Goal: Task Accomplishment & Management: Complete application form

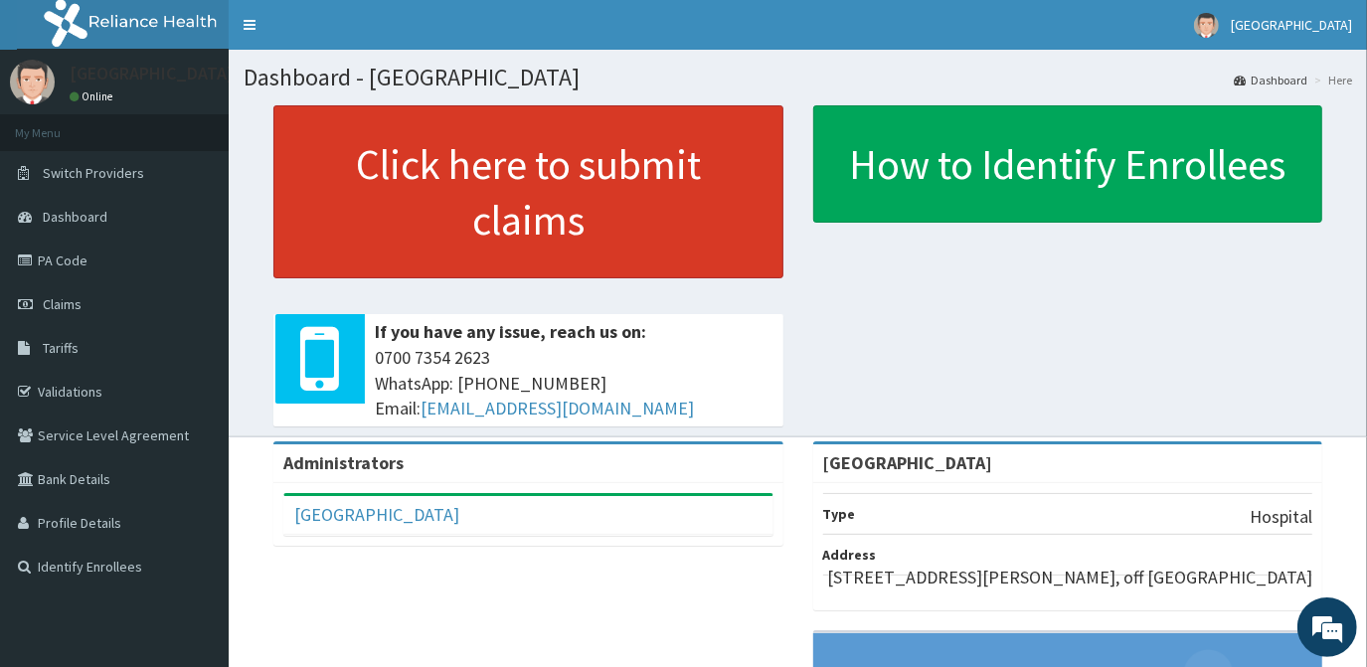
click at [492, 200] on link "Click here to submit claims" at bounding box center [528, 191] width 510 height 173
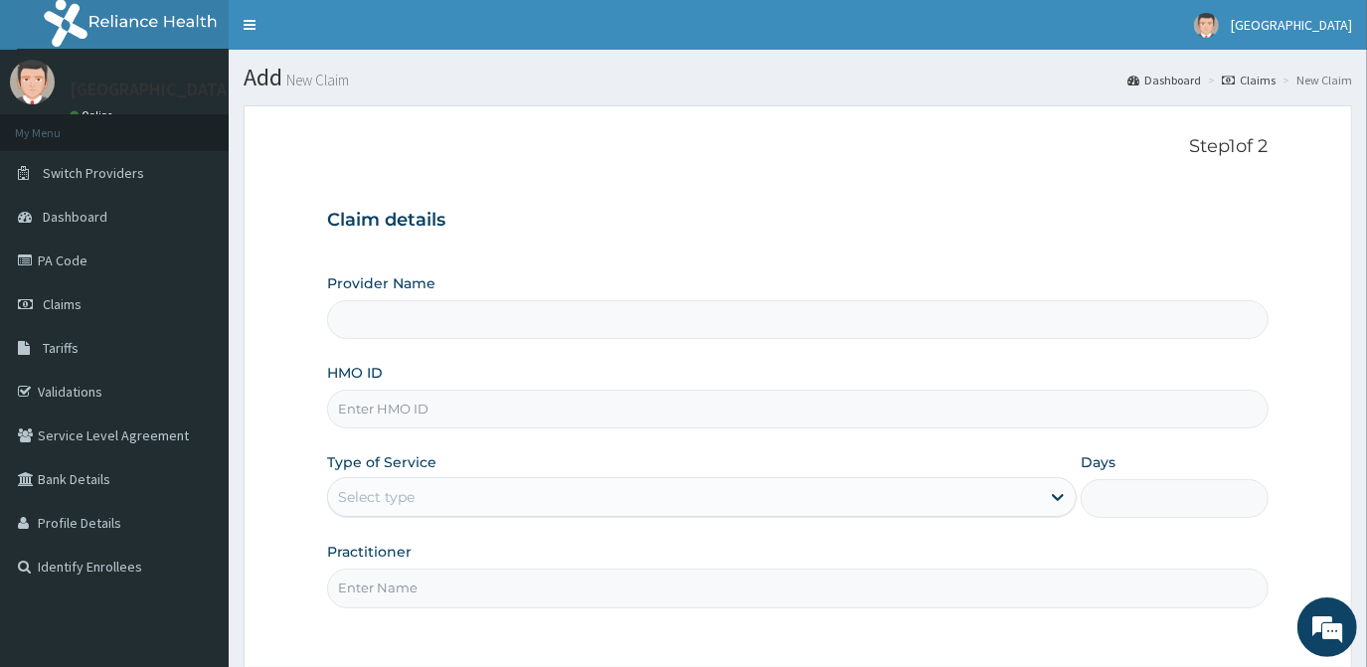
type input "[GEOGRAPHIC_DATA]"
click at [432, 408] on input "HMO ID" at bounding box center [797, 409] width 941 height 39
type input "YWG/10006/A"
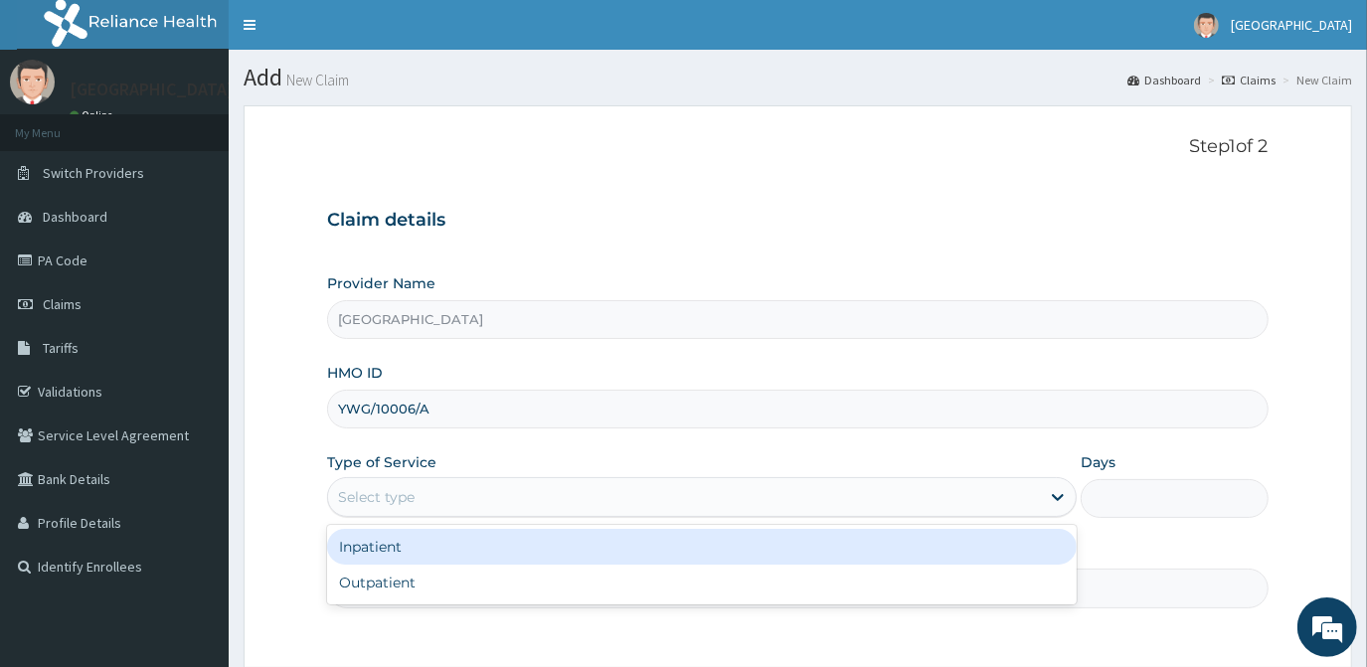
click at [435, 495] on div "Select type" at bounding box center [684, 497] width 712 height 32
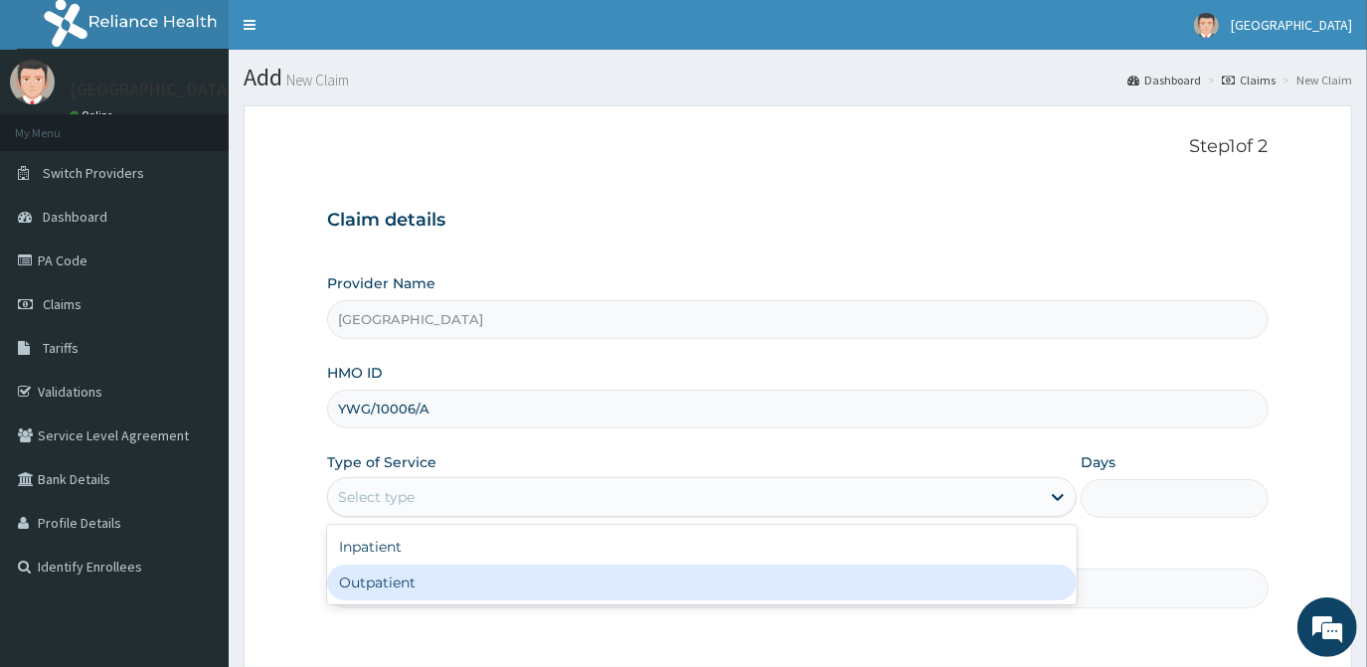
click at [413, 574] on div "Outpatient" at bounding box center [702, 583] width 750 height 36
type input "1"
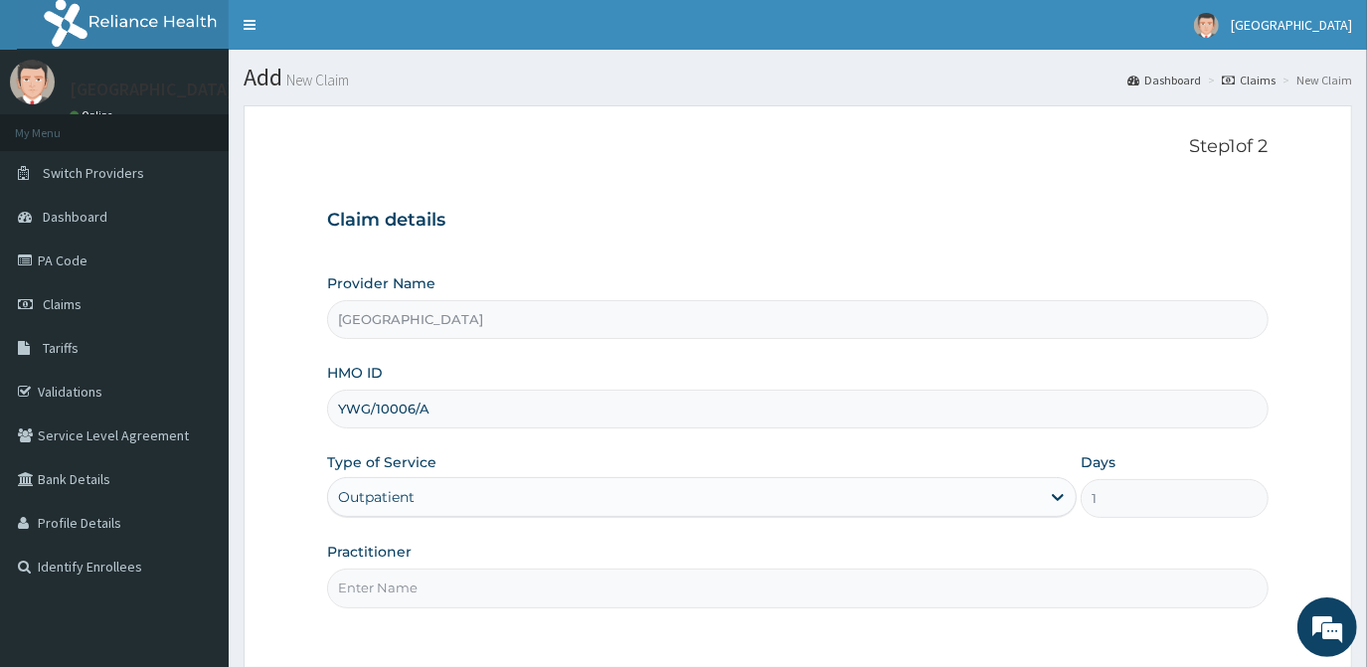
drag, startPoint x: 421, startPoint y: 571, endPoint x: 414, endPoint y: 579, distance: 10.6
click at [421, 571] on input "Practitioner" at bounding box center [797, 588] width 941 height 39
click at [409, 581] on input "Practitioner" at bounding box center [797, 588] width 941 height 39
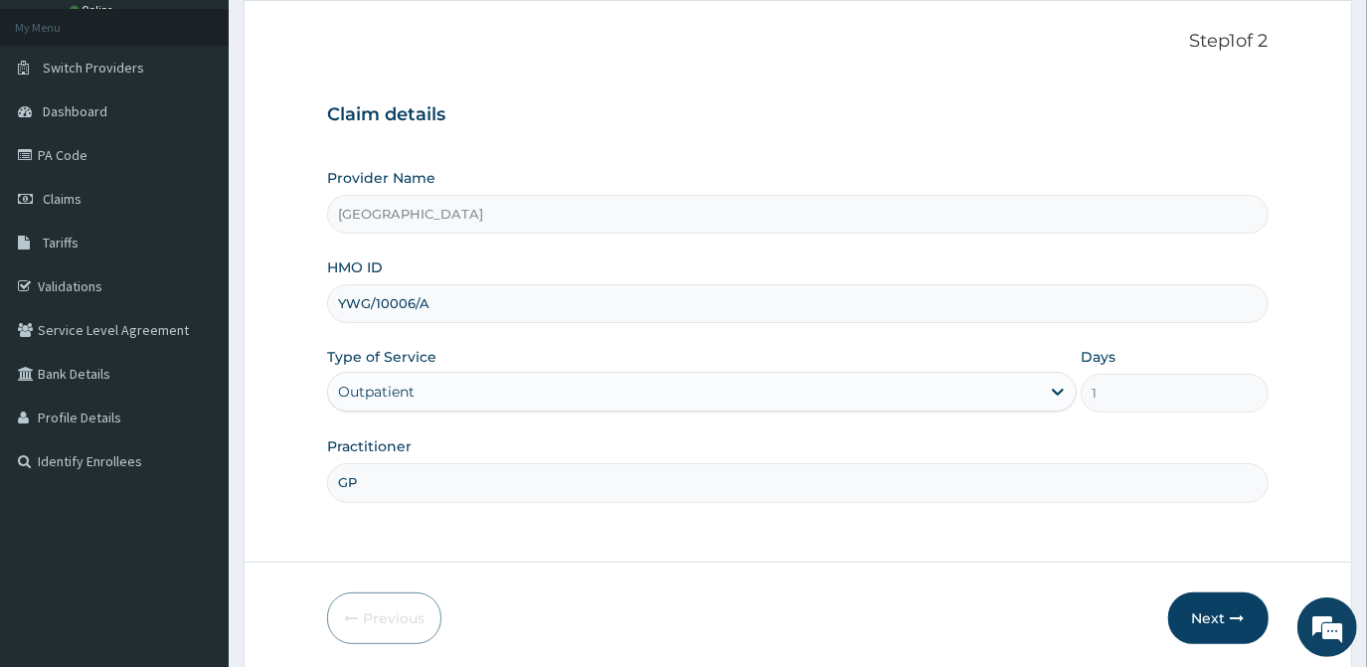
scroll to position [177, 0]
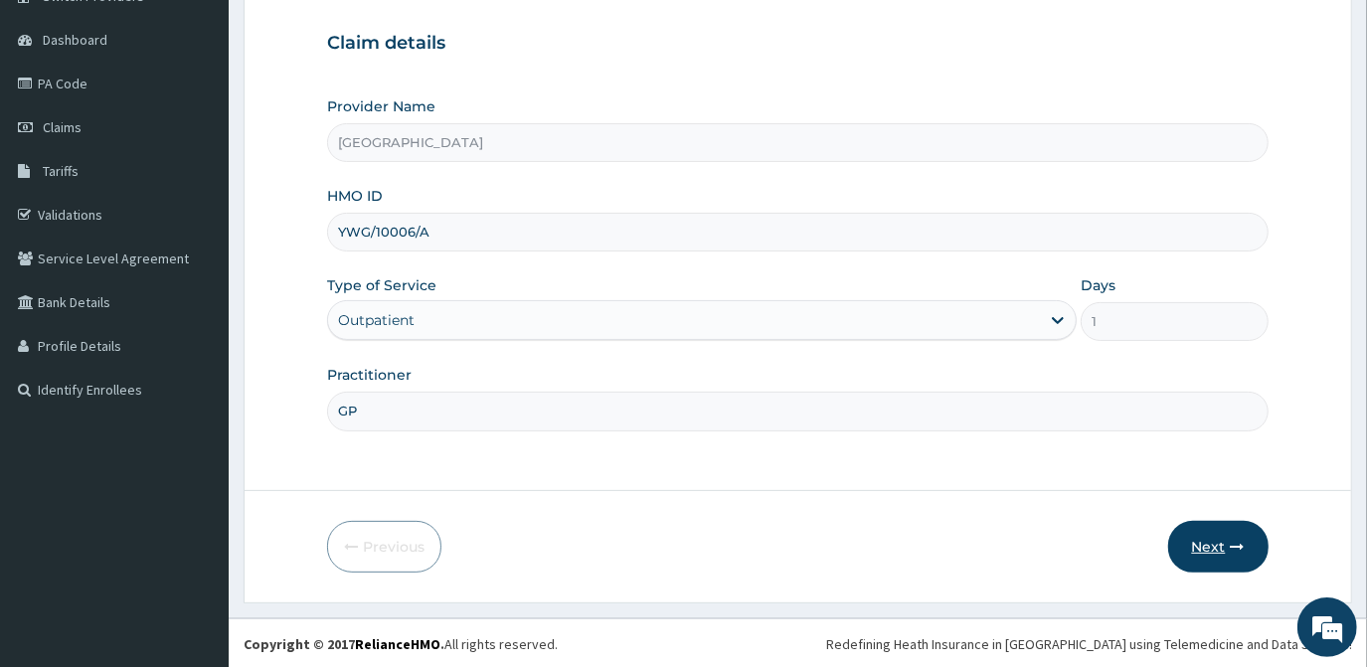
type input "GP"
click at [1238, 545] on icon "button" at bounding box center [1238, 547] width 14 height 14
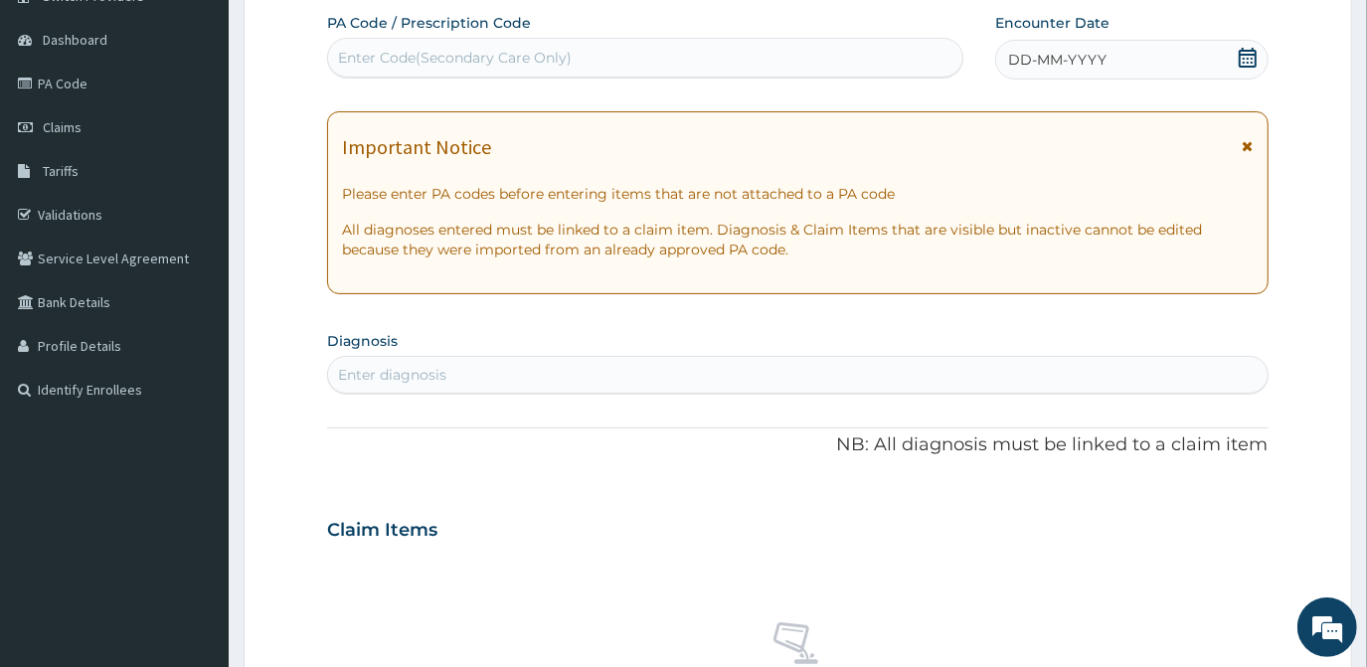
click at [1250, 61] on icon at bounding box center [1248, 58] width 20 height 20
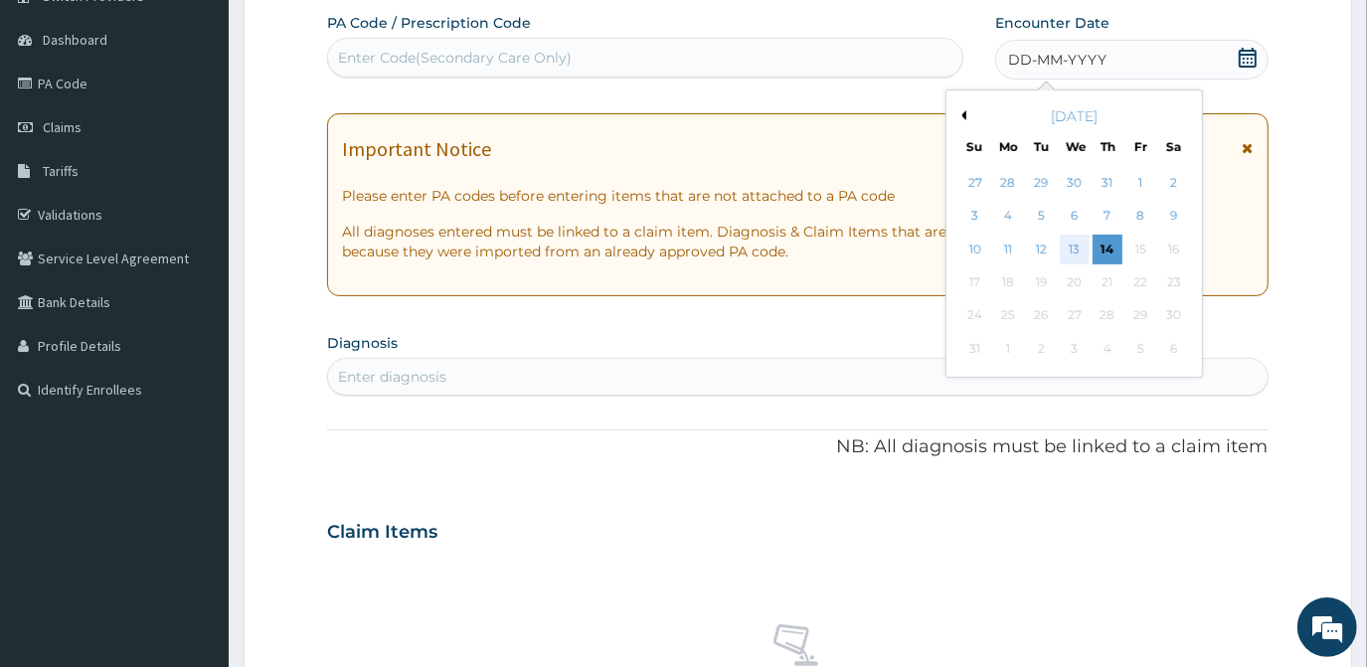
click at [1069, 248] on div "13" at bounding box center [1075, 250] width 30 height 30
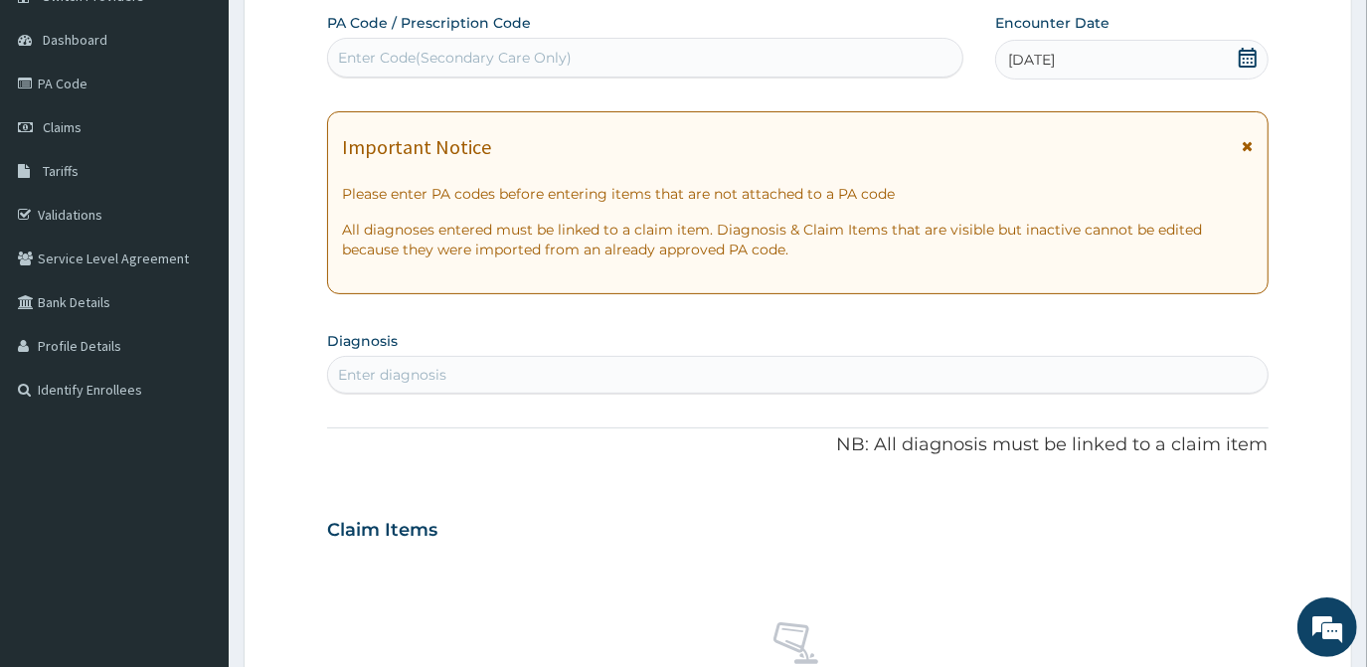
click at [486, 367] on div "Enter diagnosis" at bounding box center [797, 375] width 939 height 32
type input "MALA"
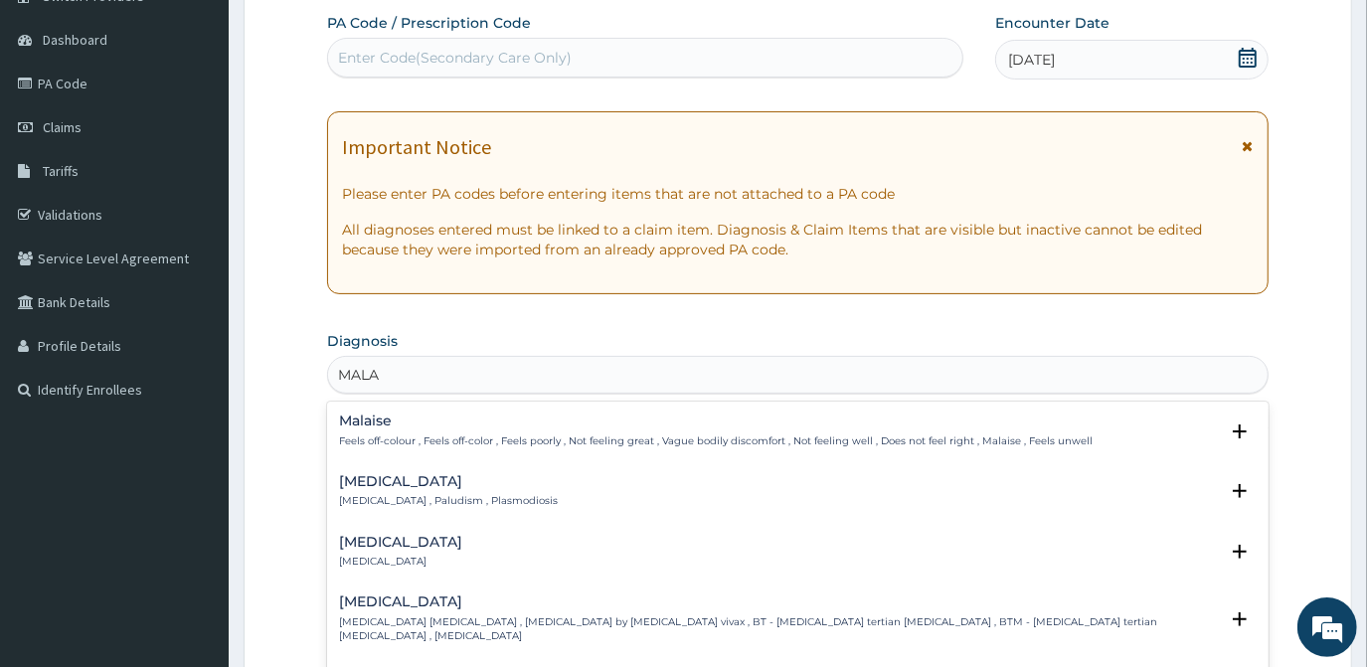
click at [393, 481] on h4 "[MEDICAL_DATA]" at bounding box center [448, 481] width 219 height 15
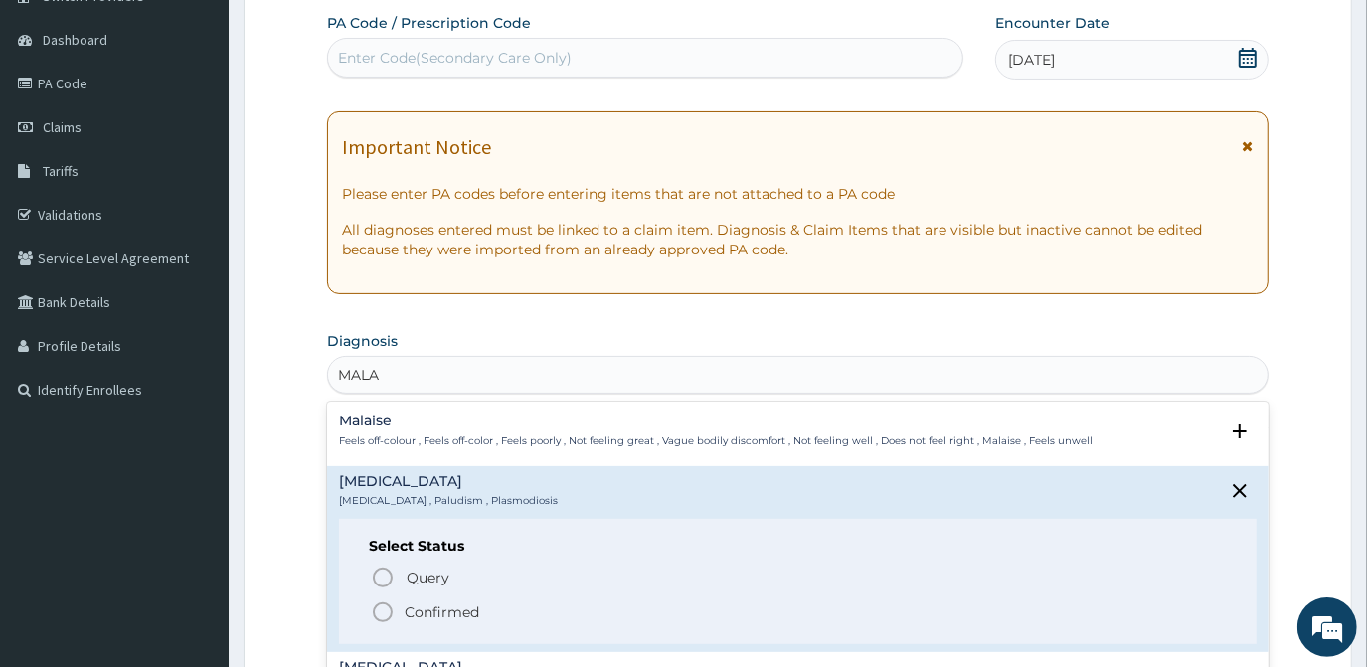
drag, startPoint x: 385, startPoint y: 605, endPoint x: 418, endPoint y: 484, distance: 124.7
click at [385, 606] on icon "status option filled" at bounding box center [383, 613] width 24 height 24
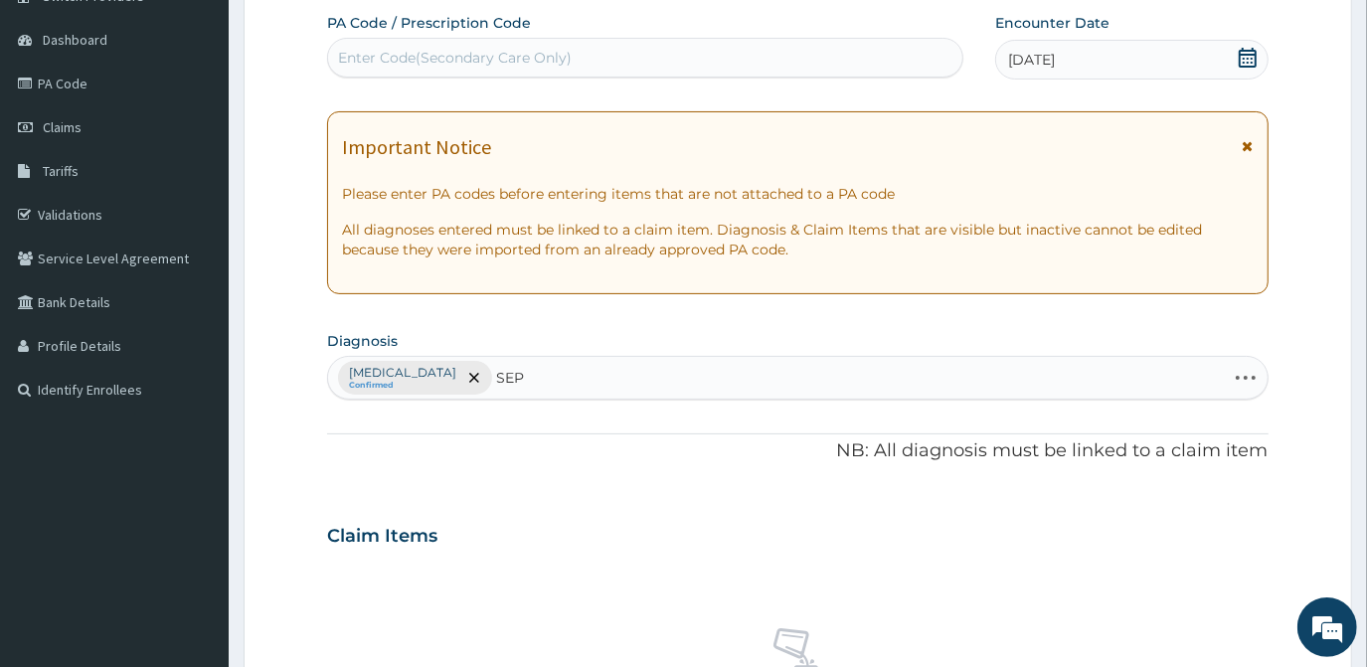
type input "SEPS"
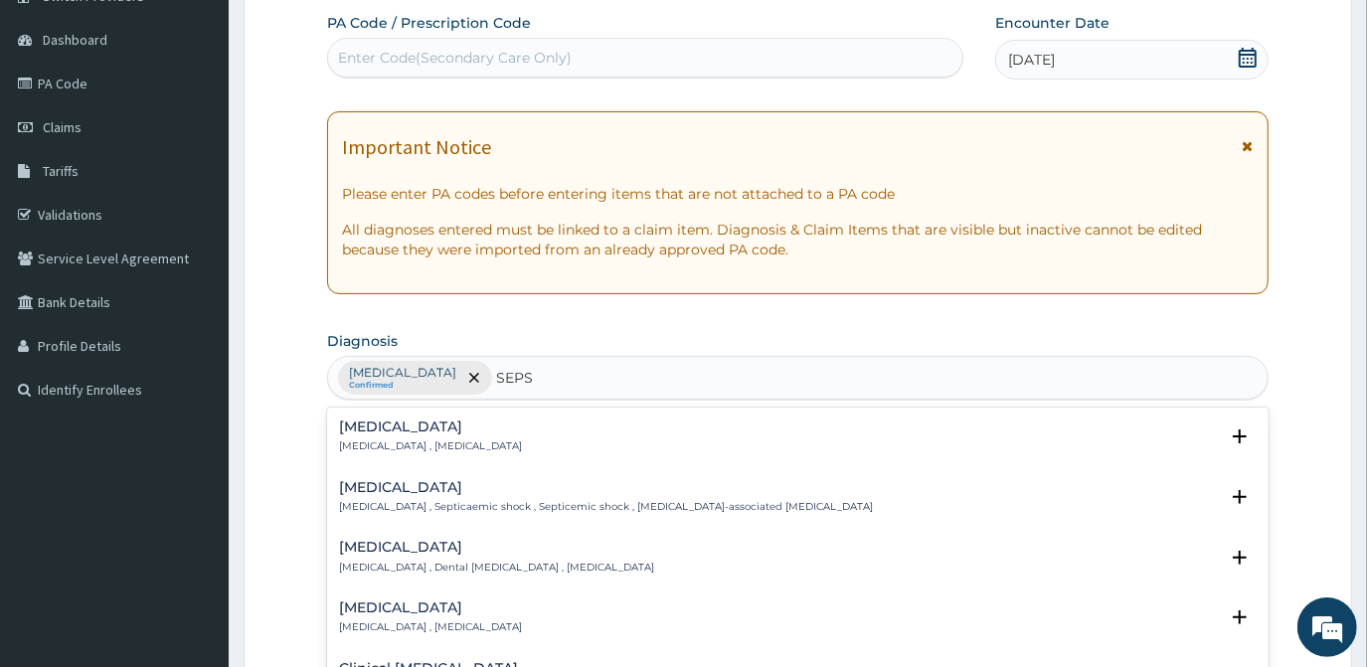
click at [430, 432] on h4 "[MEDICAL_DATA]" at bounding box center [430, 427] width 183 height 15
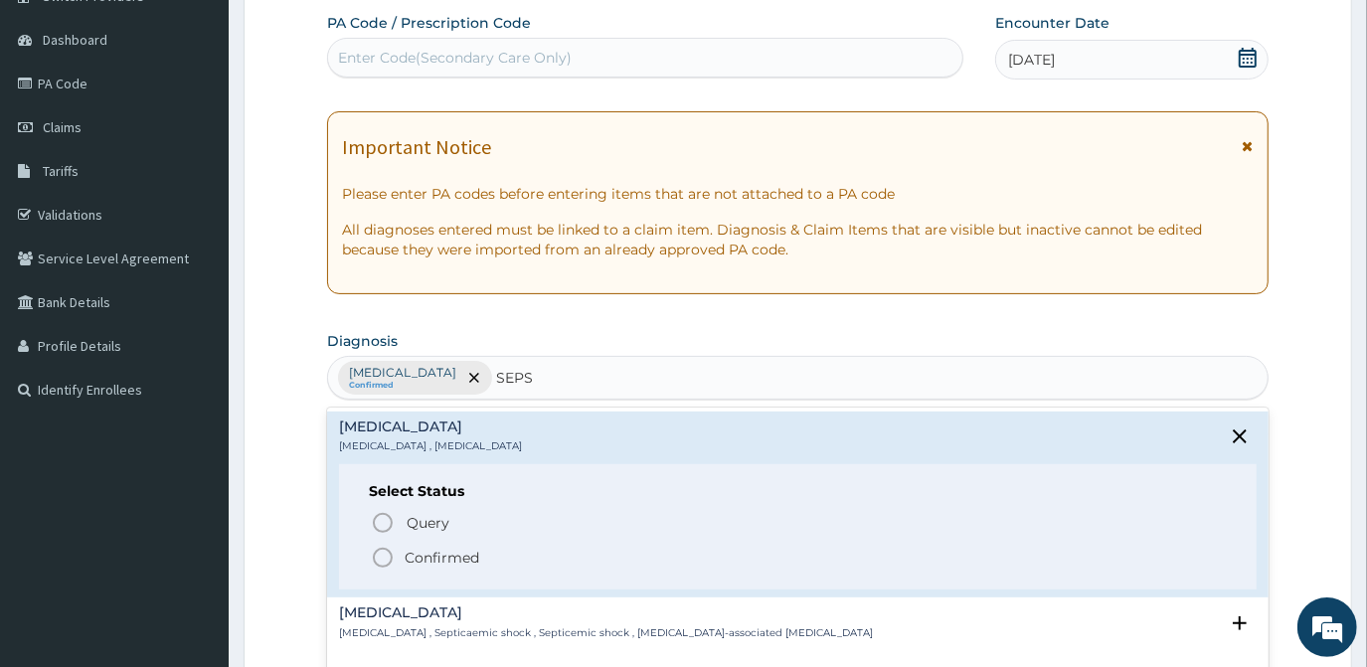
click at [389, 555] on icon "status option filled" at bounding box center [383, 558] width 24 height 24
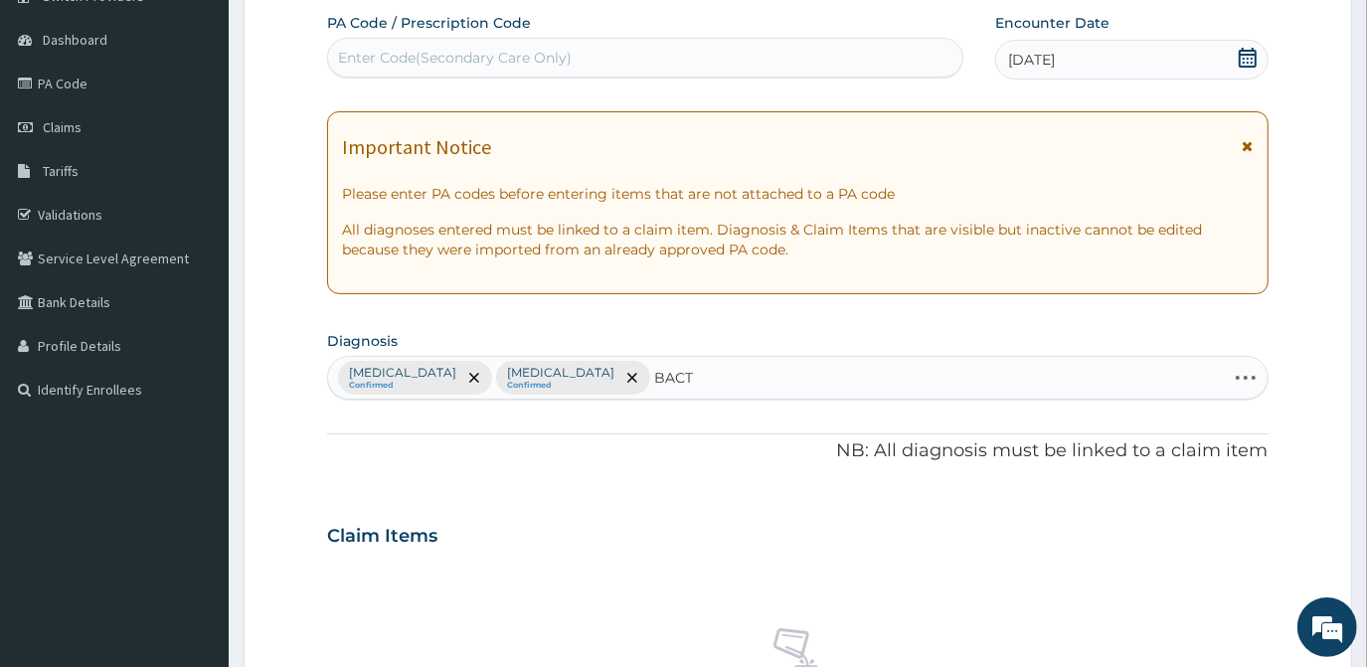
type input "BACTE"
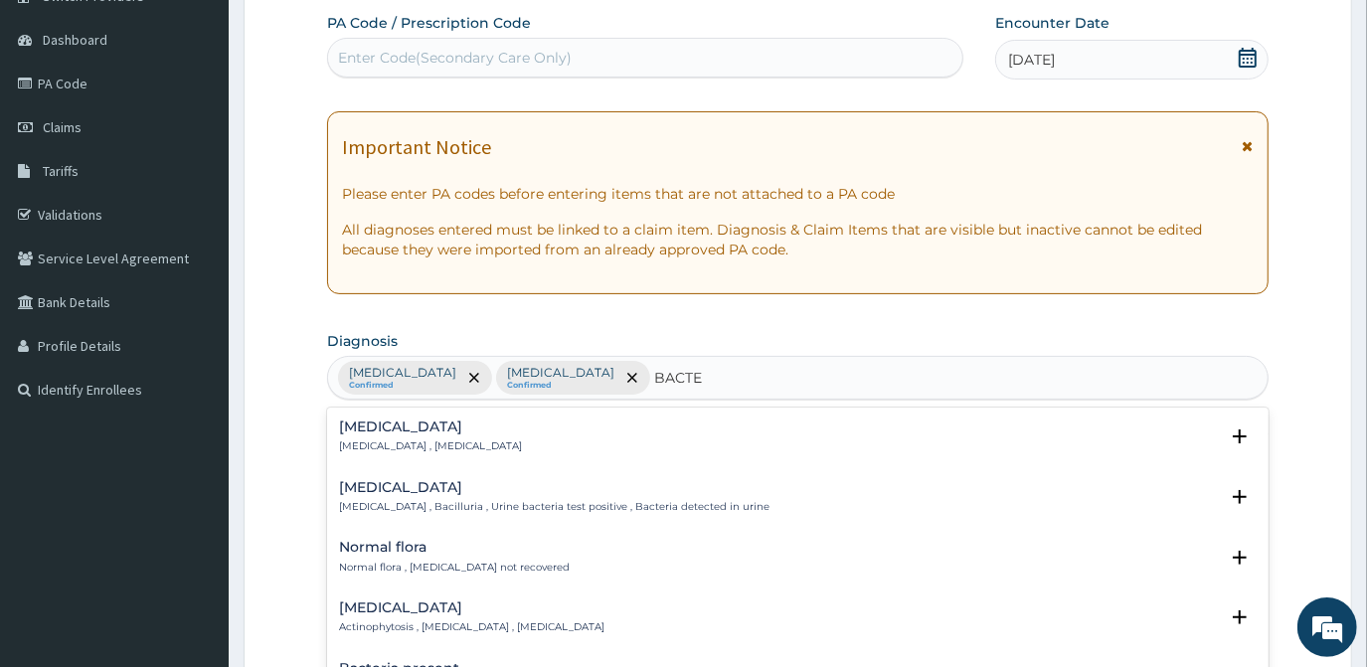
click at [450, 435] on div "[MEDICAL_DATA] [MEDICAL_DATA] , [MEDICAL_DATA]" at bounding box center [430, 437] width 183 height 35
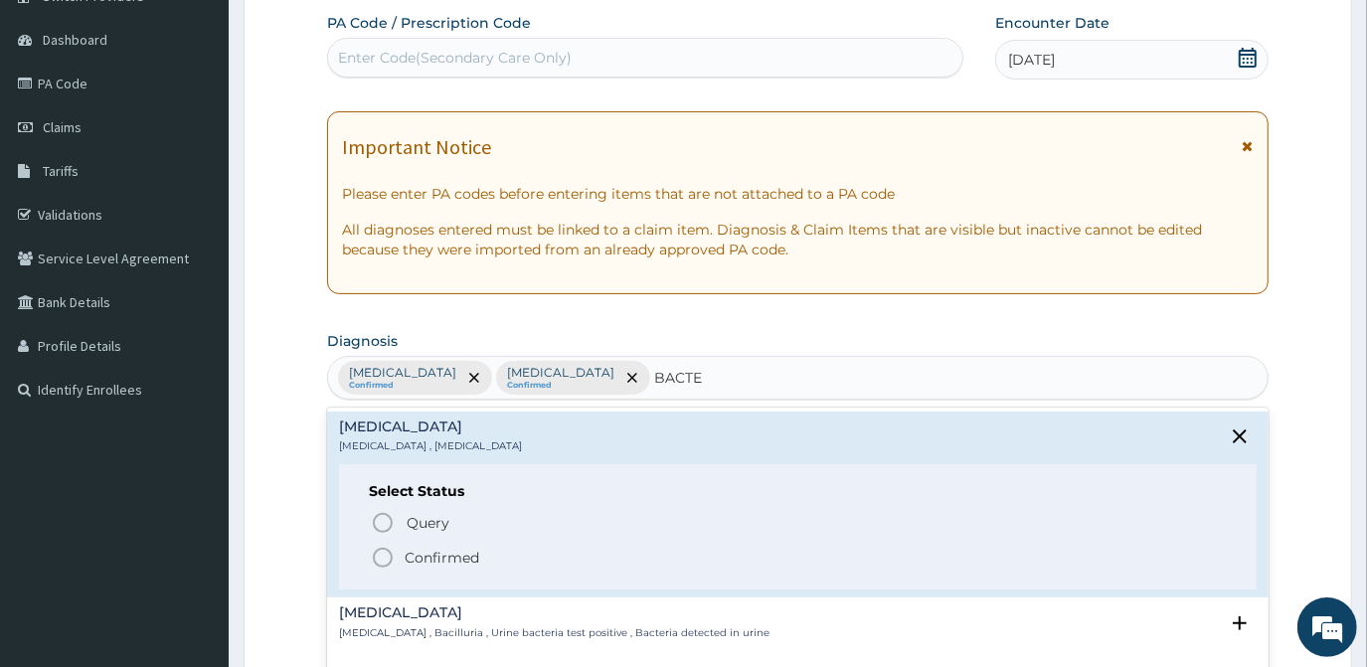
click at [382, 549] on circle "status option filled" at bounding box center [383, 558] width 18 height 18
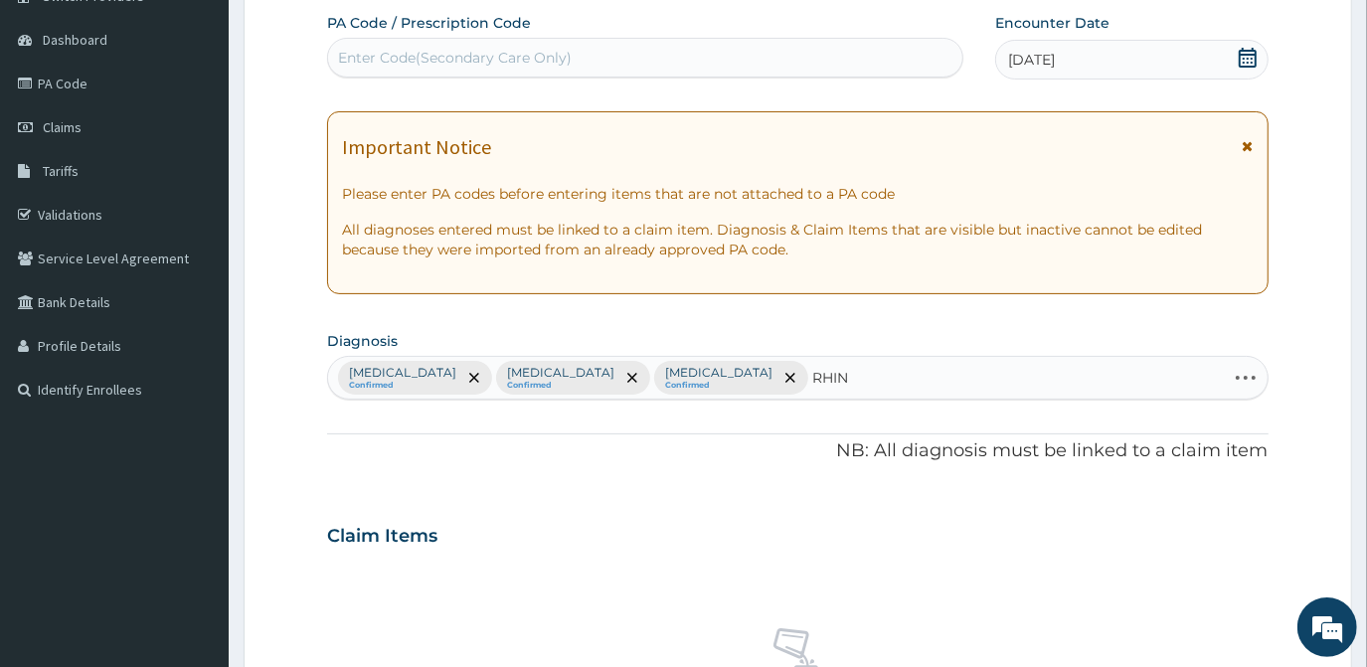
type input "RHINI"
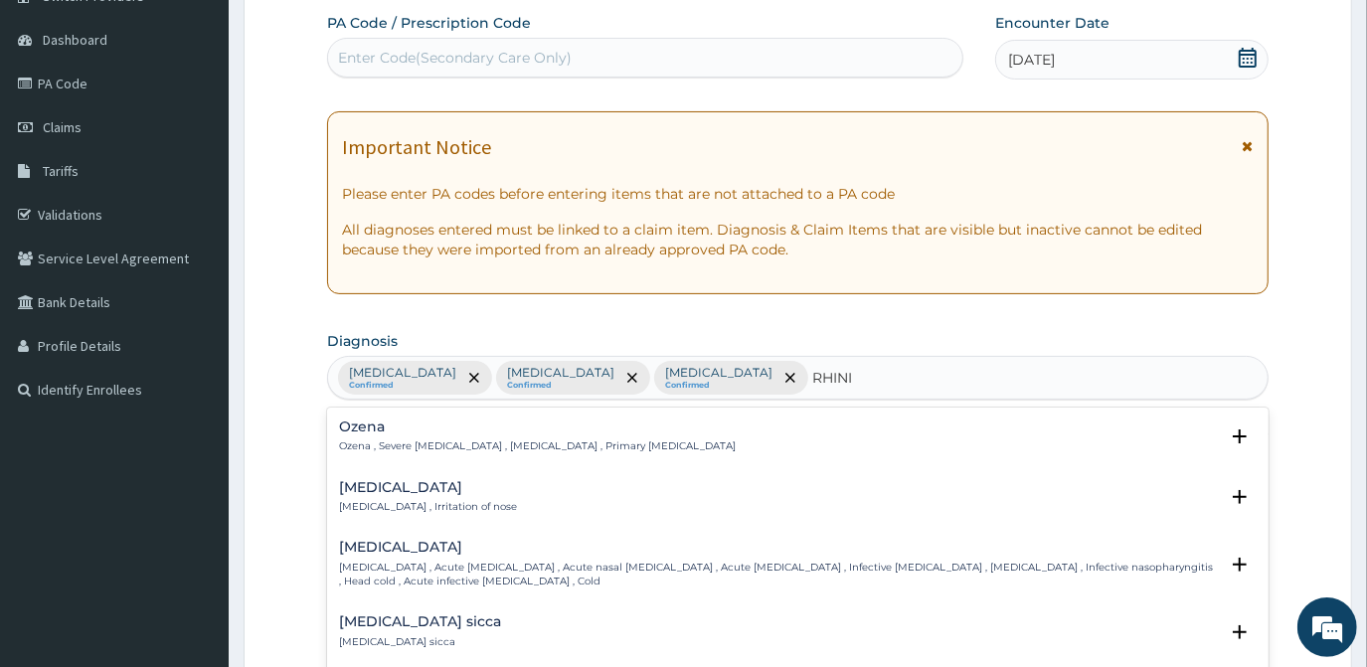
click at [410, 553] on h4 "[MEDICAL_DATA]" at bounding box center [778, 547] width 878 height 15
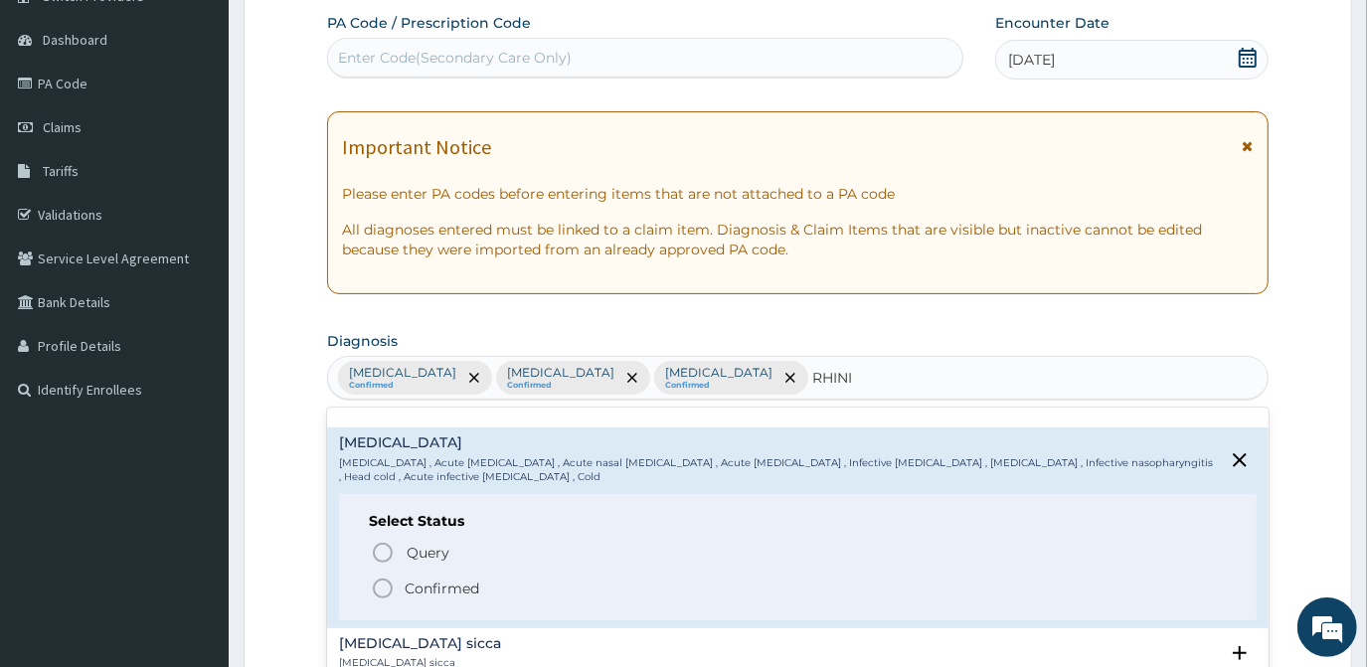
scroll to position [180, 0]
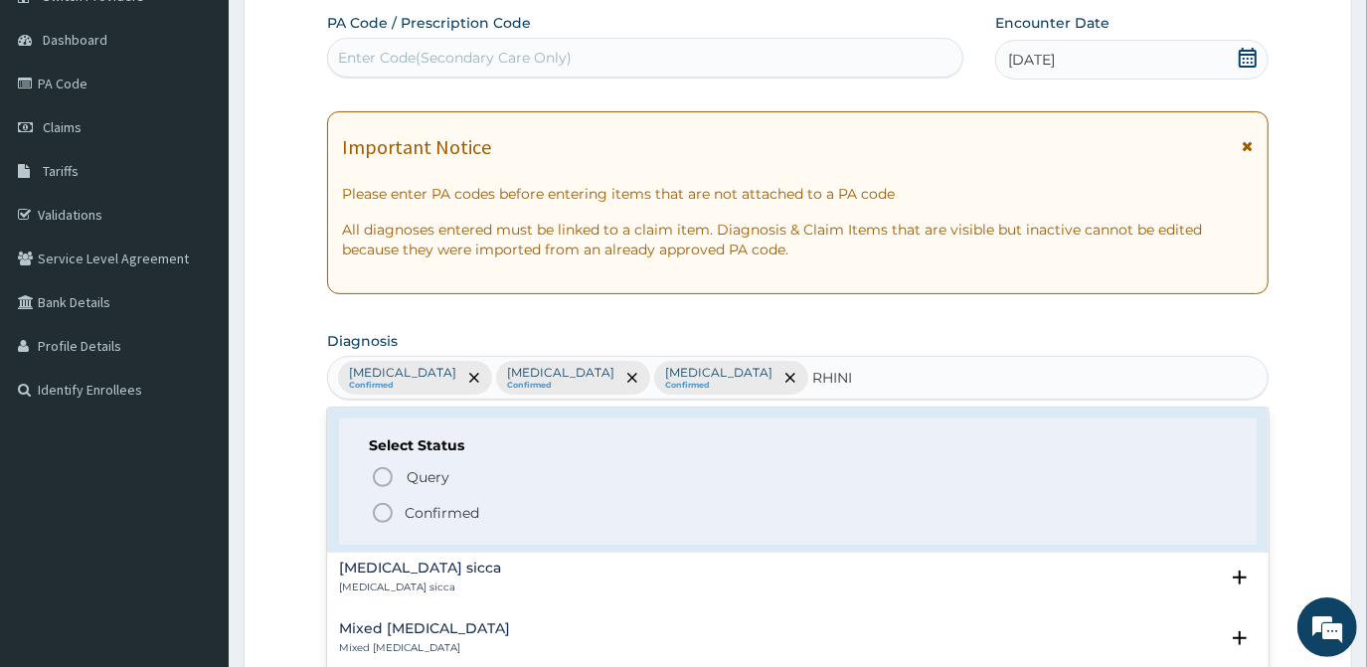
click at [382, 501] on icon "status option filled" at bounding box center [383, 513] width 24 height 24
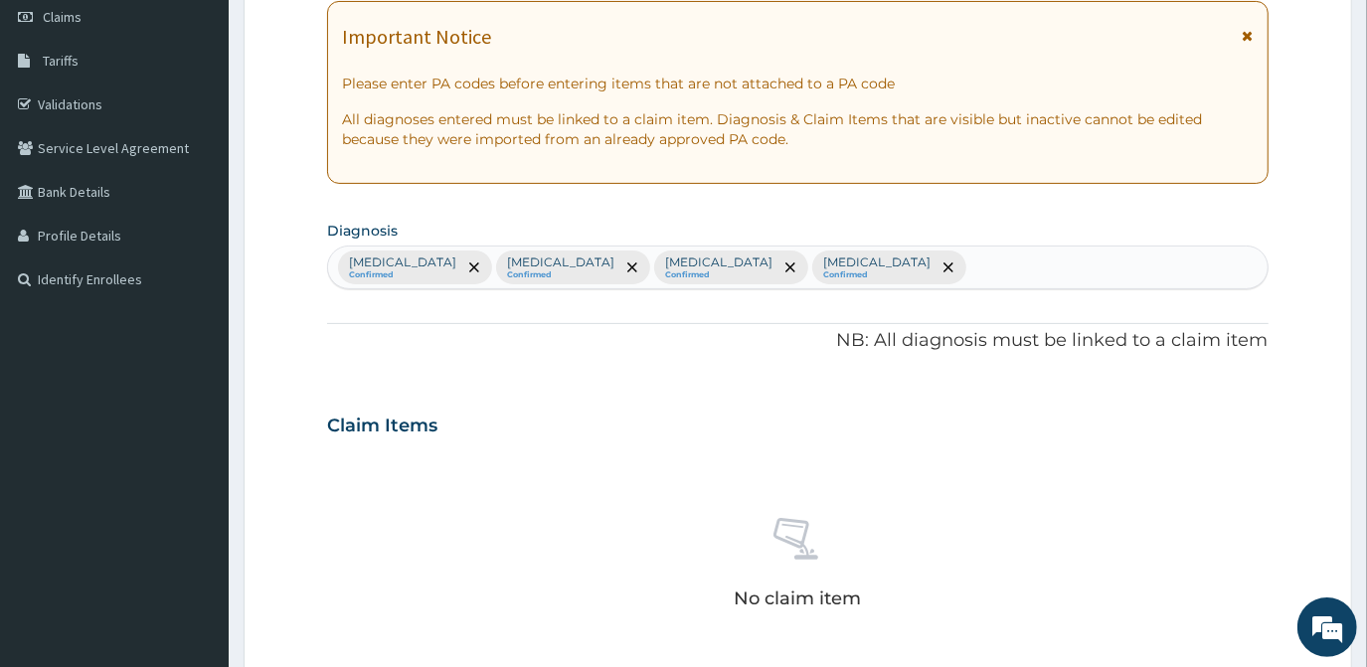
scroll to position [539, 0]
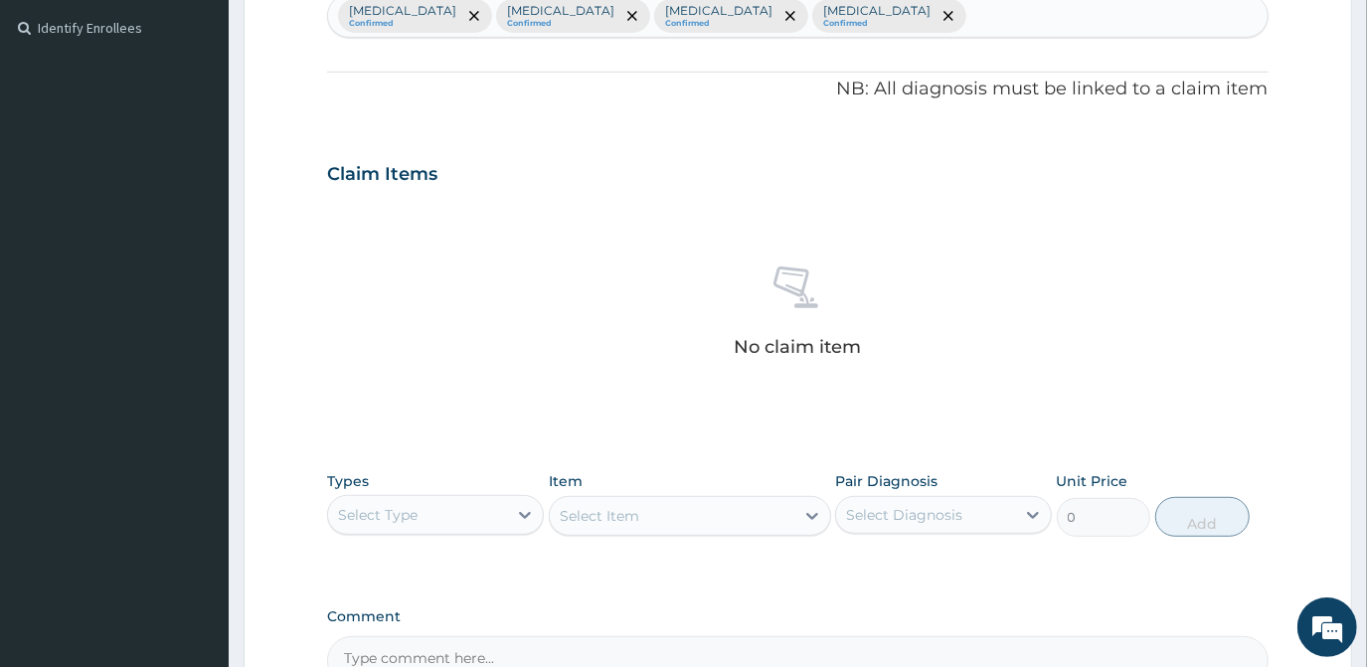
click at [413, 539] on div "Types Select Type Item Select Item Pair Diagnosis Select Diagnosis Unit Price 0…" at bounding box center [797, 504] width 941 height 86
click at [413, 517] on div "Select Type" at bounding box center [378, 515] width 80 height 20
click at [420, 627] on div "Laboratory" at bounding box center [435, 642] width 217 height 36
click at [420, 627] on div "Comment" at bounding box center [797, 648] width 941 height 78
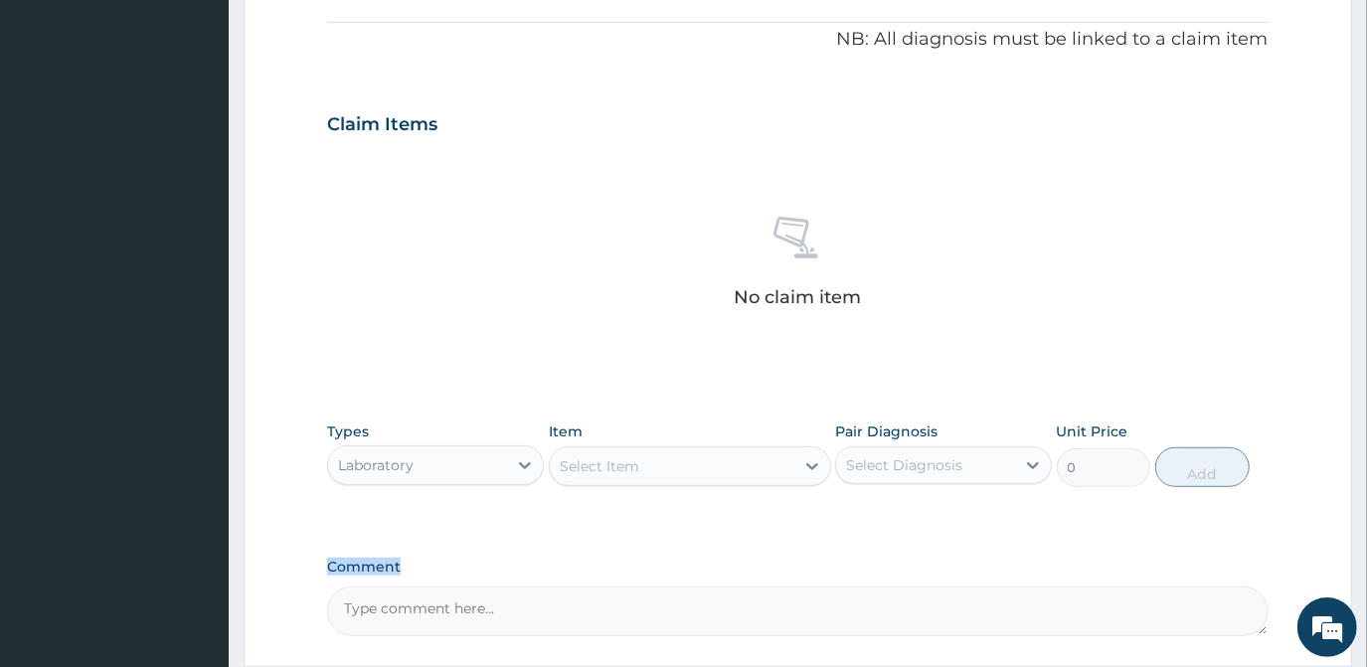
scroll to position [629, 0]
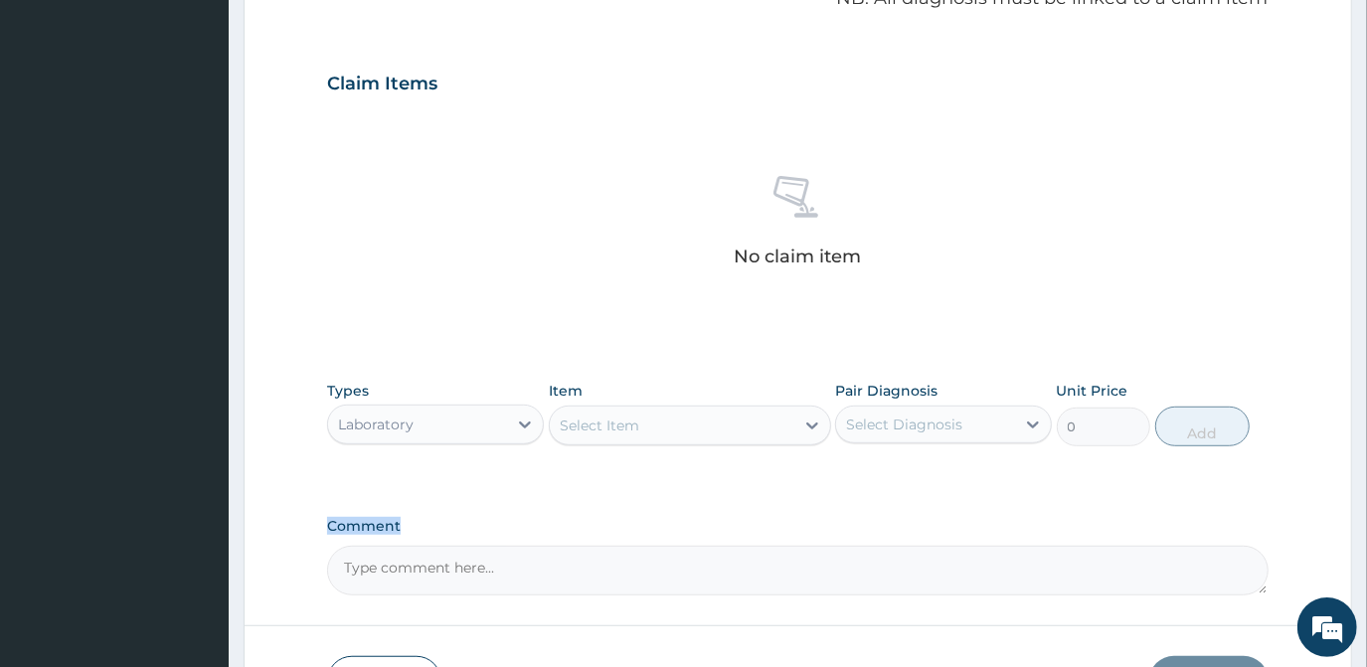
click at [619, 436] on div "Select Item" at bounding box center [672, 426] width 245 height 32
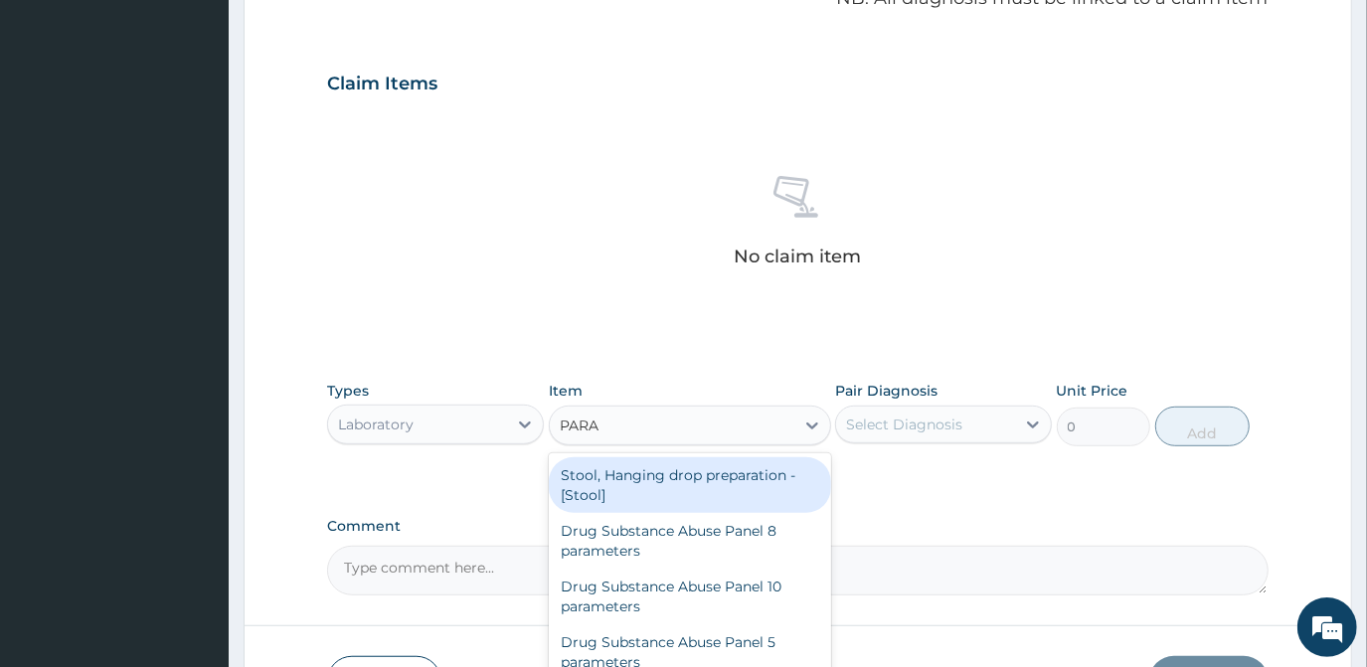
type input "PARAS"
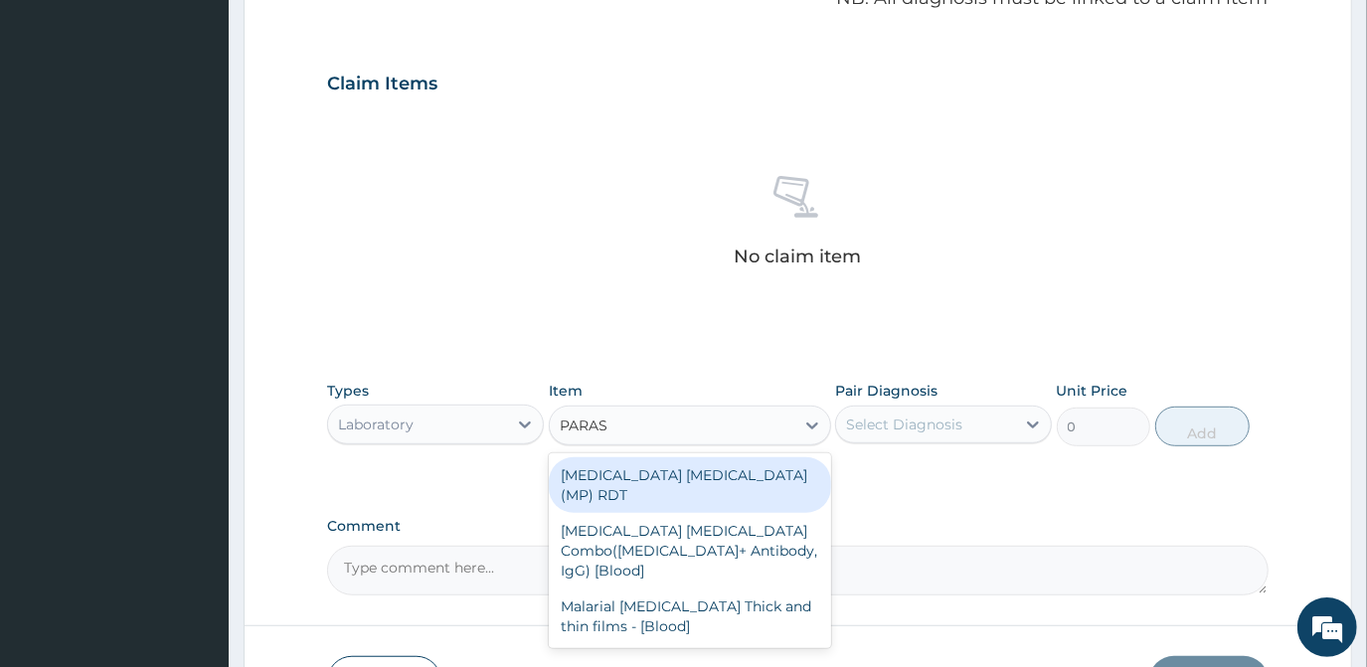
click at [677, 477] on div "[MEDICAL_DATA] [MEDICAL_DATA] (MP) RDT" at bounding box center [690, 485] width 282 height 56
type input "1612.5"
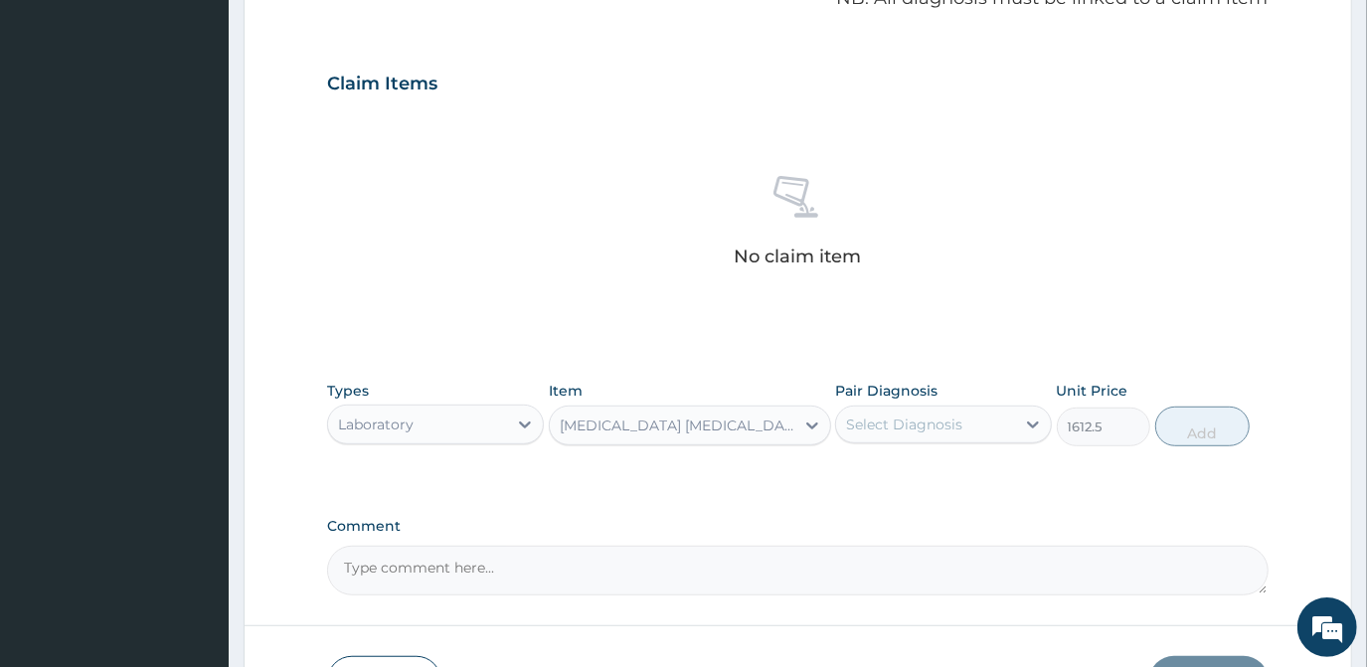
click at [923, 426] on div "Select Diagnosis" at bounding box center [904, 425] width 116 height 20
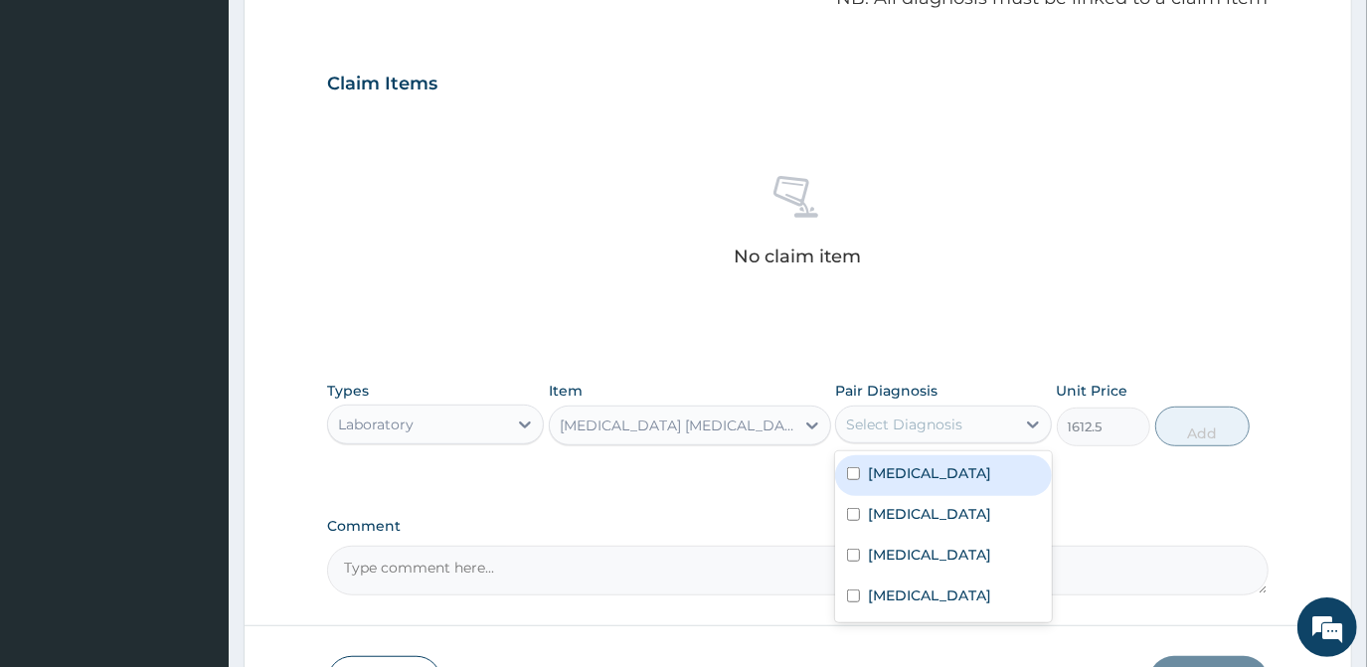
click at [870, 483] on div "[MEDICAL_DATA]" at bounding box center [943, 475] width 217 height 41
checkbox input "true"
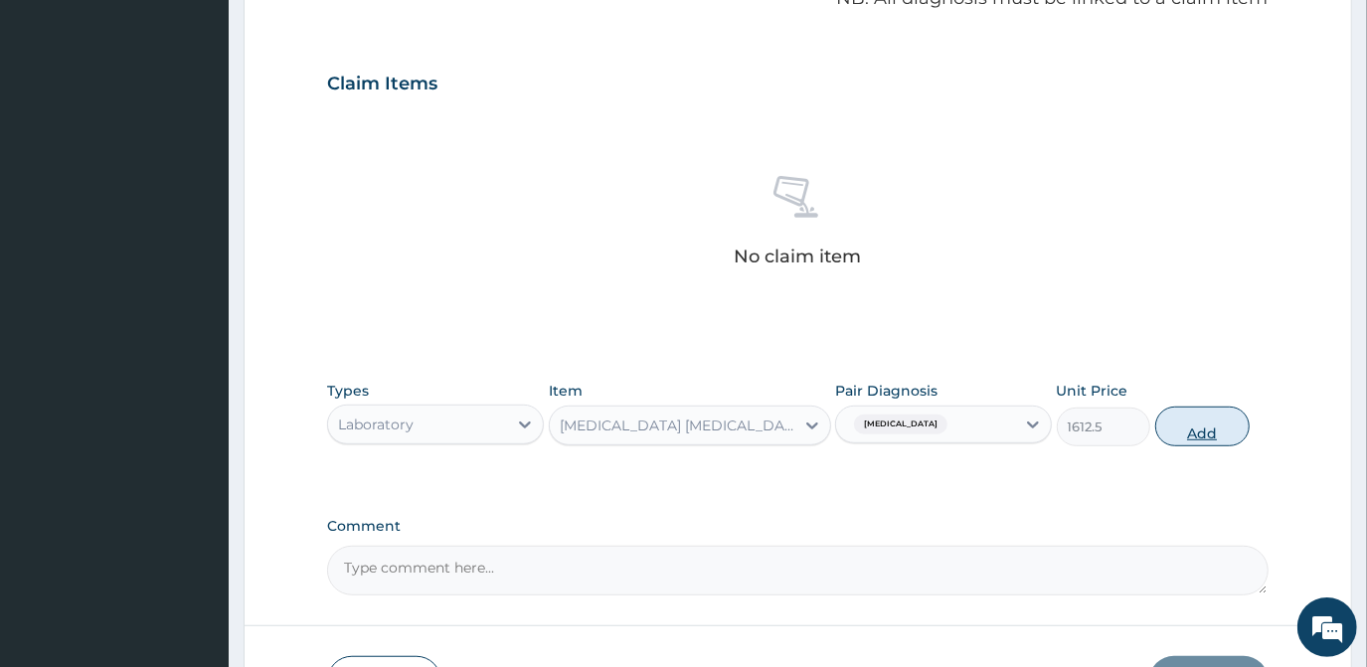
click at [1205, 439] on button "Add" at bounding box center [1203, 427] width 94 height 40
type input "0"
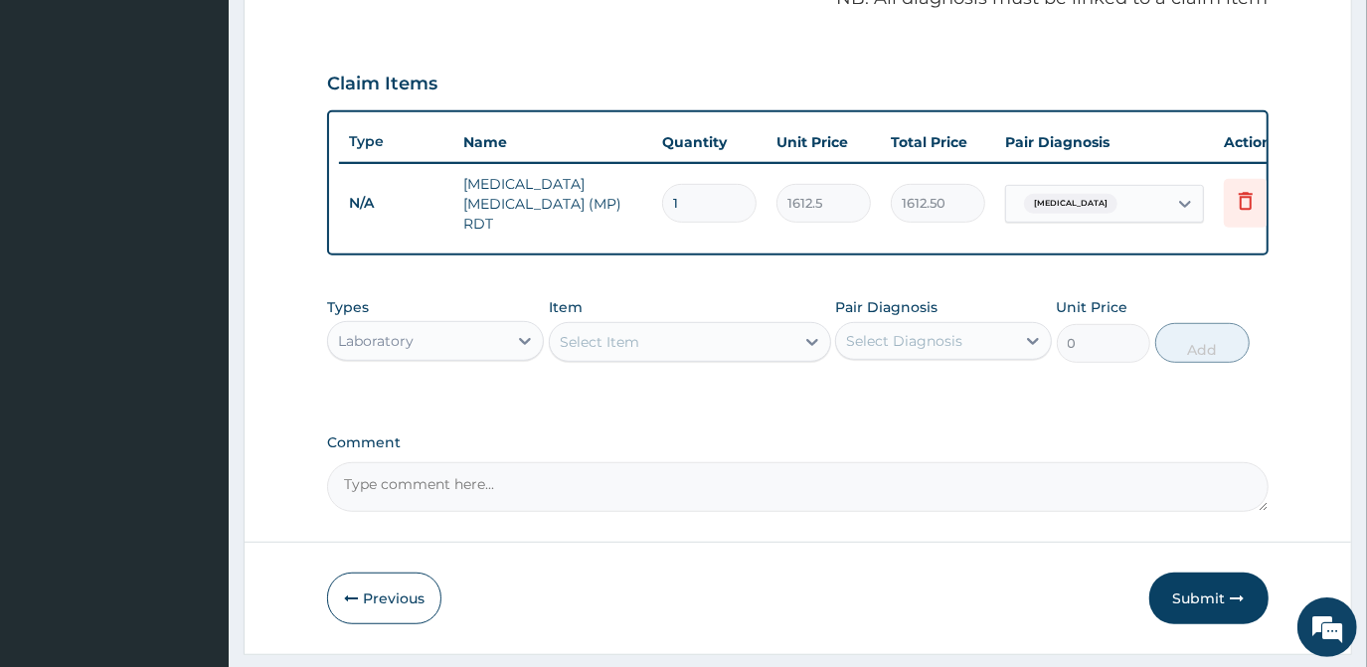
click at [635, 363] on div "Types Laboratory Item Select Item Pair Diagnosis Select Diagnosis Unit Price 0 …" at bounding box center [797, 330] width 941 height 86
click at [613, 349] on div "Select Item" at bounding box center [600, 342] width 80 height 20
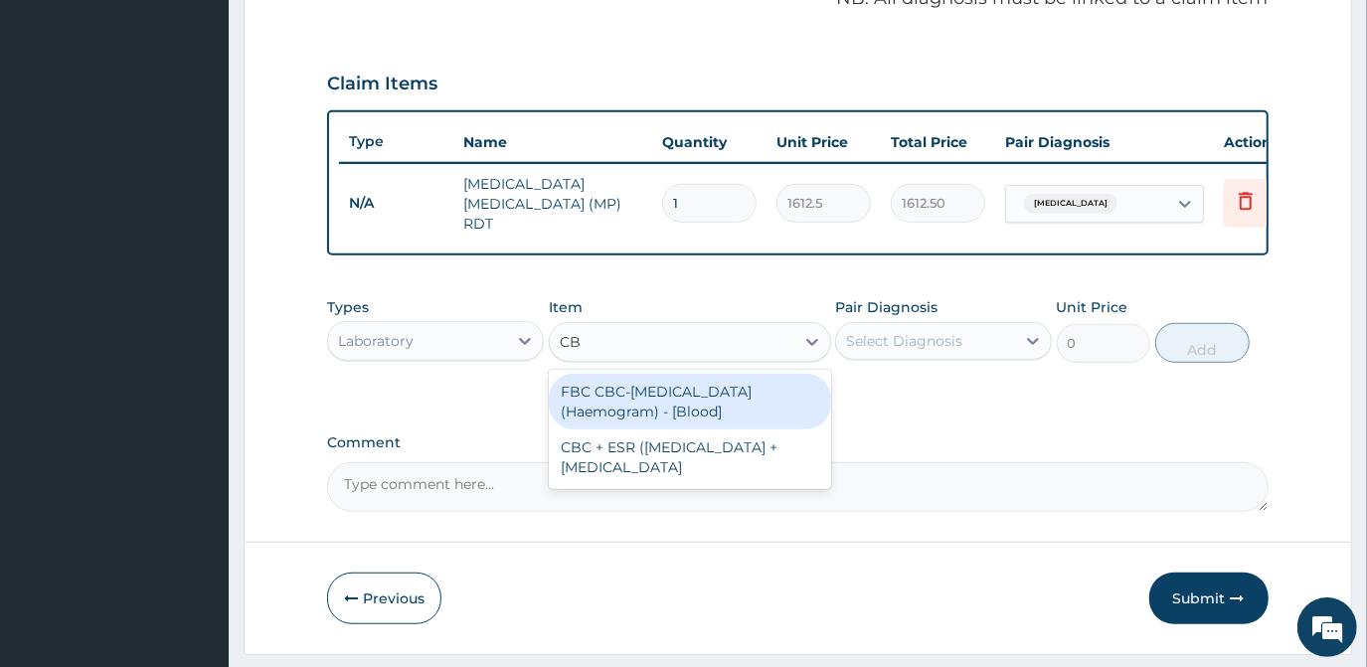
type input "CBC"
click at [648, 411] on div "FBC CBC-[MEDICAL_DATA] (Haemogram) - [Blood]" at bounding box center [690, 402] width 282 height 56
type input "4300"
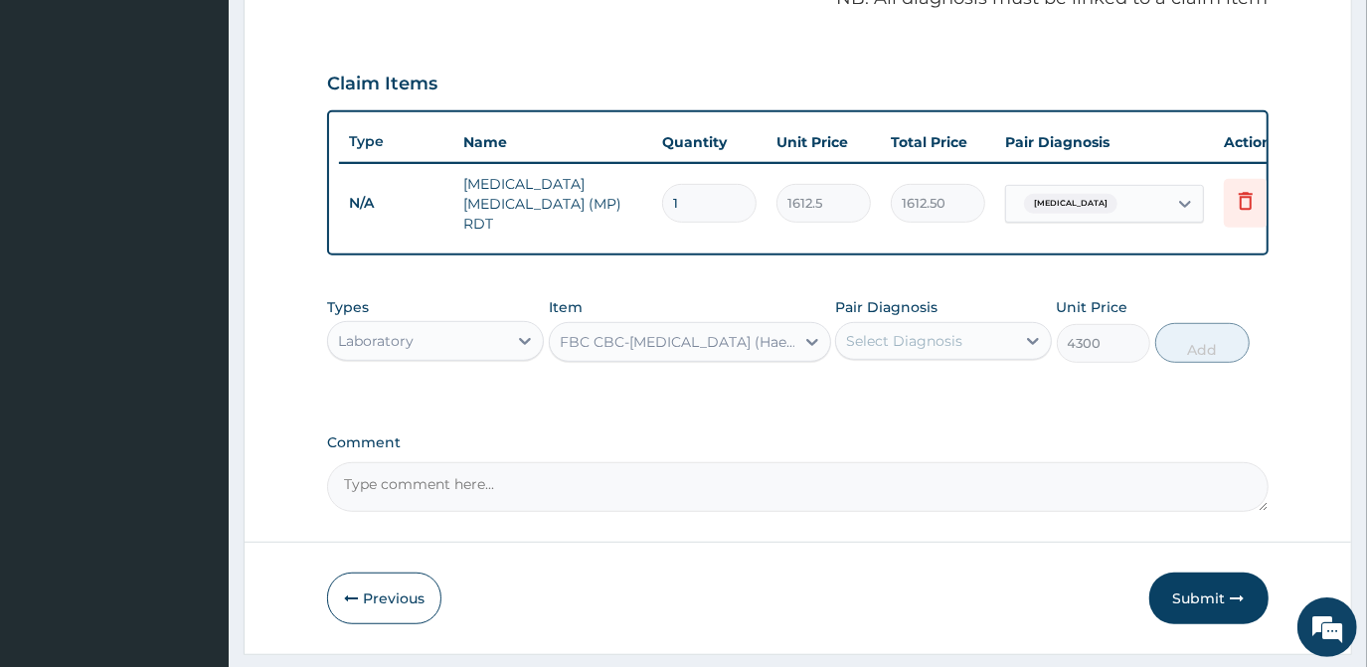
click at [965, 332] on div "Select Diagnosis" at bounding box center [925, 341] width 179 height 32
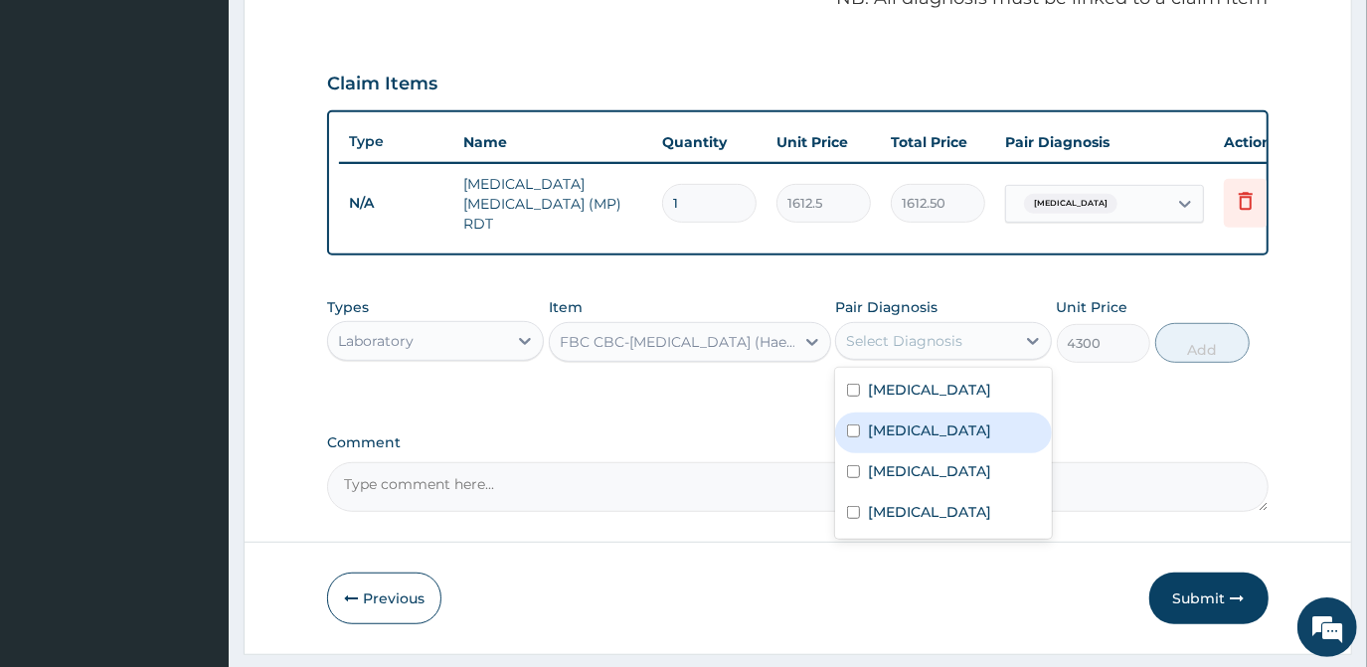
click at [862, 430] on div "[MEDICAL_DATA]" at bounding box center [943, 433] width 217 height 41
checkbox input "true"
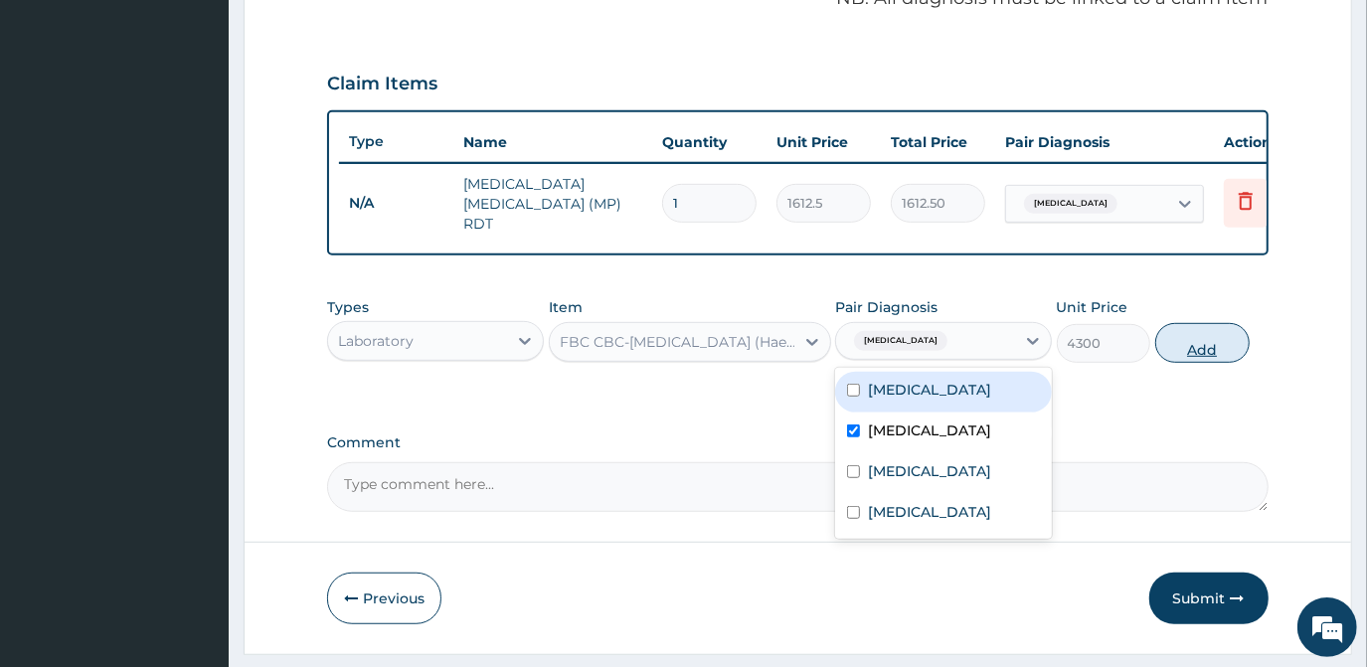
click at [1186, 344] on button "Add" at bounding box center [1203, 343] width 94 height 40
type input "0"
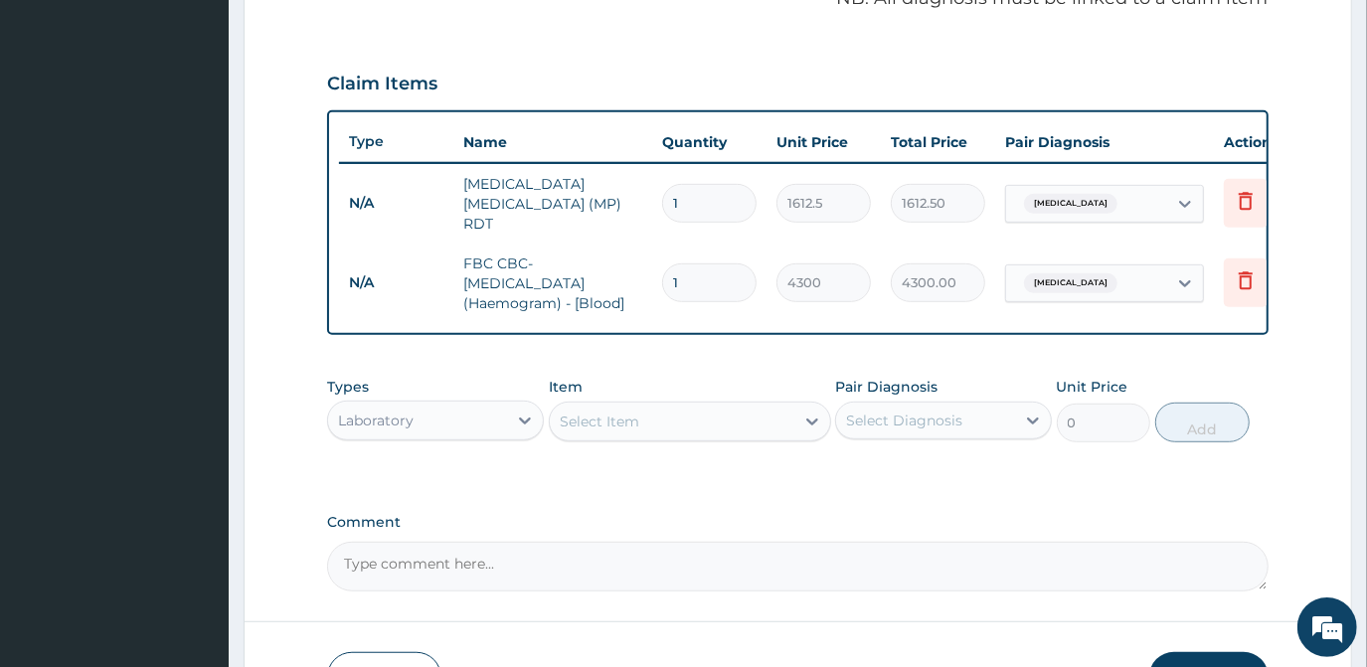
click at [438, 429] on div "Laboratory" at bounding box center [417, 421] width 179 height 32
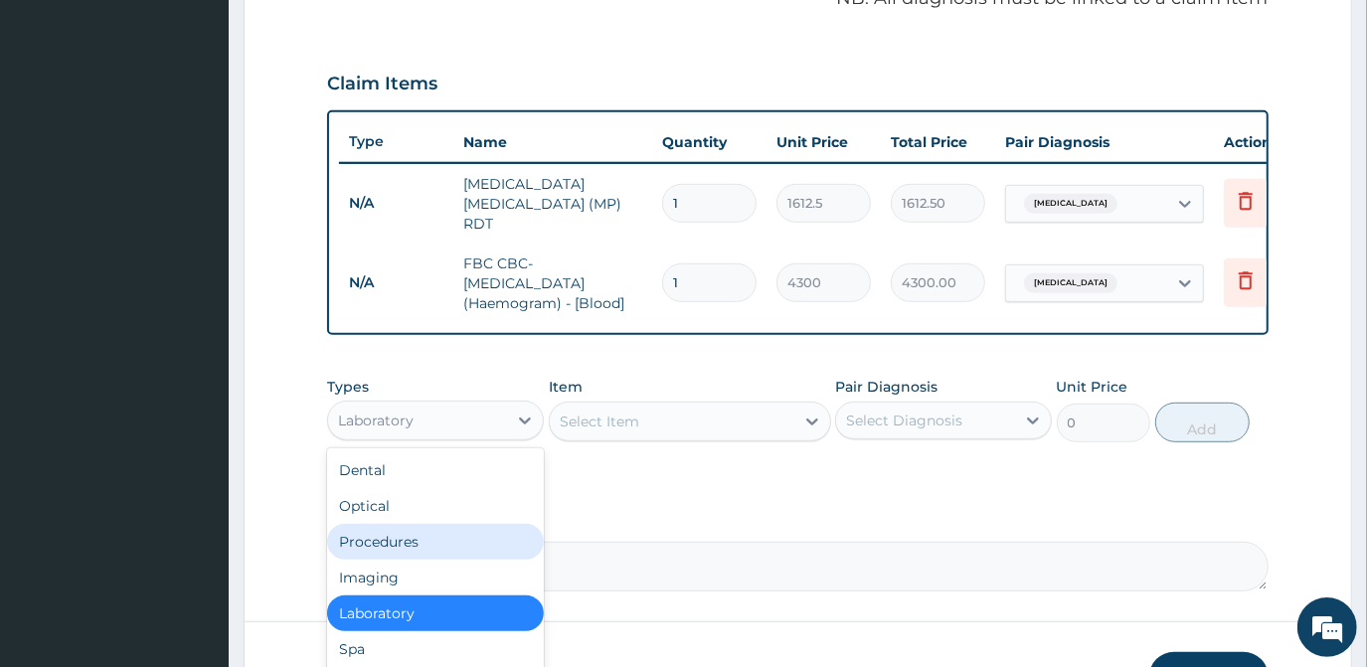
click at [415, 550] on div "Procedures" at bounding box center [435, 542] width 217 height 36
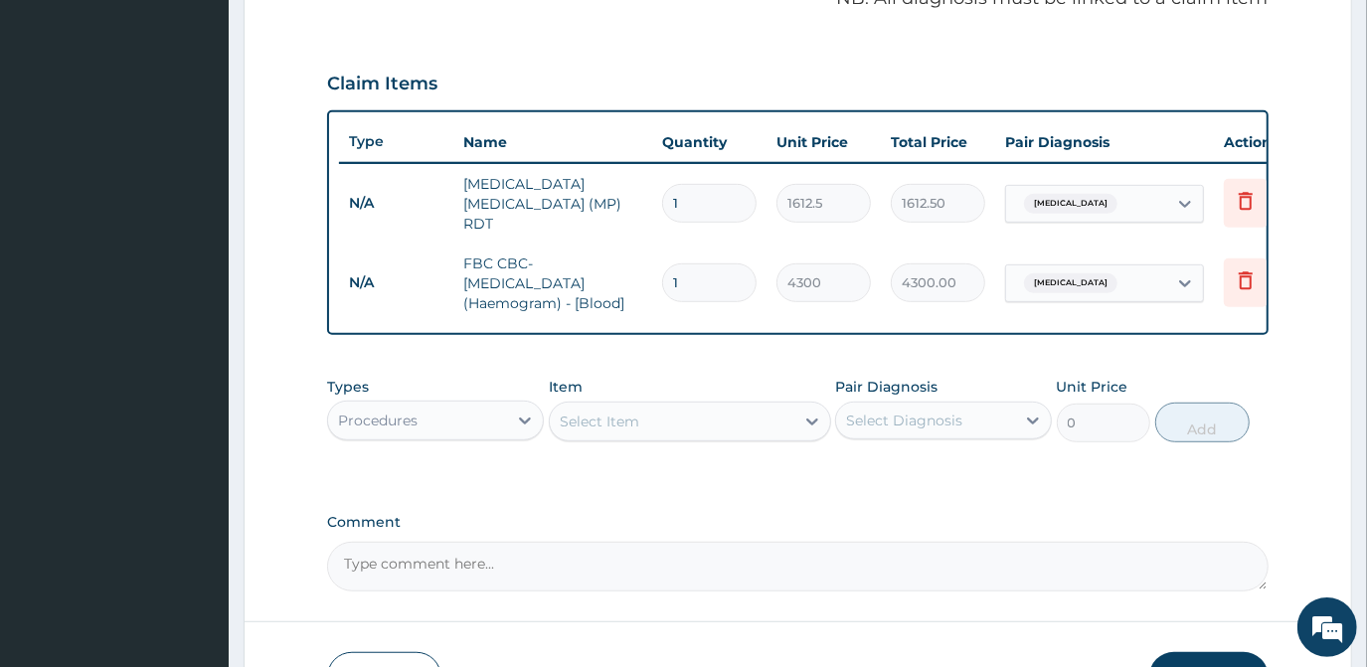
click at [620, 406] on div "Select Item" at bounding box center [672, 422] width 245 height 32
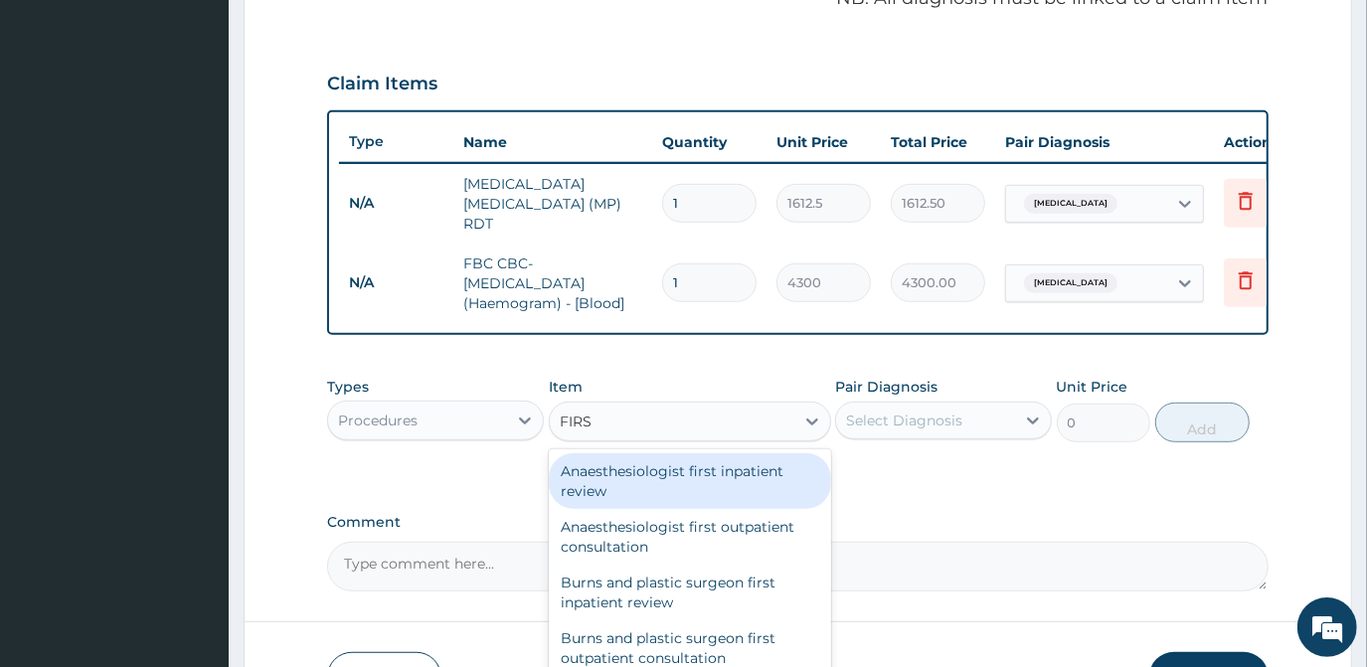
type input "FIRST"
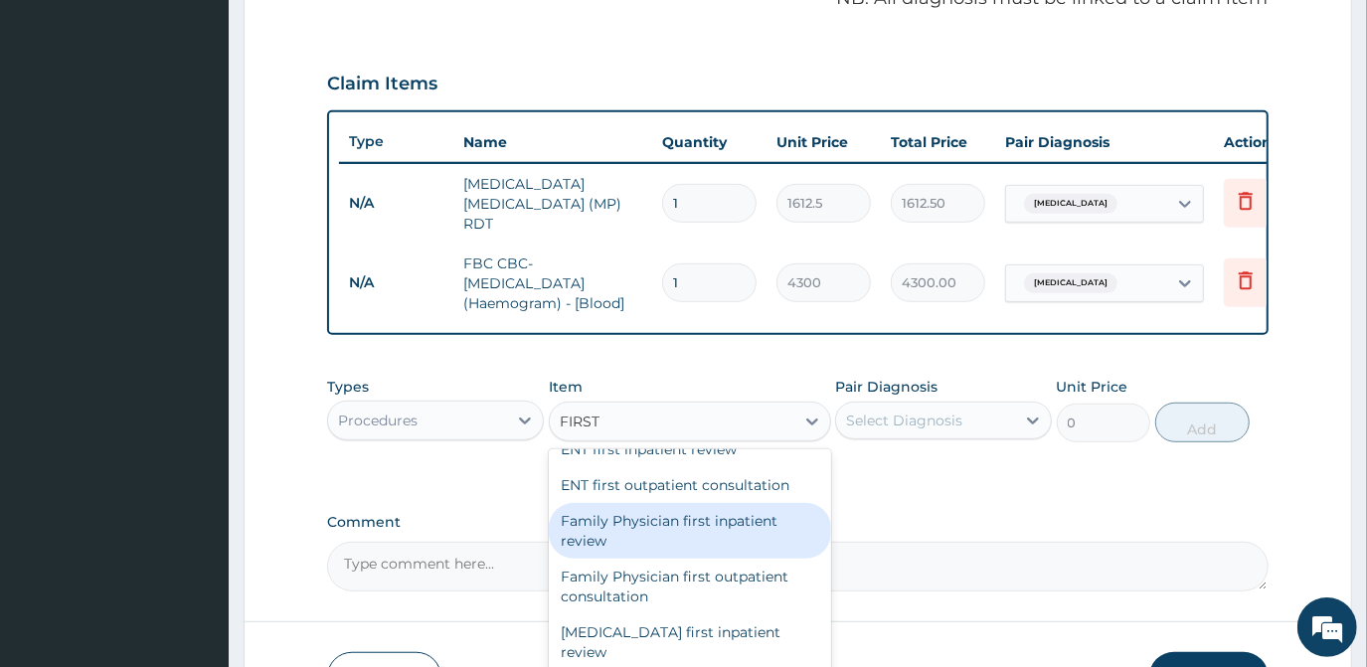
scroll to position [904, 0]
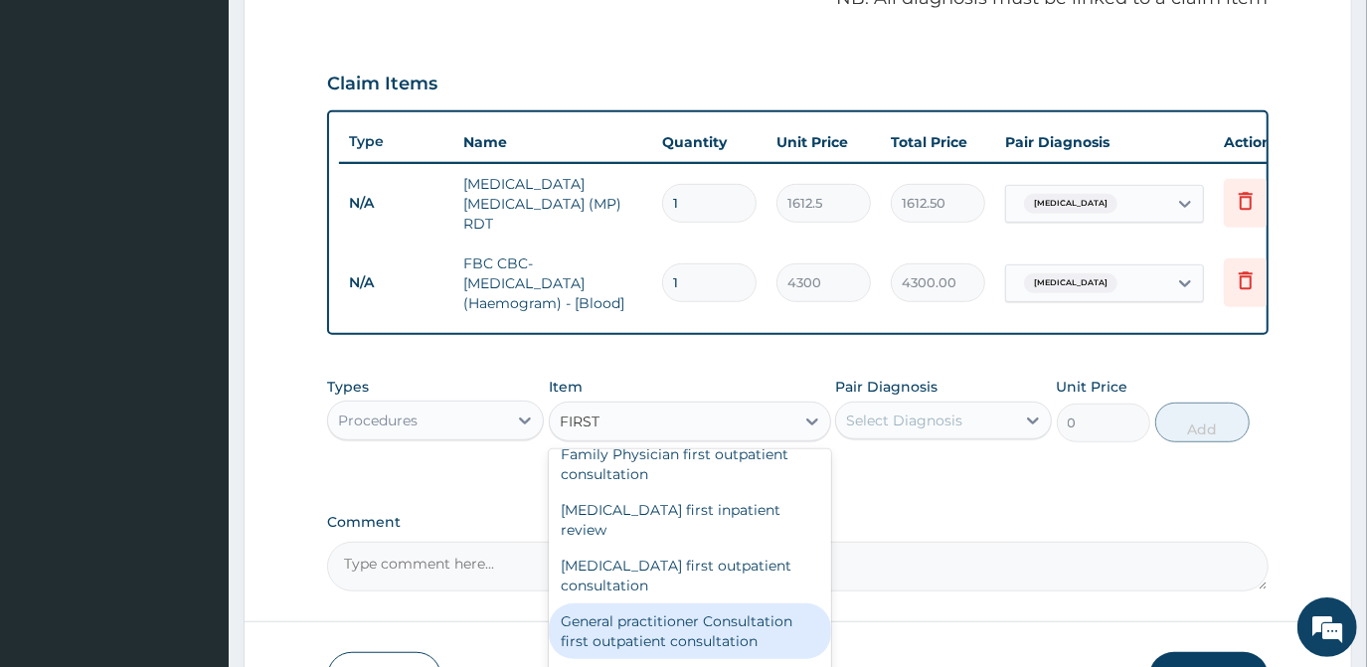
click at [648, 604] on div "General practitioner Consultation first outpatient consultation" at bounding box center [690, 632] width 282 height 56
type input "3547.5"
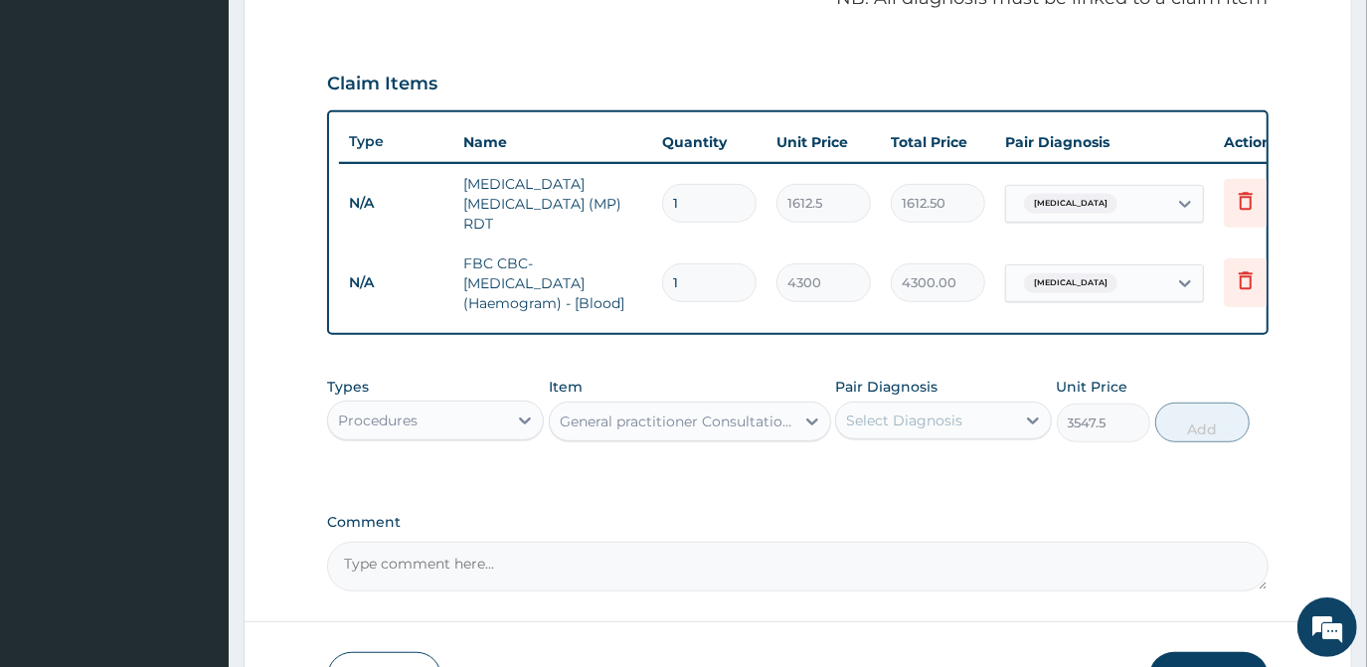
click at [931, 411] on div "Select Diagnosis" at bounding box center [904, 421] width 116 height 20
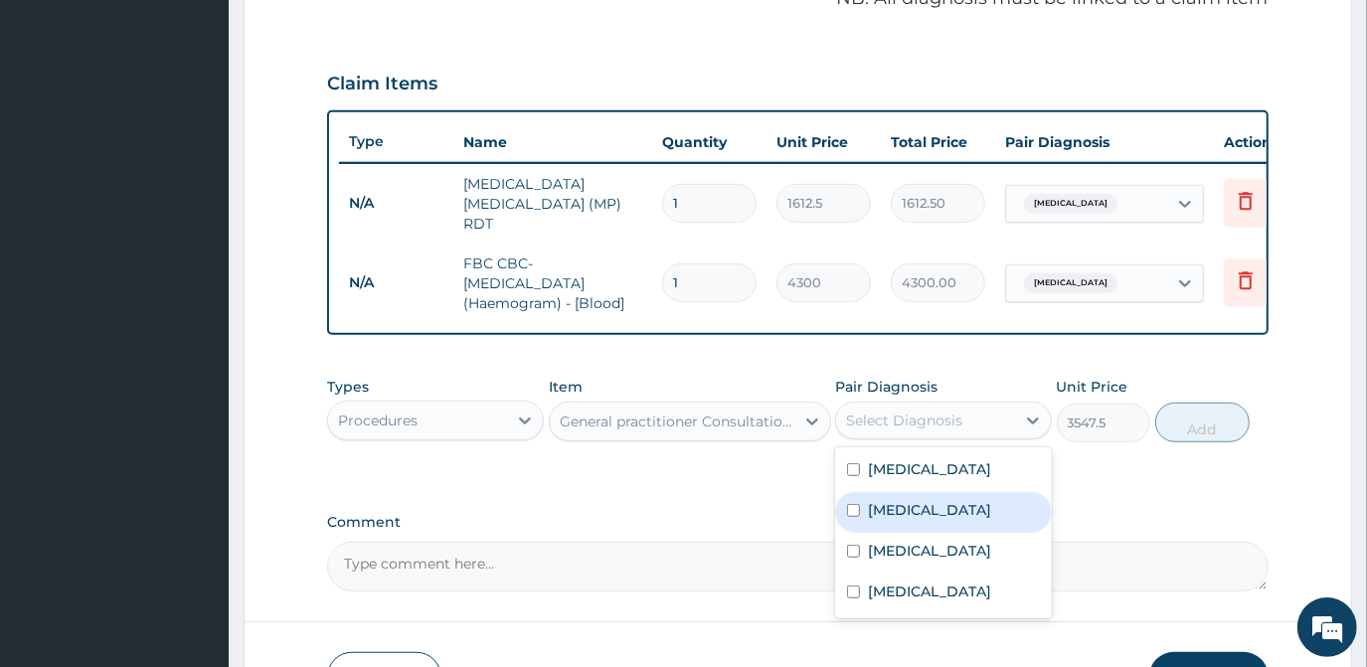
click at [875, 489] on div "[MEDICAL_DATA]" at bounding box center [943, 471] width 217 height 41
checkbox input "true"
drag, startPoint x: 879, startPoint y: 516, endPoint x: 883, endPoint y: 553, distance: 37.0
click at [879, 525] on div "[MEDICAL_DATA]" at bounding box center [943, 512] width 217 height 41
checkbox input "true"
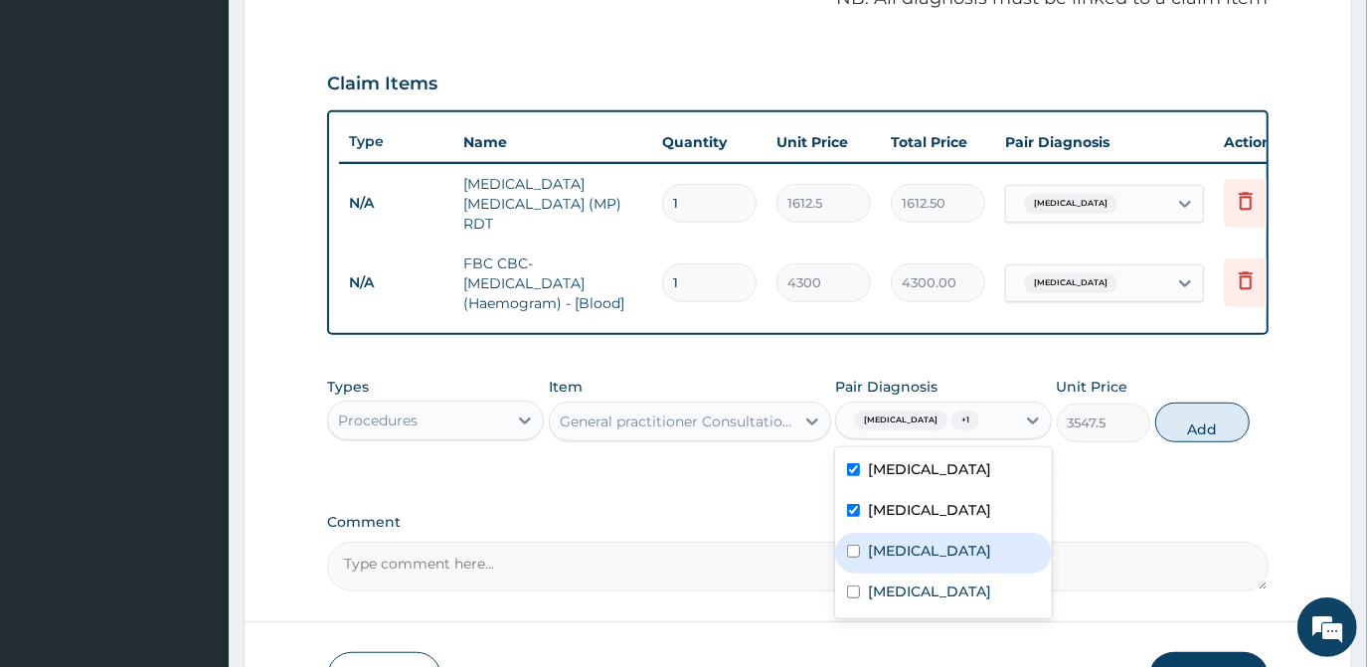
click at [883, 553] on label "[MEDICAL_DATA]" at bounding box center [929, 551] width 123 height 20
checkbox input "true"
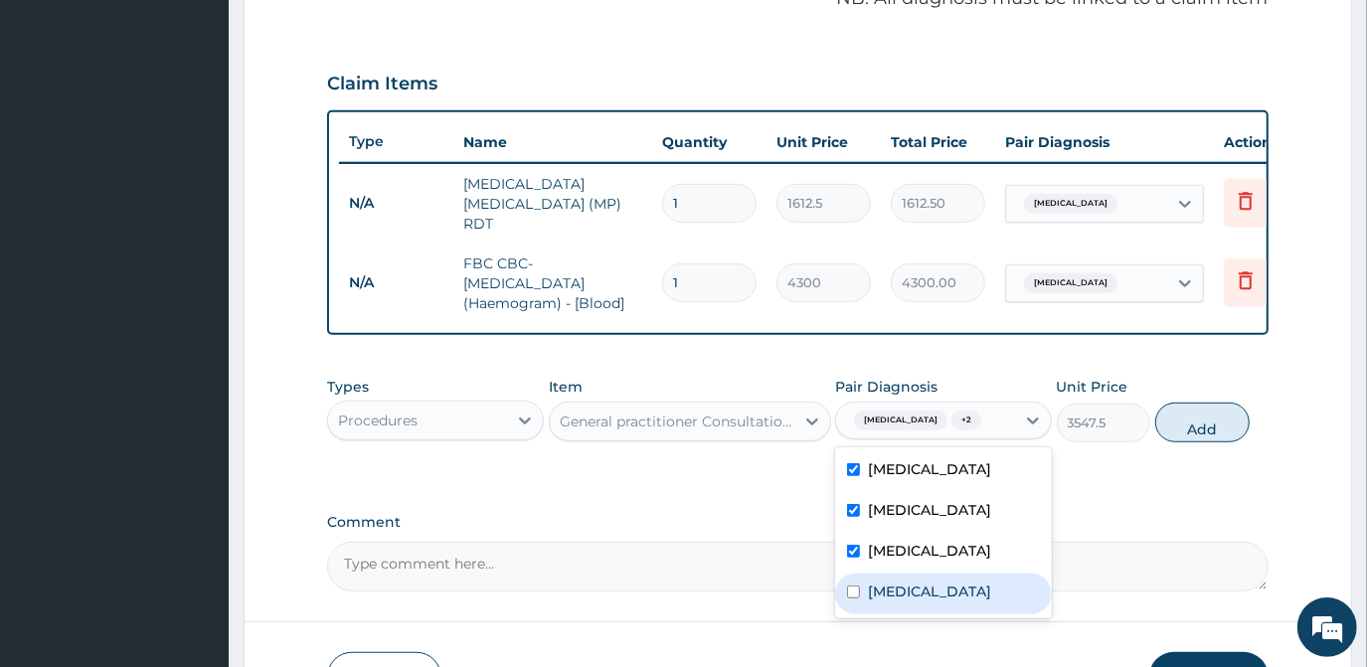
click at [890, 616] on div "[MEDICAL_DATA] [MEDICAL_DATA] [MEDICAL_DATA] [MEDICAL_DATA]" at bounding box center [943, 533] width 217 height 171
click at [1192, 430] on button "Add" at bounding box center [1203, 423] width 94 height 40
type input "0"
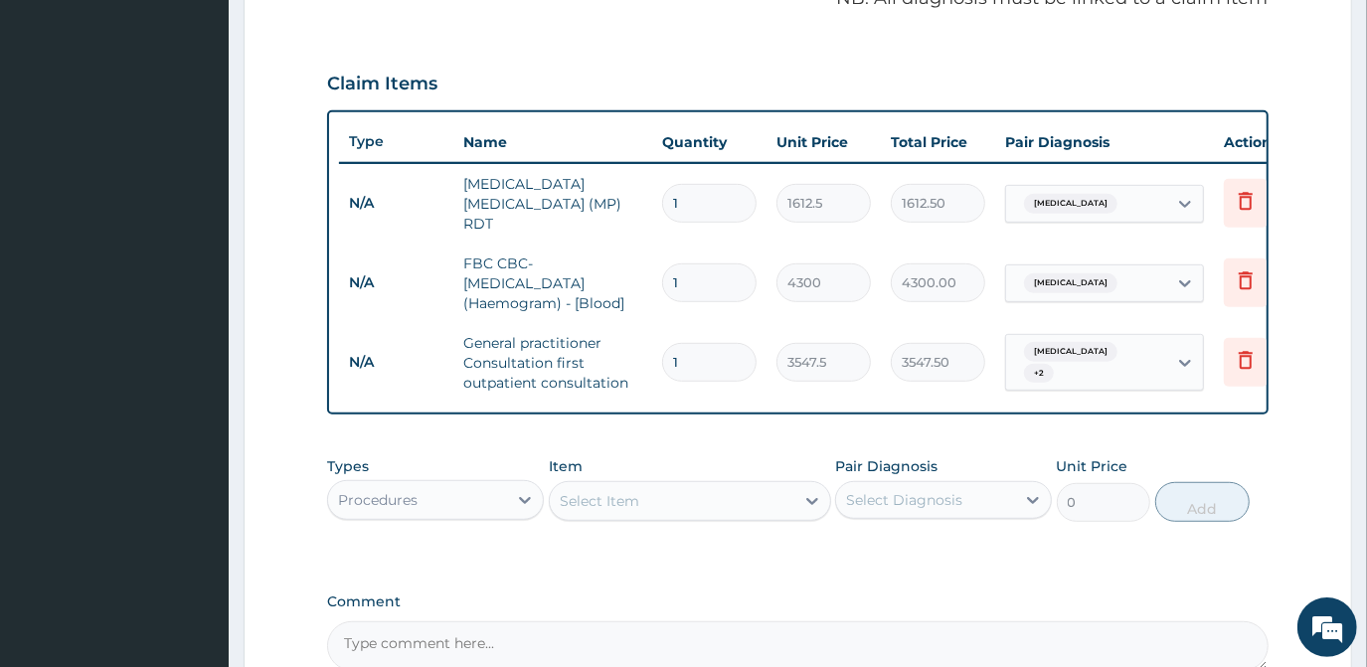
click at [424, 513] on div "Procedures" at bounding box center [417, 500] width 179 height 32
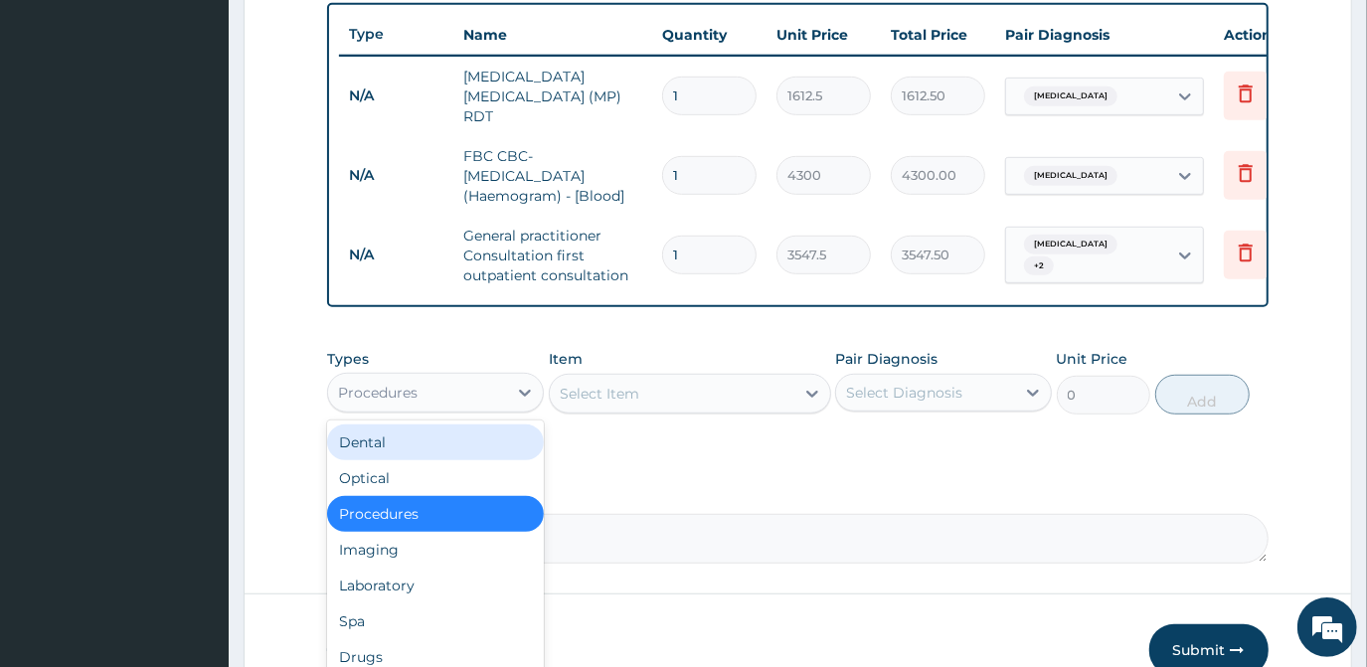
scroll to position [840, 0]
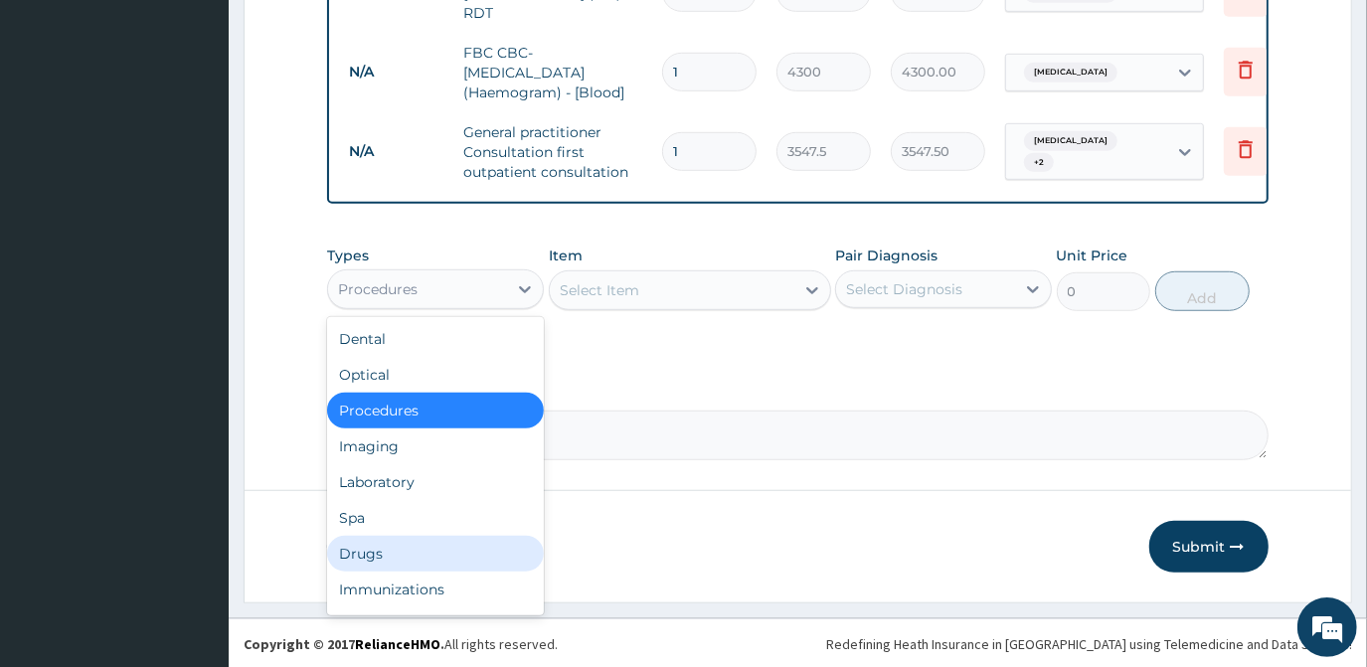
click at [417, 544] on div "Drugs" at bounding box center [435, 554] width 217 height 36
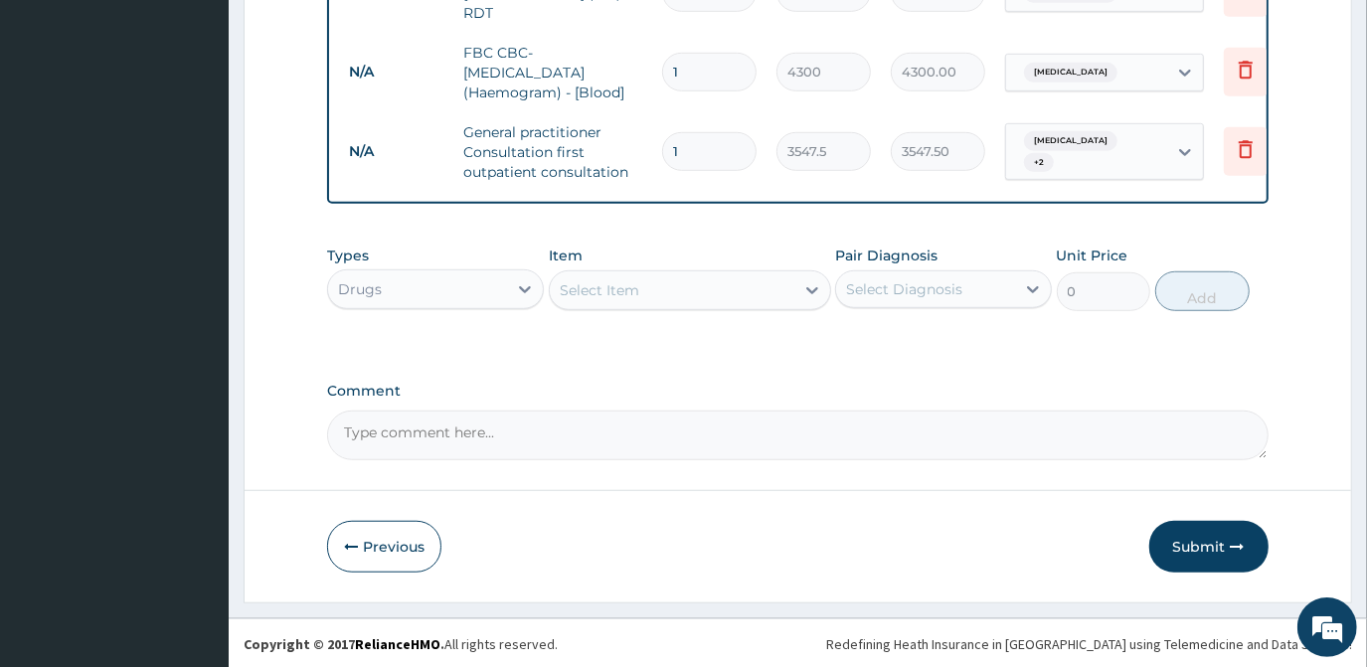
click at [607, 290] on div "Select Item" at bounding box center [600, 290] width 80 height 20
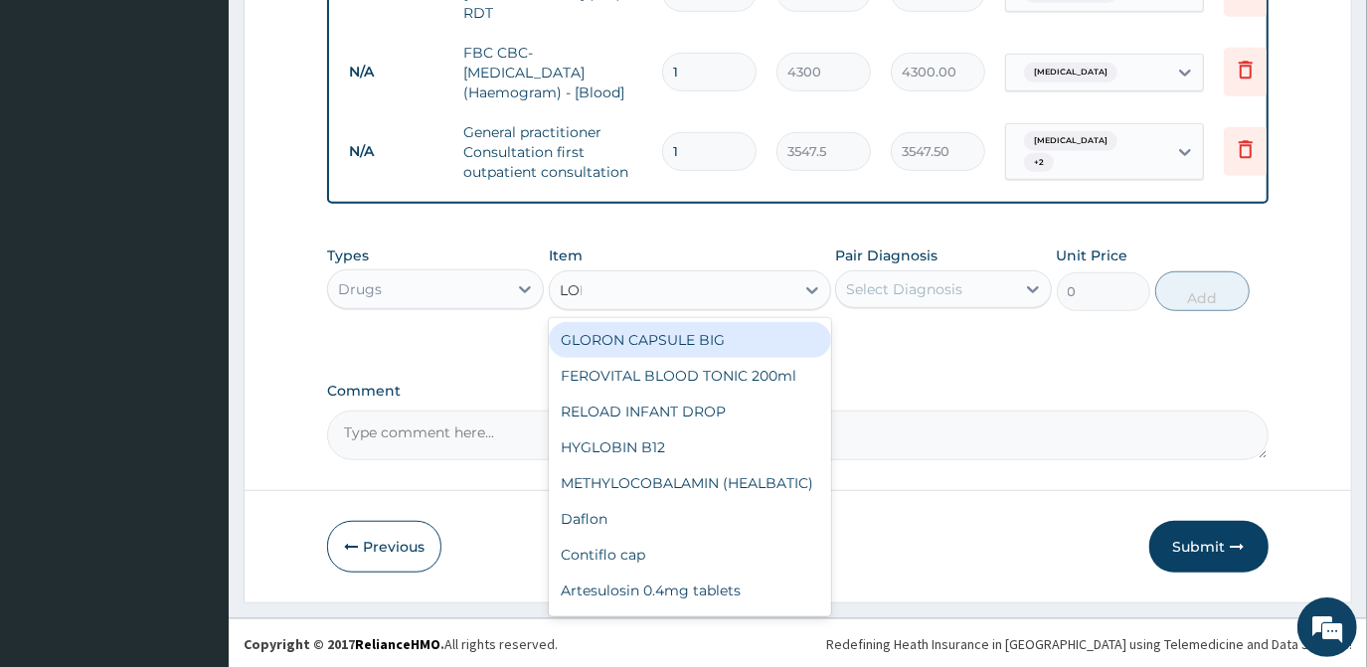
type input "[PERSON_NAME]"
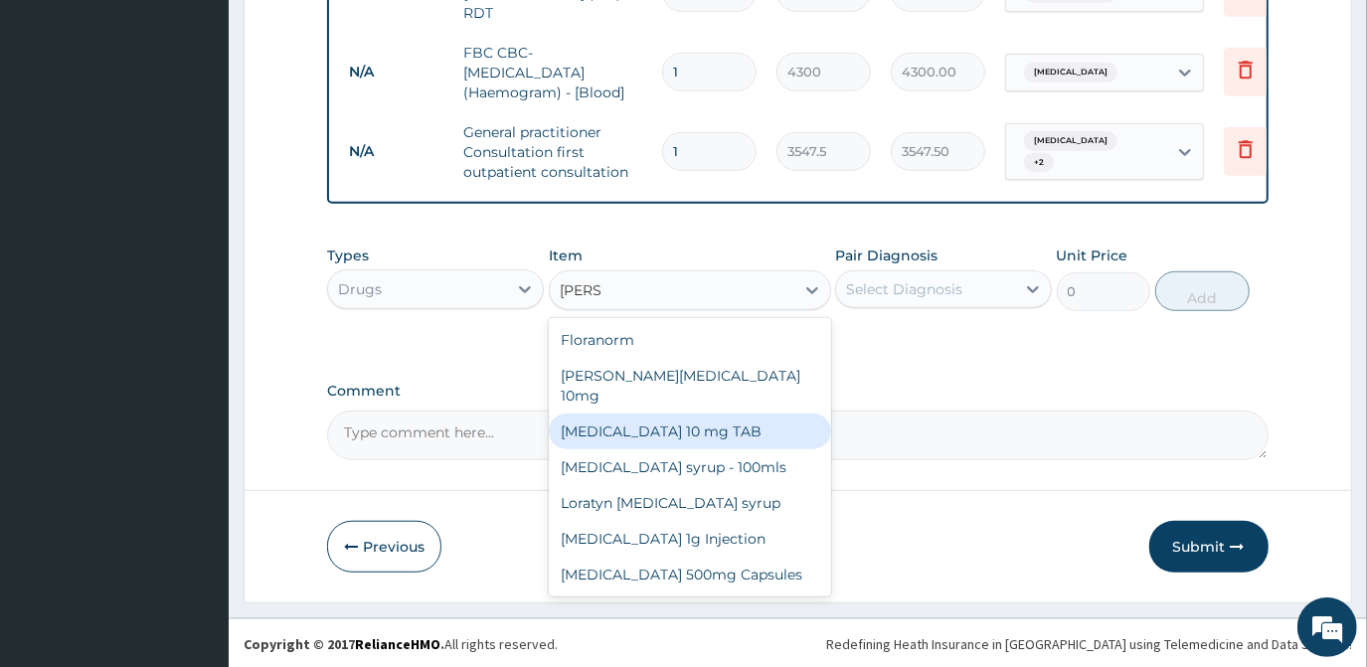
click at [677, 415] on div "[MEDICAL_DATA] 10 mg TAB" at bounding box center [690, 432] width 282 height 36
type input "59.125"
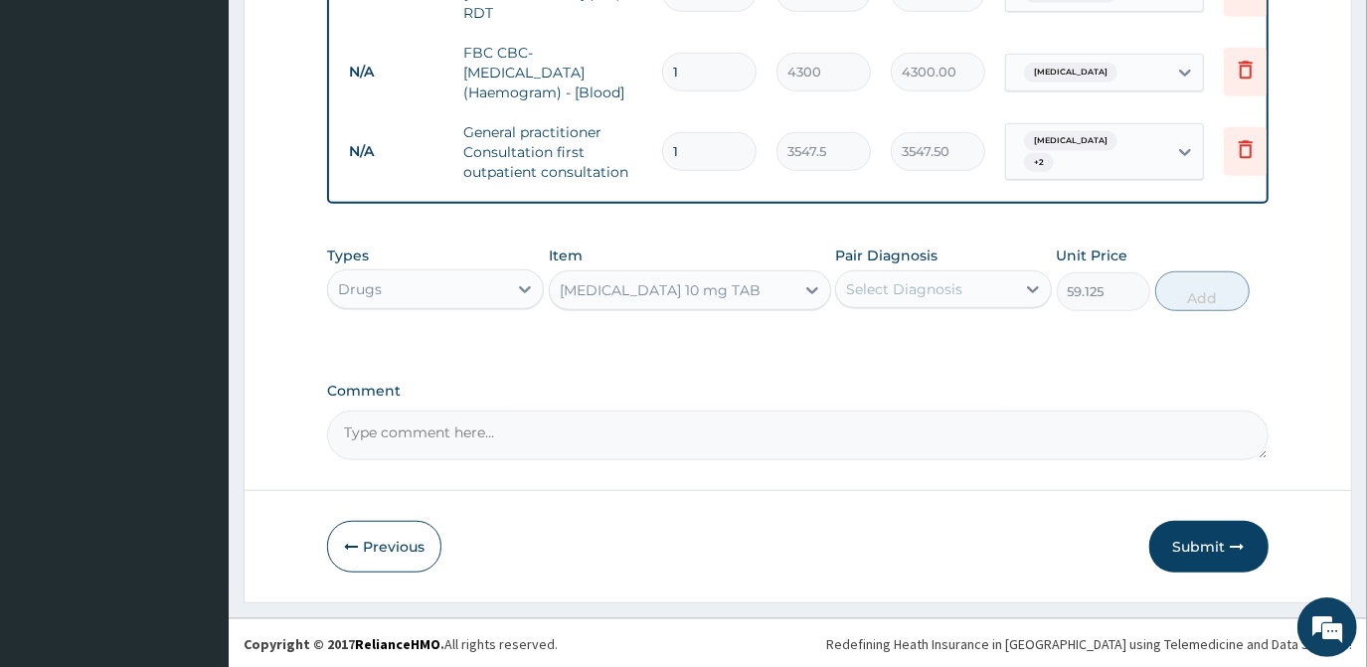
click at [893, 298] on div "Select Diagnosis" at bounding box center [904, 289] width 116 height 20
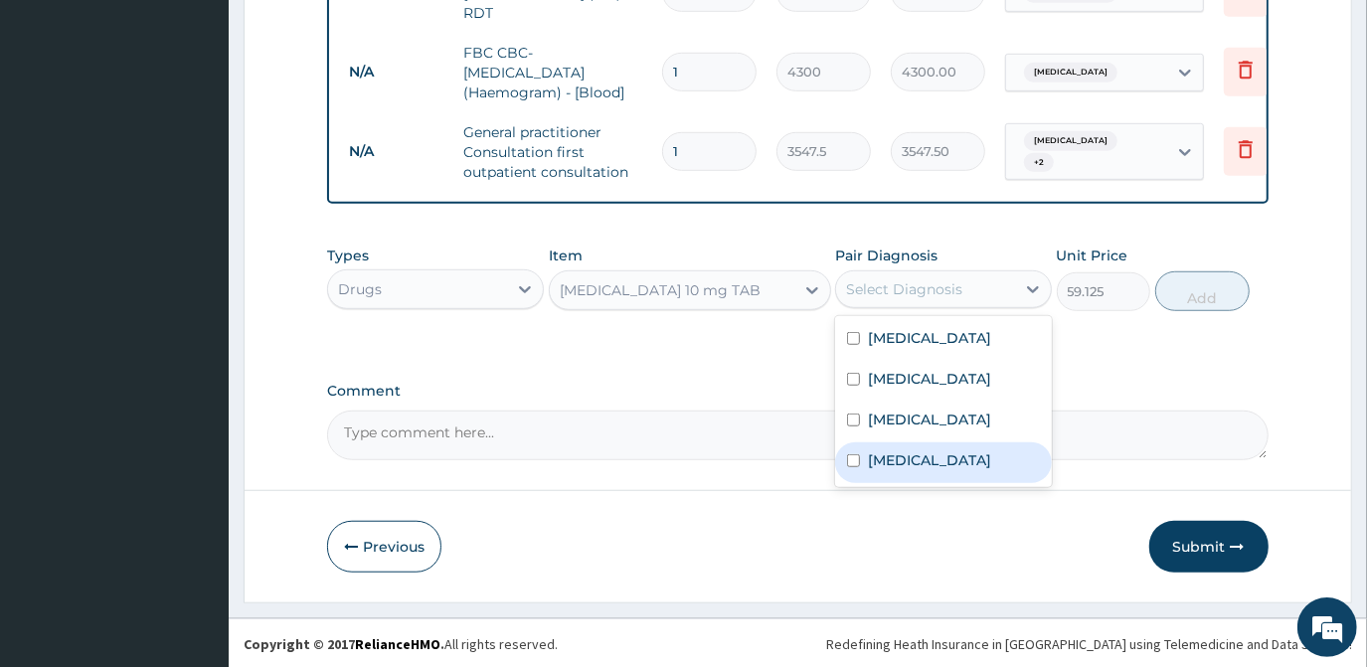
click at [883, 453] on label "[MEDICAL_DATA]" at bounding box center [929, 460] width 123 height 20
checkbox input "true"
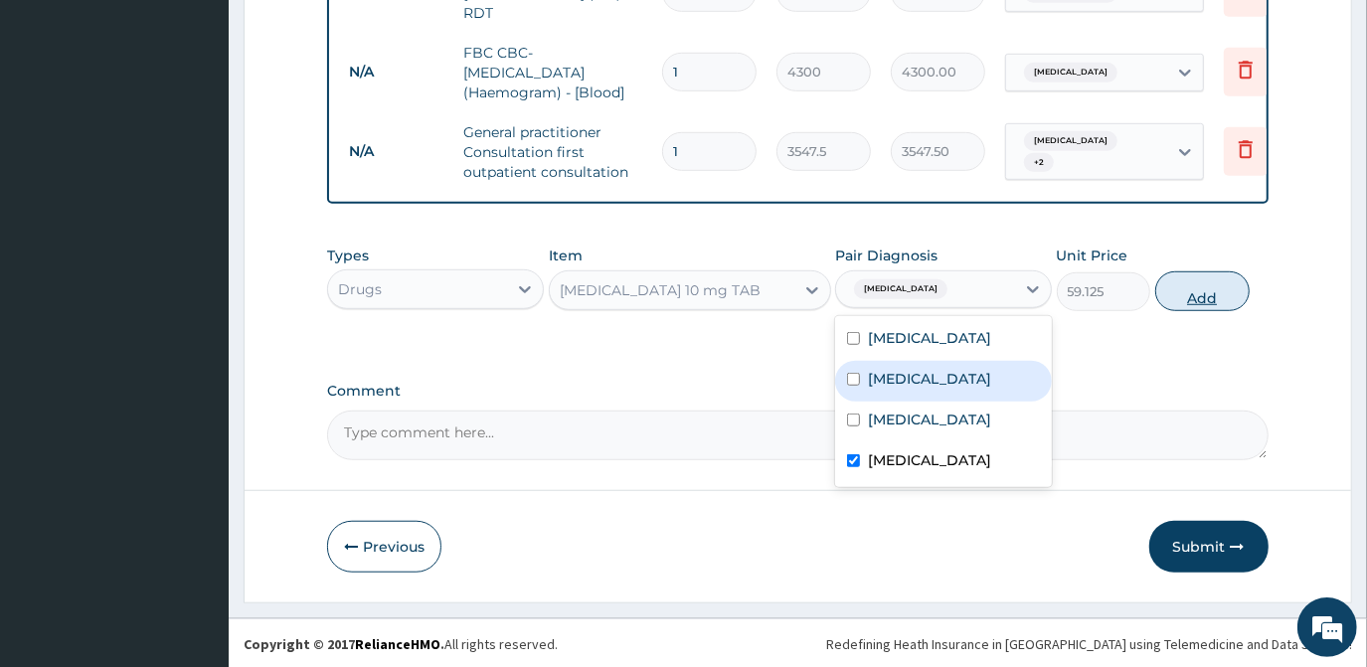
click at [1212, 280] on button "Add" at bounding box center [1203, 291] width 94 height 40
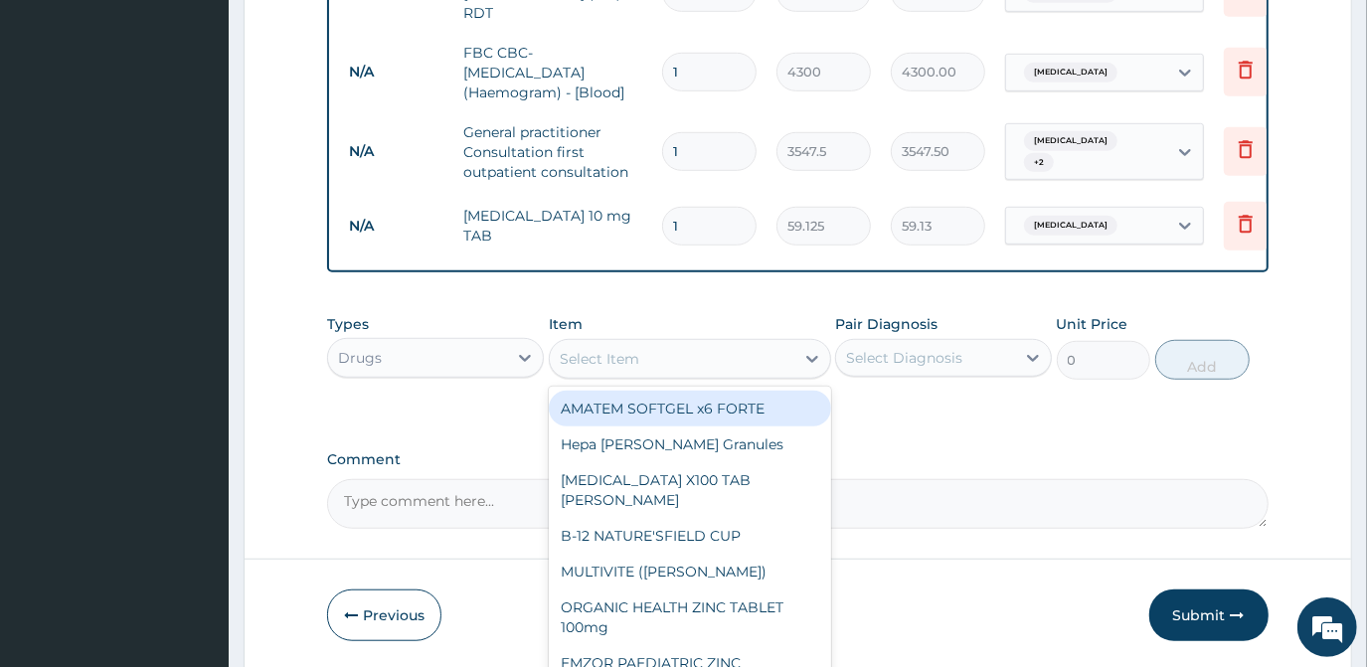
click at [733, 359] on div "Select Item" at bounding box center [672, 359] width 245 height 32
click at [684, 408] on div "AMATEM SOFTGEL x6 FORTE" at bounding box center [690, 409] width 282 height 36
type input "473"
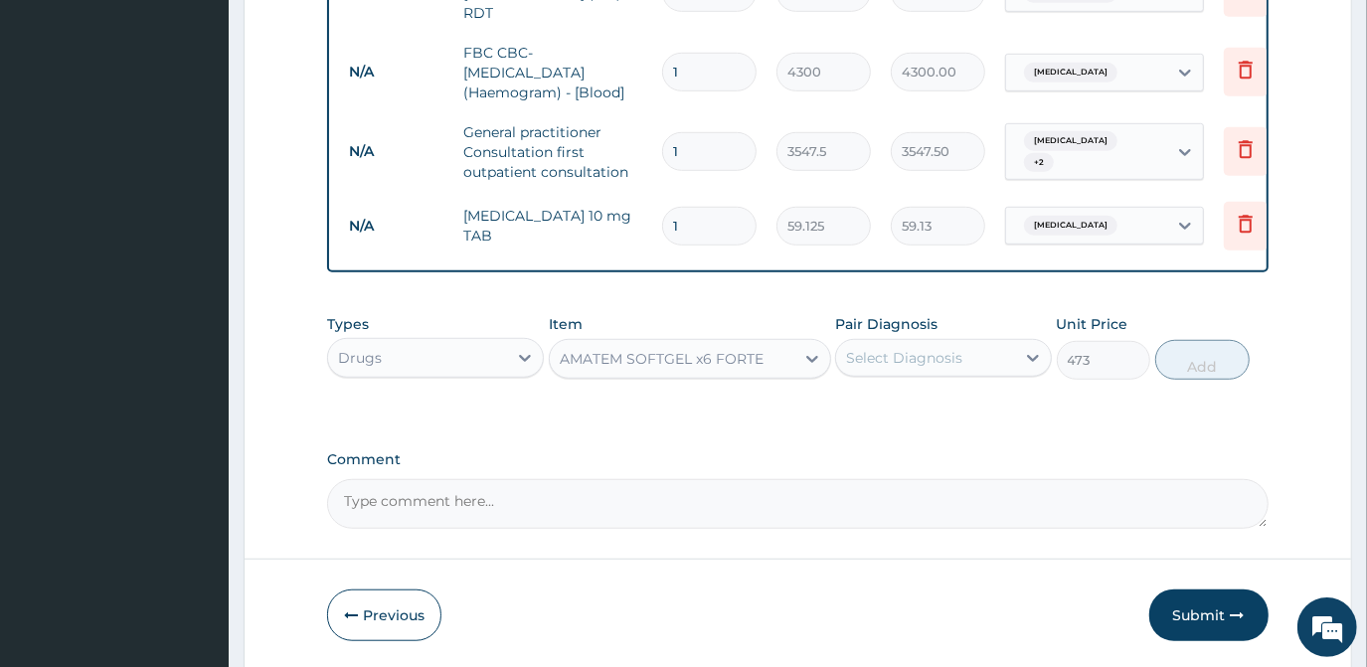
click at [885, 356] on div "Select Diagnosis" at bounding box center [904, 358] width 116 height 20
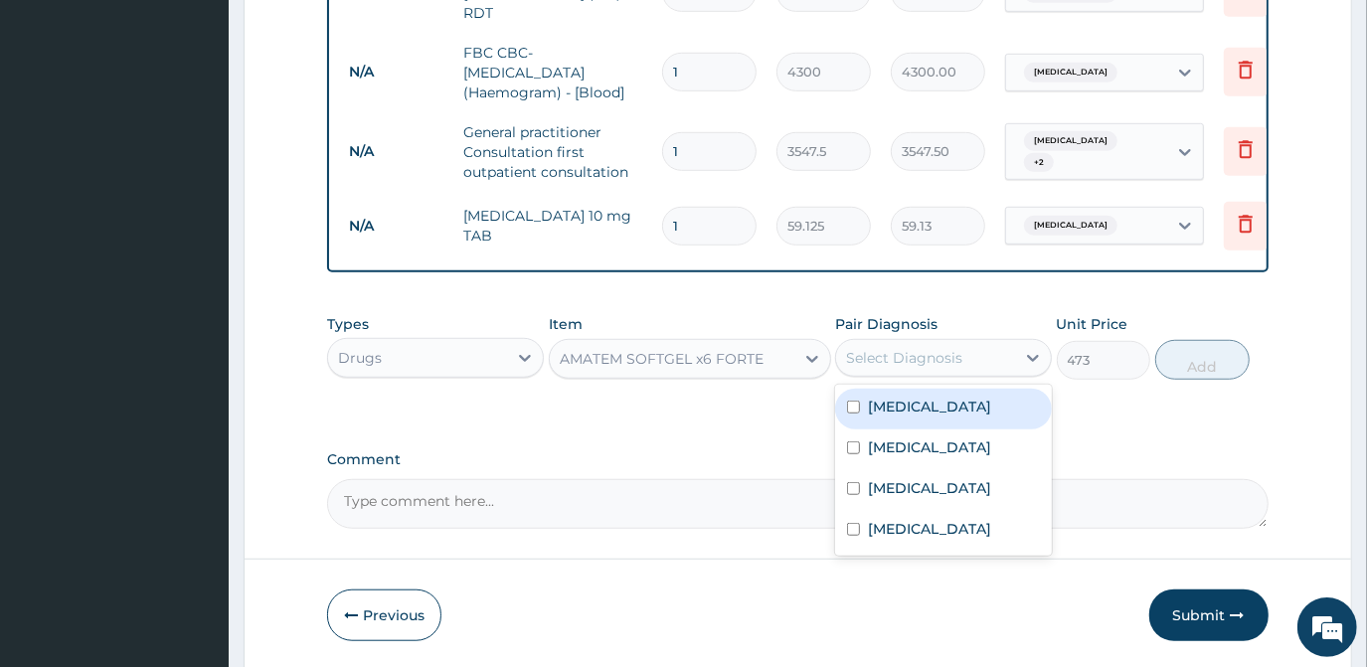
click at [868, 412] on label "[MEDICAL_DATA]" at bounding box center [929, 407] width 123 height 20
checkbox input "true"
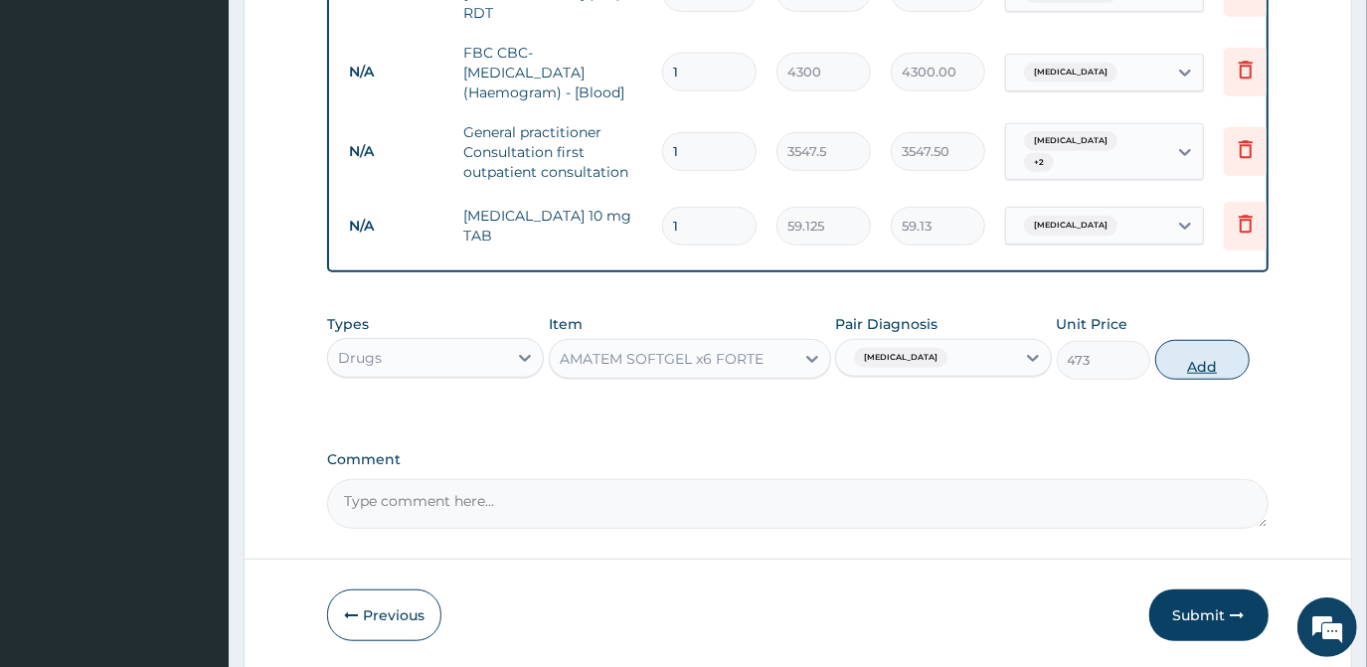
click at [1193, 357] on button "Add" at bounding box center [1203, 360] width 94 height 40
type input "0"
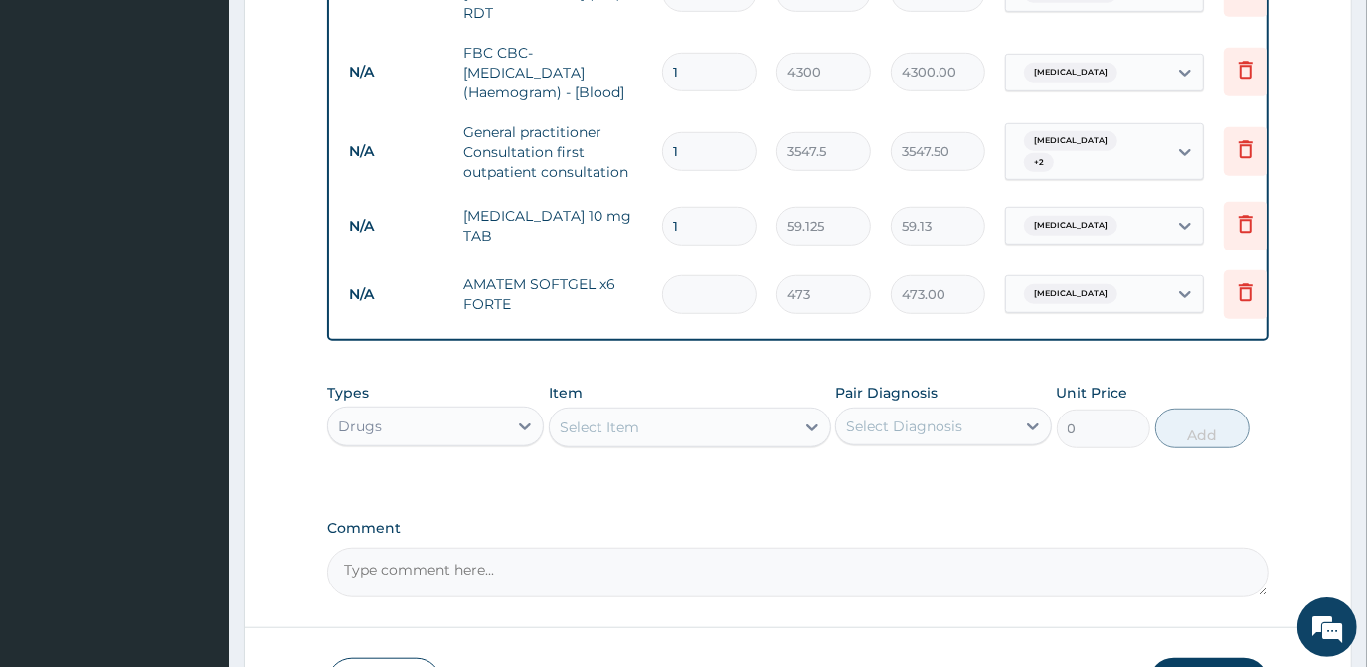
type input "0.00"
type input "6"
type input "2838.00"
type input "6"
click at [654, 426] on div "Select Item" at bounding box center [672, 428] width 245 height 32
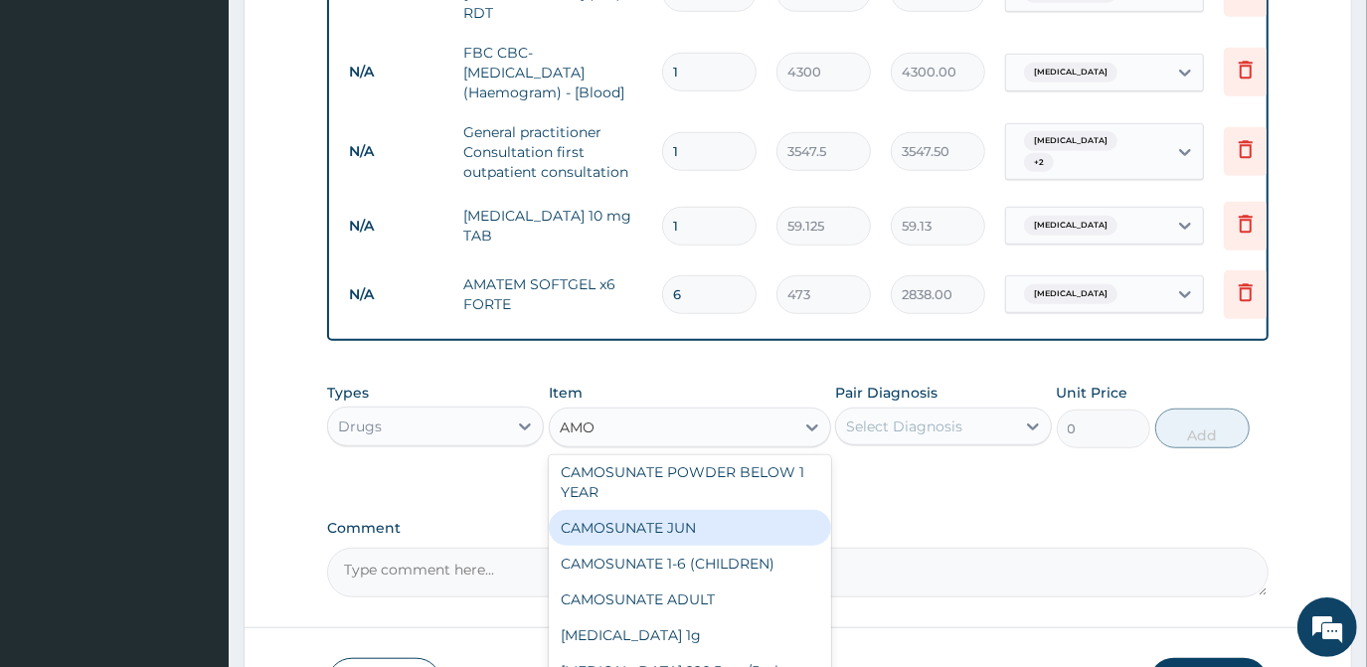
scroll to position [180, 0]
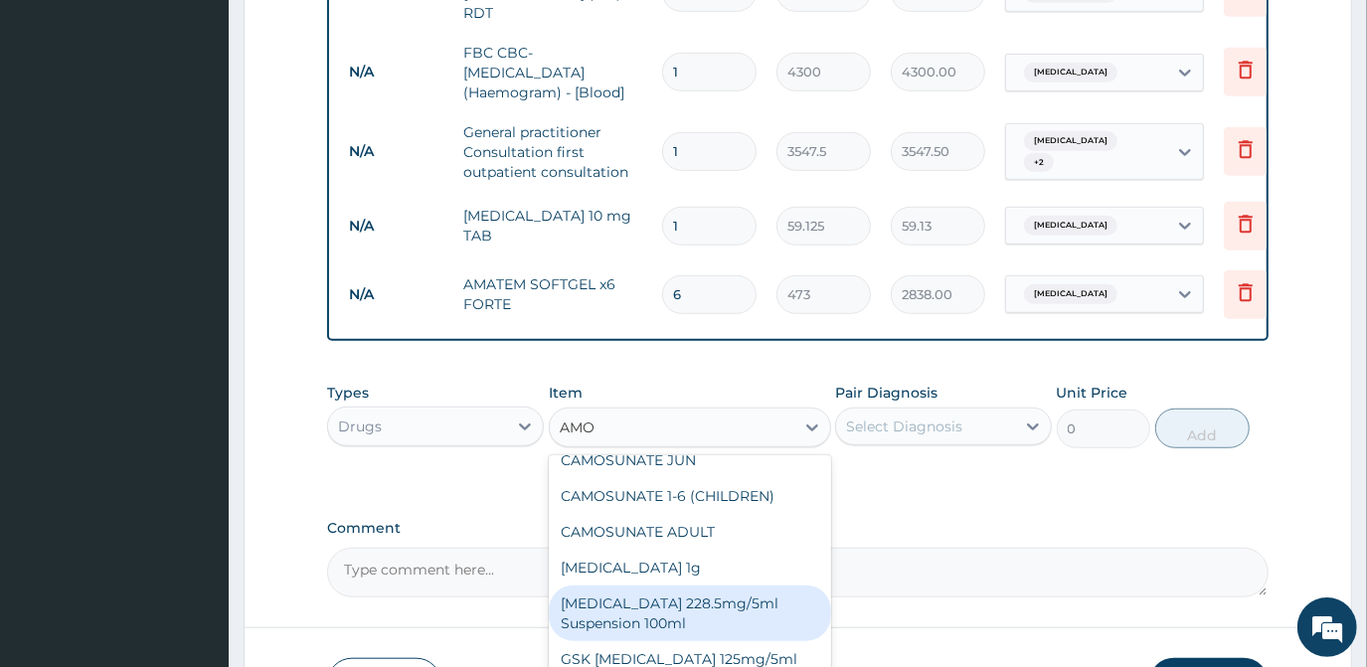
type input "AMOX"
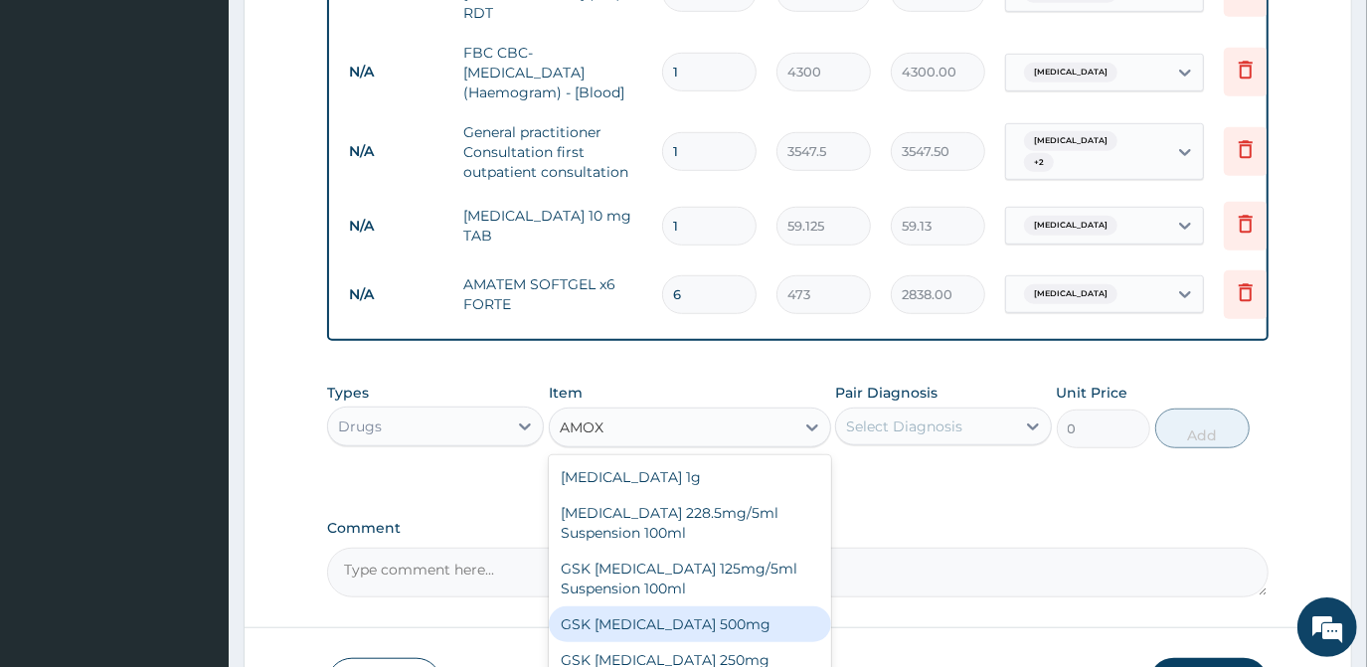
click at [652, 620] on div "GSK [MEDICAL_DATA] 500mg" at bounding box center [690, 625] width 282 height 36
type input "59.125"
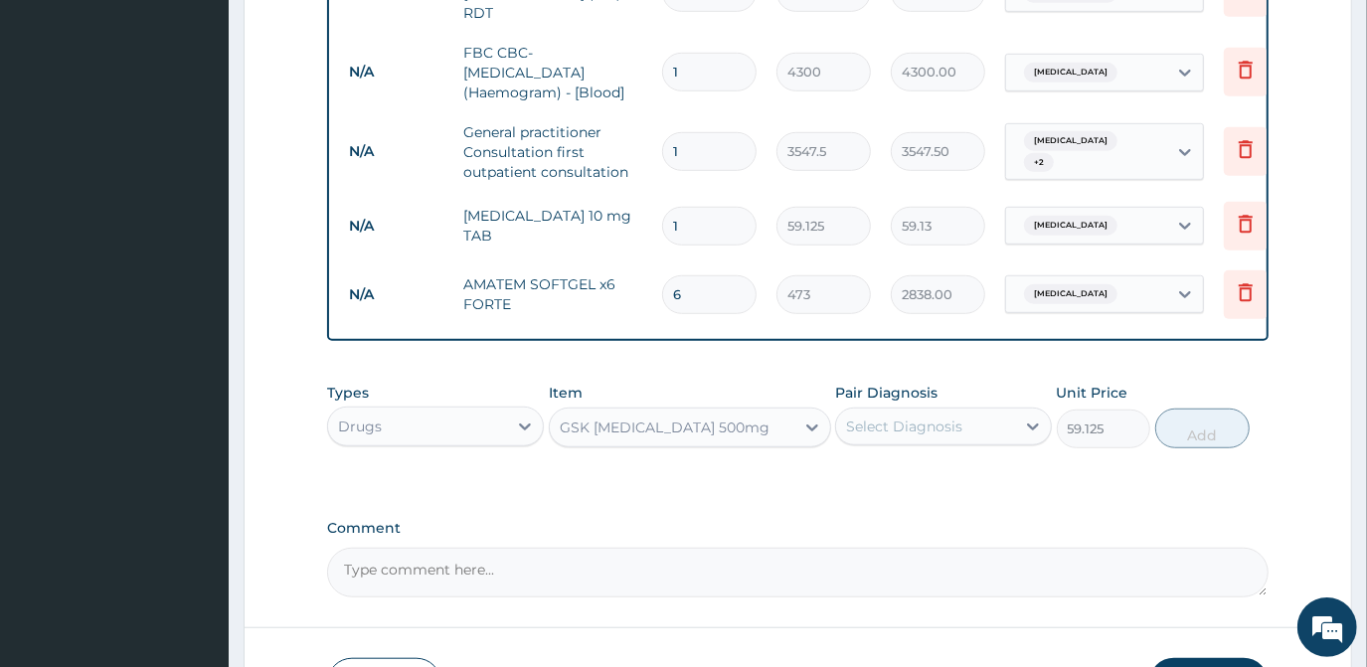
click at [919, 415] on div "Select Diagnosis" at bounding box center [925, 427] width 179 height 32
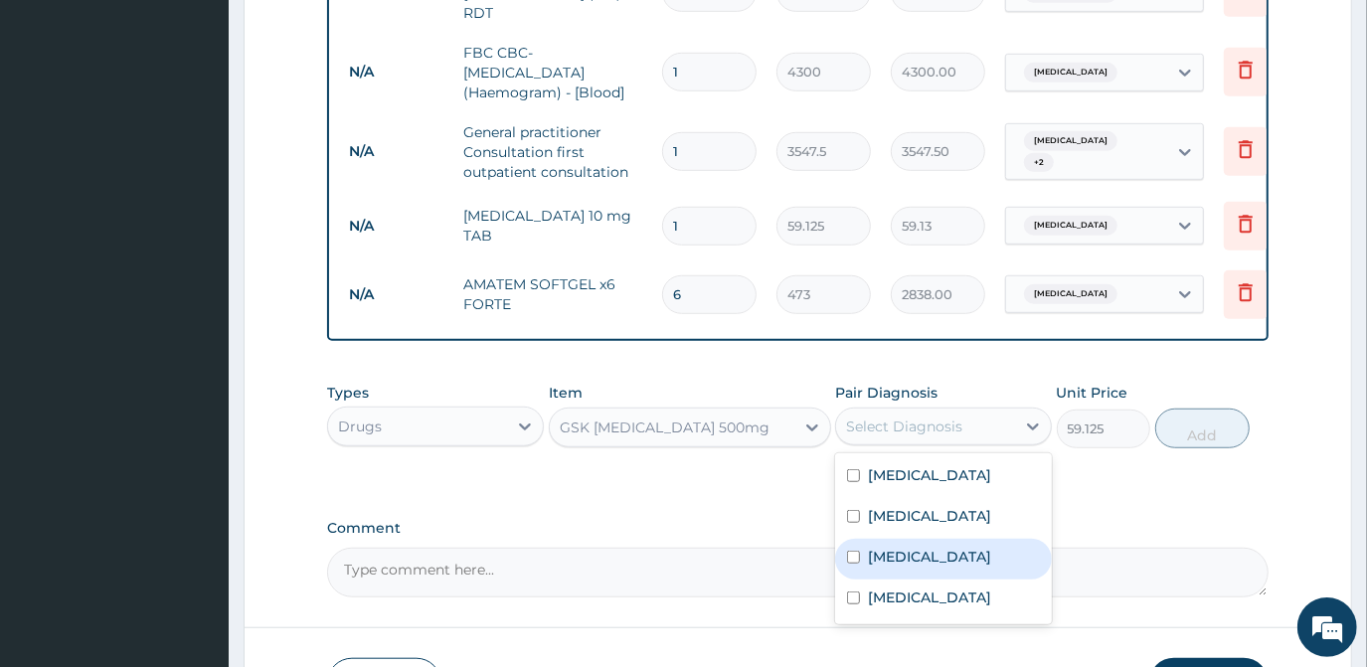
click at [883, 567] on div "[MEDICAL_DATA]" at bounding box center [943, 559] width 217 height 41
checkbox input "true"
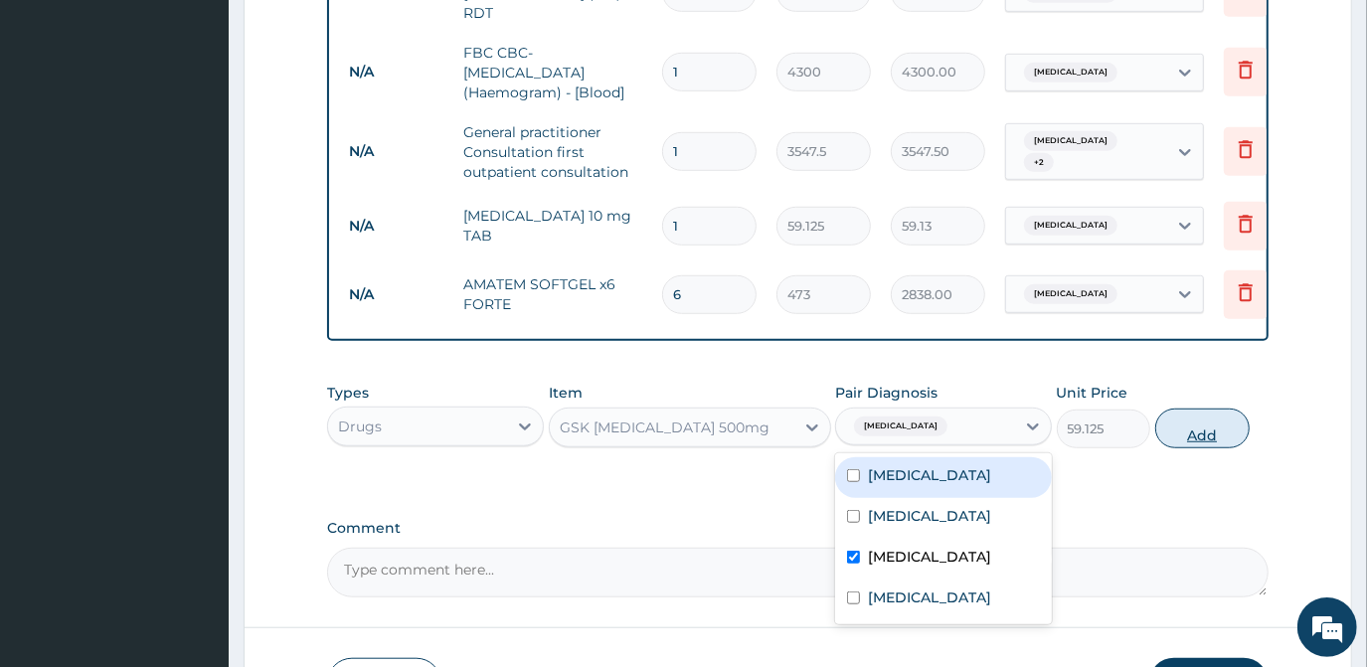
click at [1211, 433] on button "Add" at bounding box center [1203, 429] width 94 height 40
type input "0"
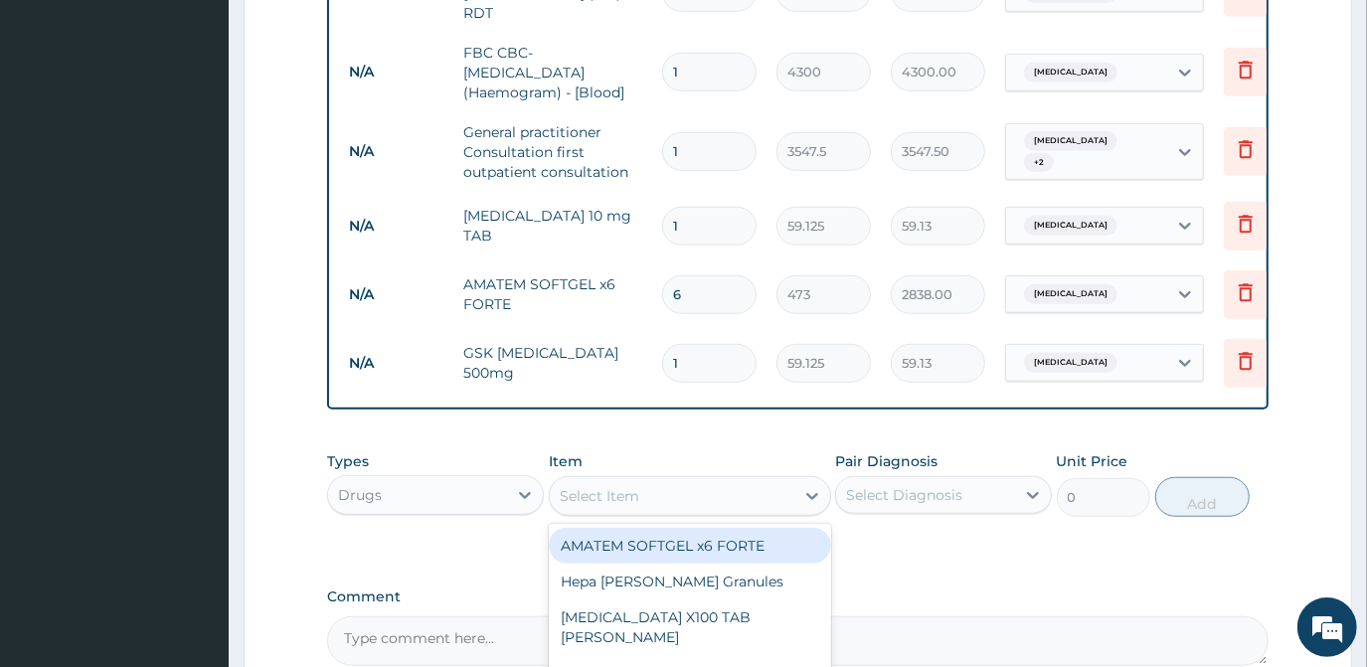
click at [644, 497] on div "Select Item" at bounding box center [672, 496] width 245 height 32
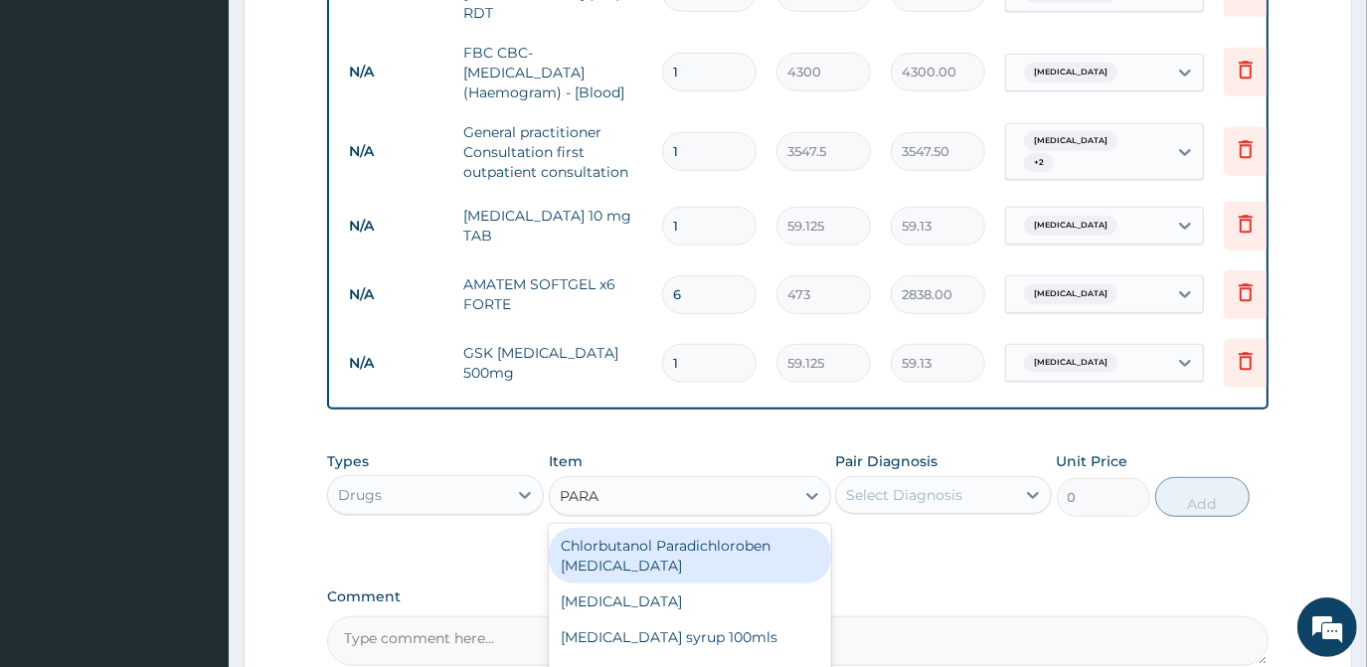
type input "PARAC"
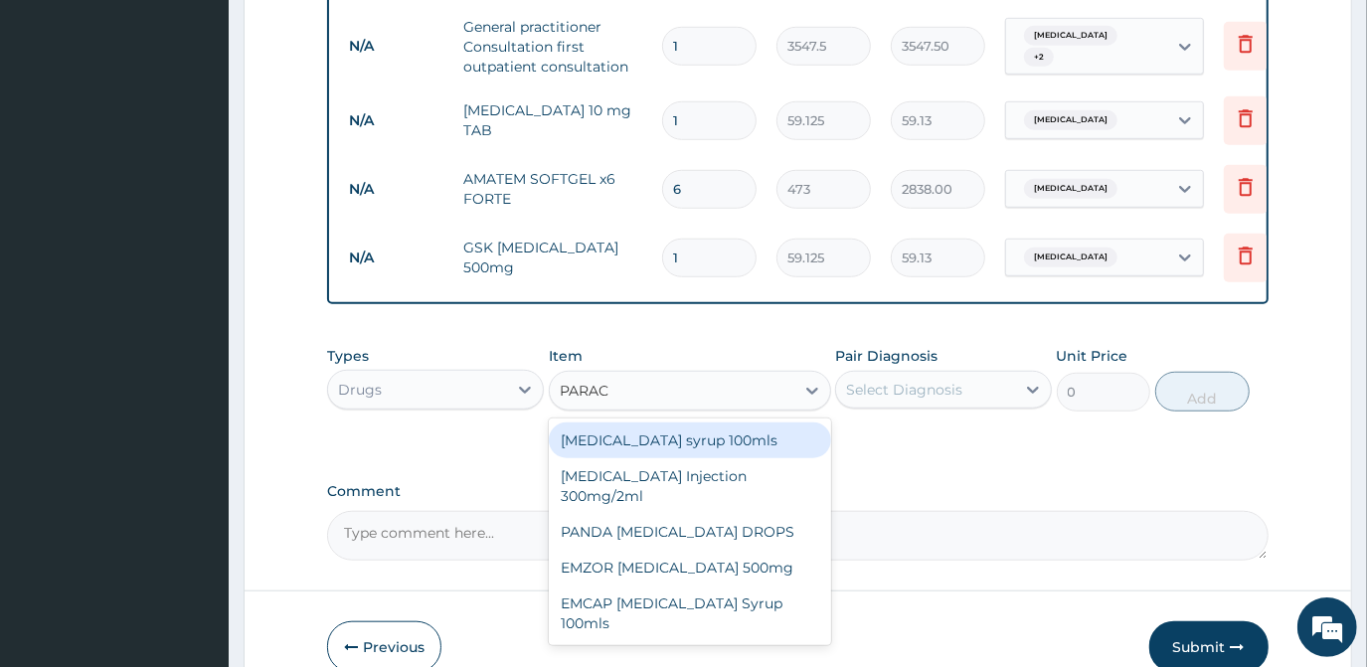
scroll to position [1021, 0]
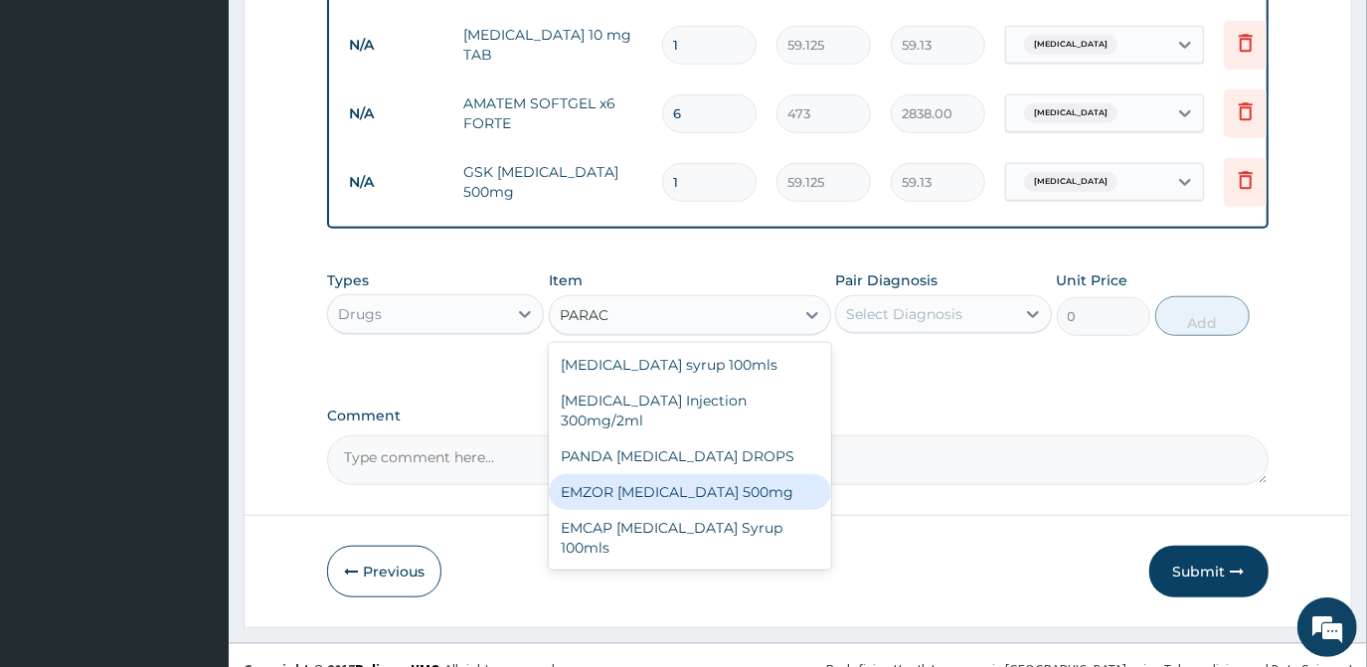
drag, startPoint x: 735, startPoint y: 489, endPoint x: 743, endPoint y: 478, distance: 13.5
click at [735, 490] on div "EMZOR [MEDICAL_DATA] 500mg" at bounding box center [690, 492] width 282 height 36
type input "23.65"
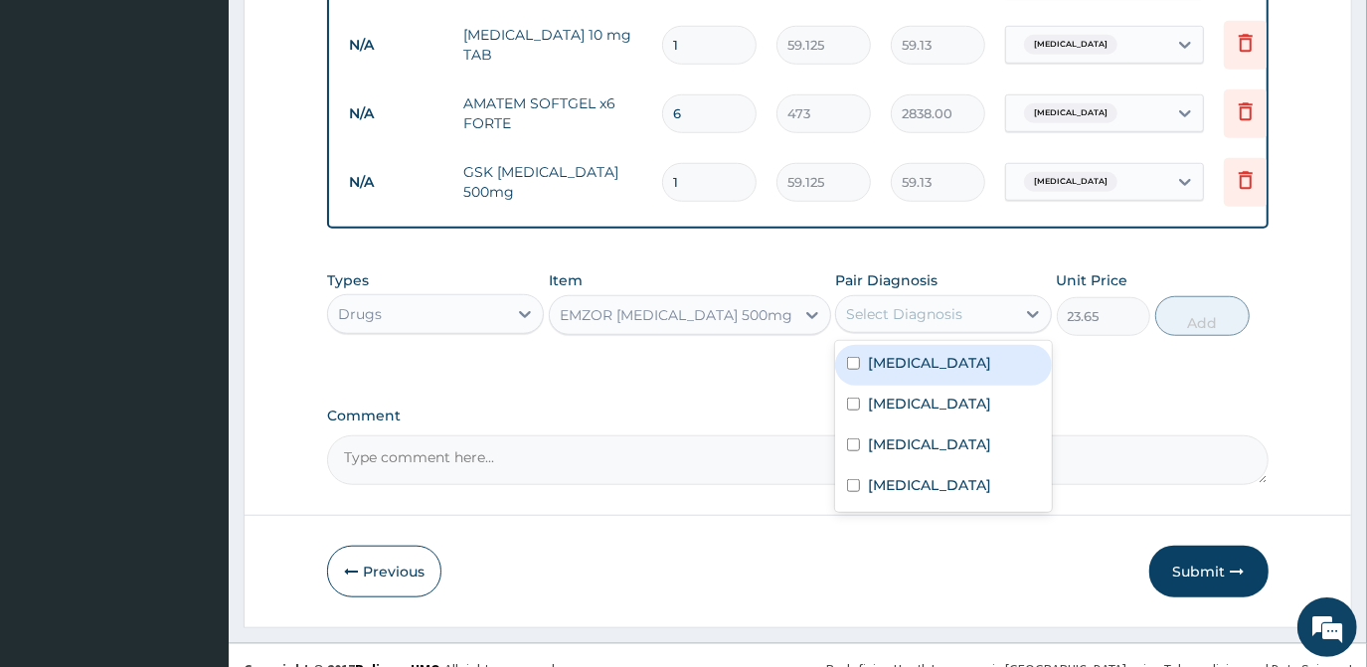
click at [866, 310] on div "Select Diagnosis" at bounding box center [904, 314] width 116 height 20
click at [850, 375] on div "[MEDICAL_DATA]" at bounding box center [943, 365] width 217 height 41
checkbox input "true"
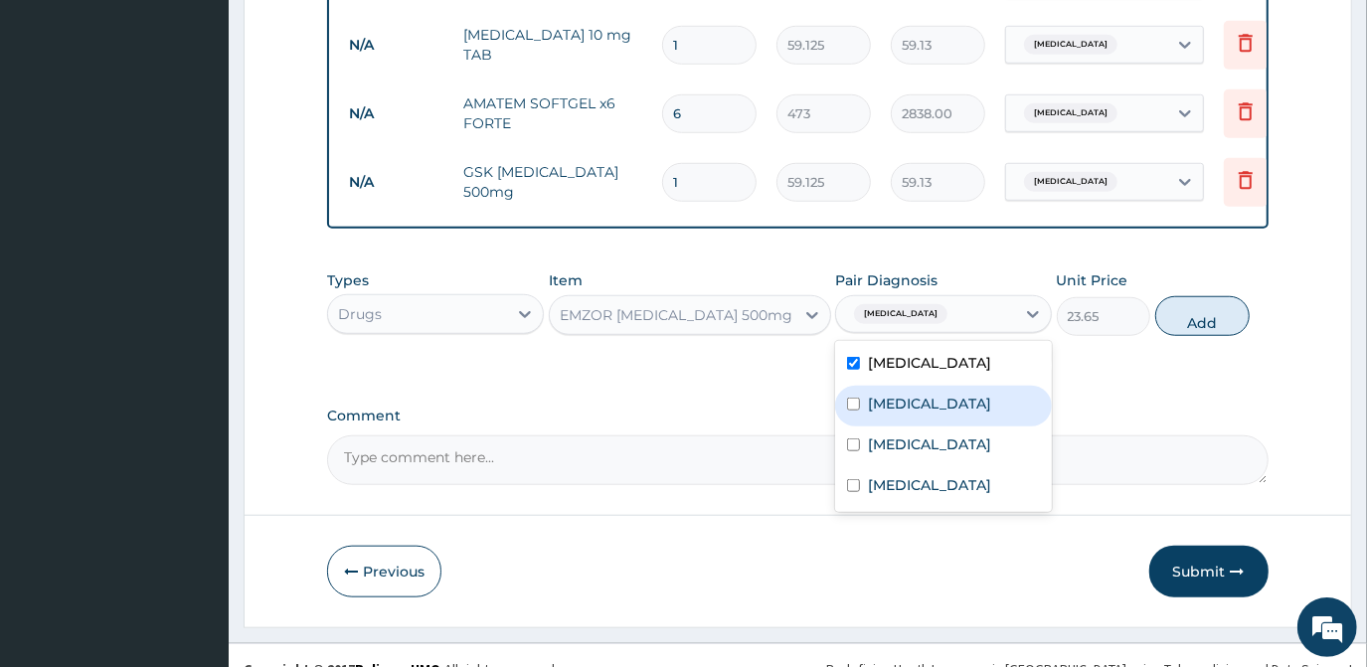
drag, startPoint x: 867, startPoint y: 412, endPoint x: 877, endPoint y: 444, distance: 33.3
click at [867, 412] on div "[MEDICAL_DATA]" at bounding box center [943, 406] width 217 height 41
checkbox input "true"
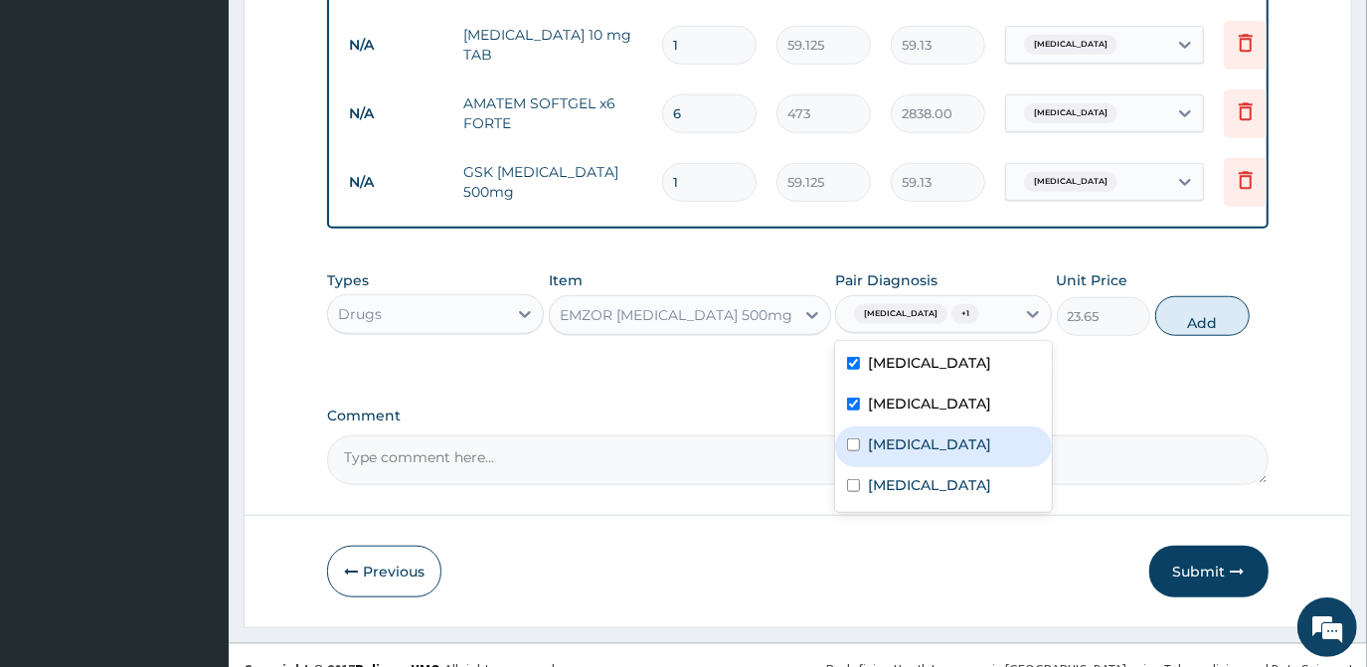
click at [885, 466] on div "[MEDICAL_DATA]" at bounding box center [943, 447] width 217 height 41
checkbox input "true"
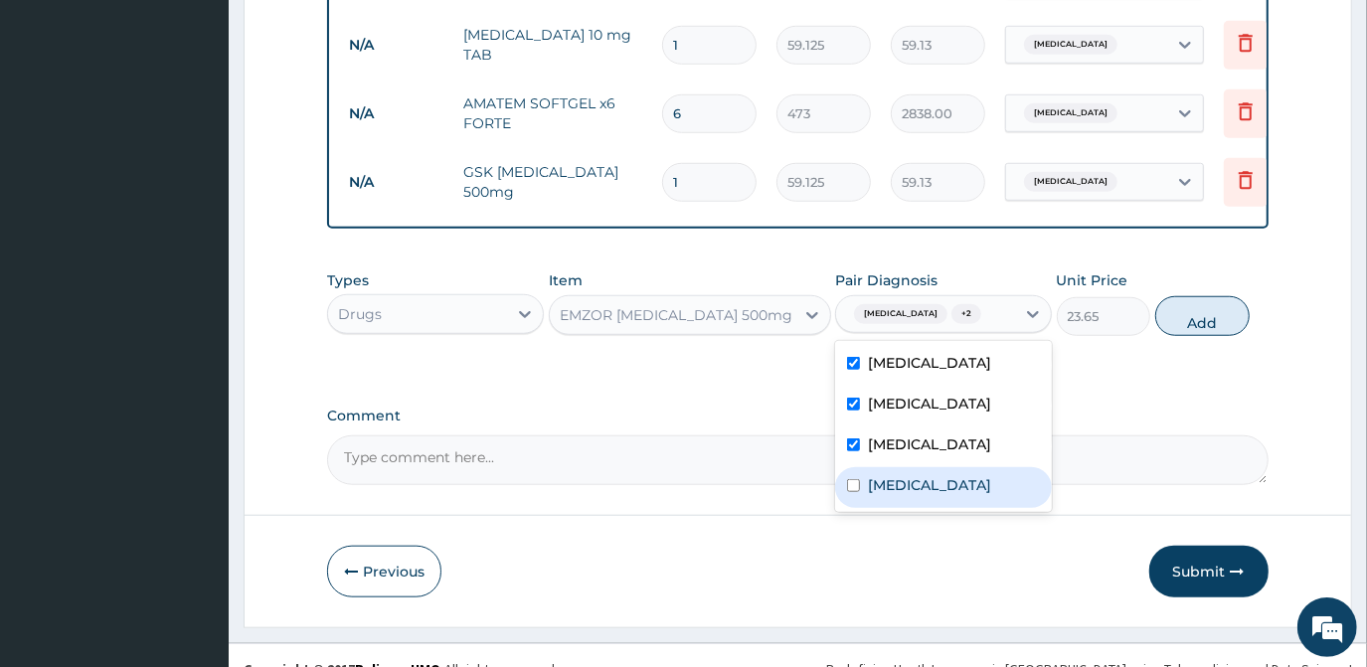
click at [893, 502] on div "[MEDICAL_DATA]" at bounding box center [943, 487] width 217 height 41
checkbox input "true"
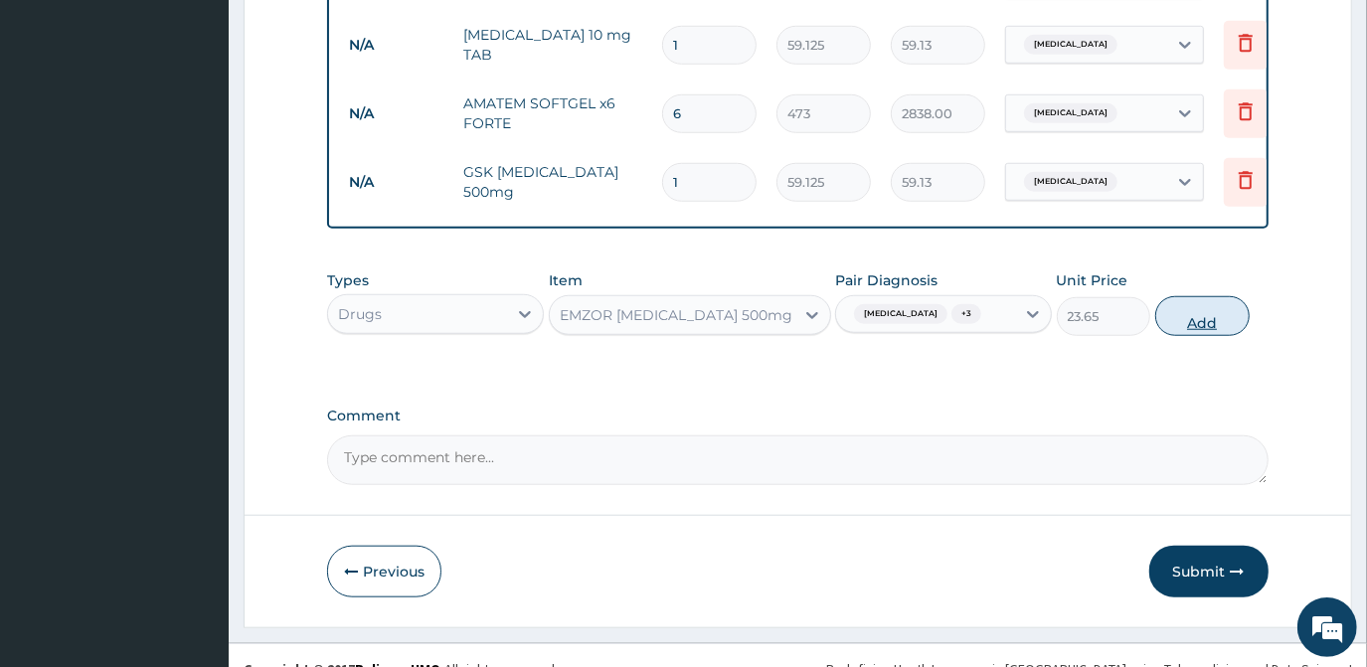
click at [1194, 324] on button "Add" at bounding box center [1203, 316] width 94 height 40
type input "0"
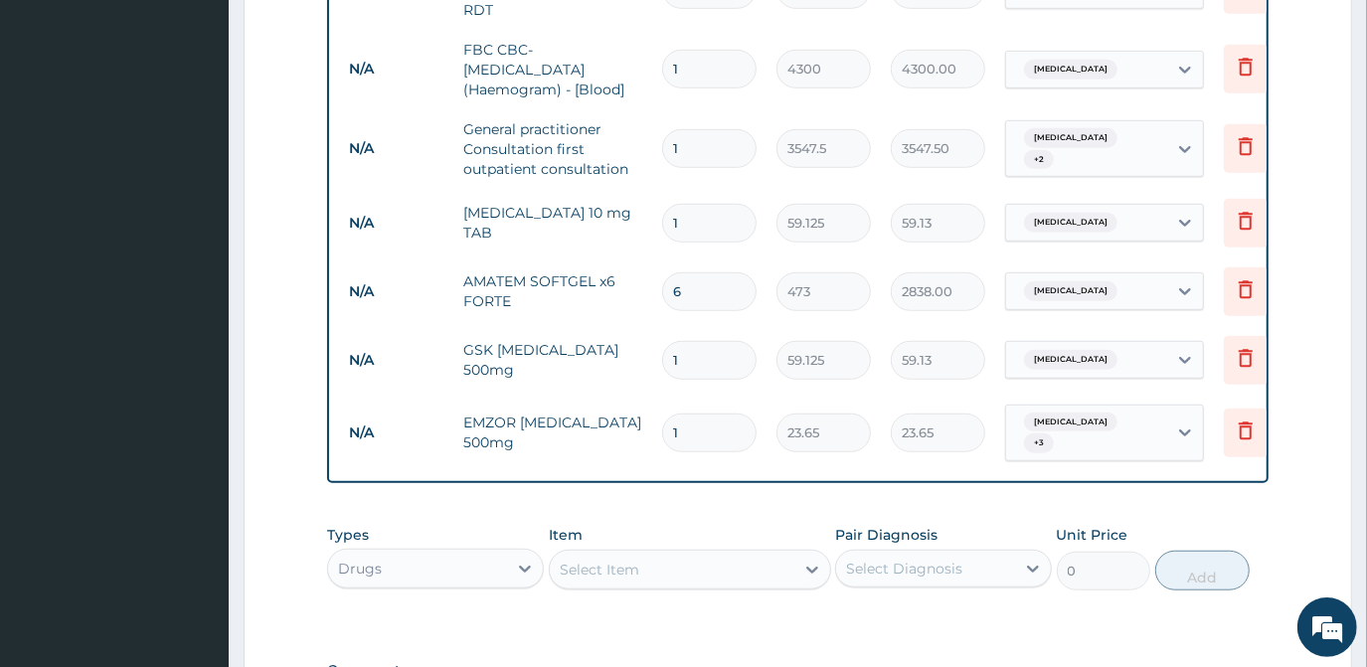
scroll to position [840, 0]
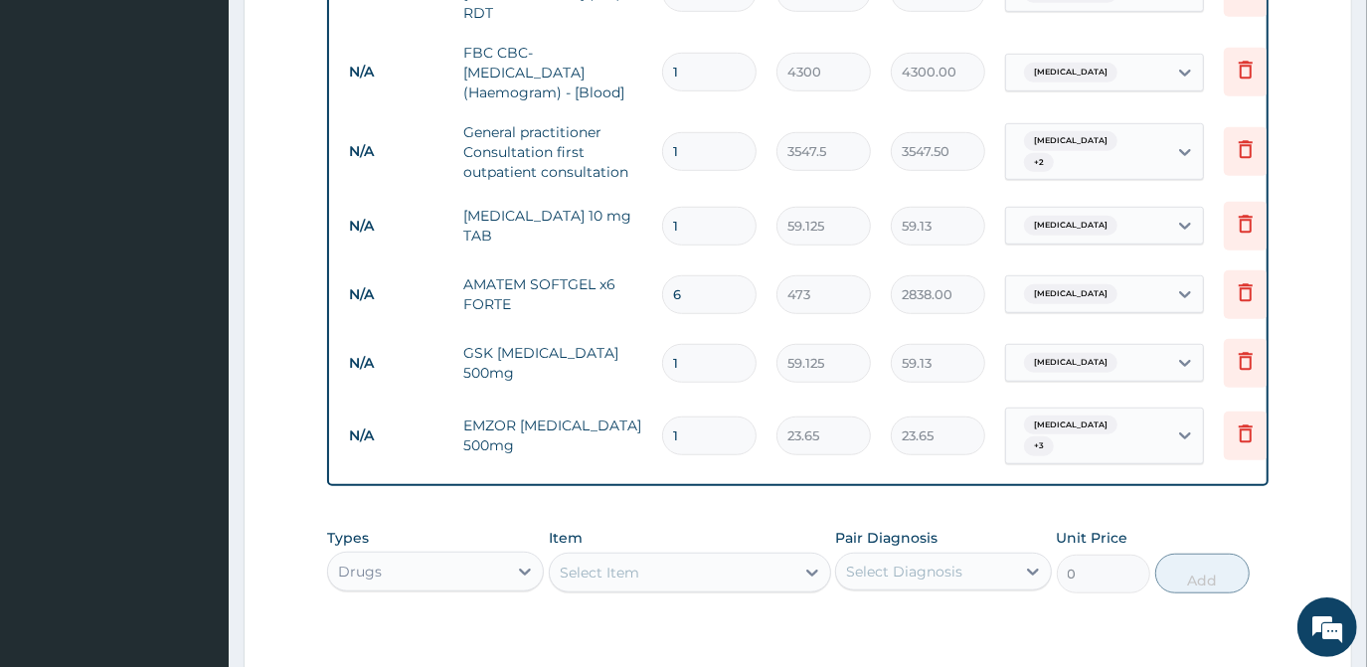
click at [700, 224] on input "1" at bounding box center [709, 226] width 94 height 39
type input "0.00"
type input "5"
type input "295.63"
type input "5"
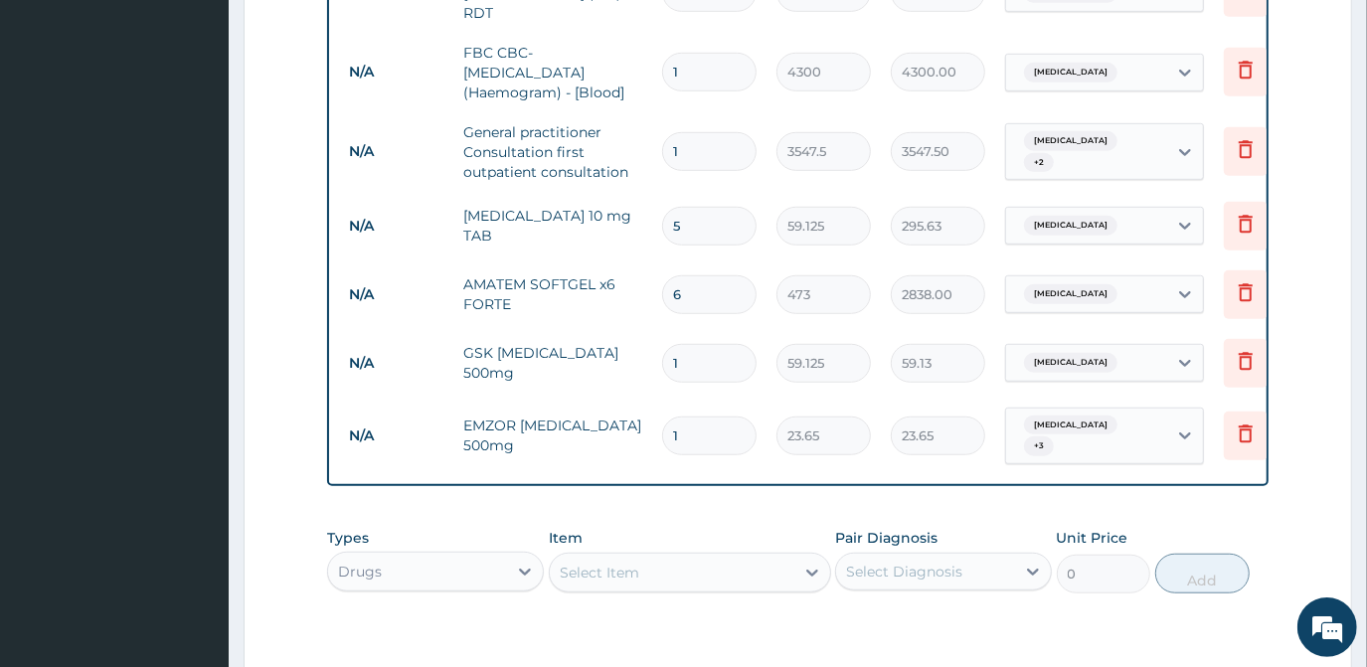
click at [690, 279] on input "6" at bounding box center [709, 294] width 94 height 39
click at [696, 344] on input "1" at bounding box center [709, 363] width 94 height 39
type input "15"
type input "886.88"
type input "15"
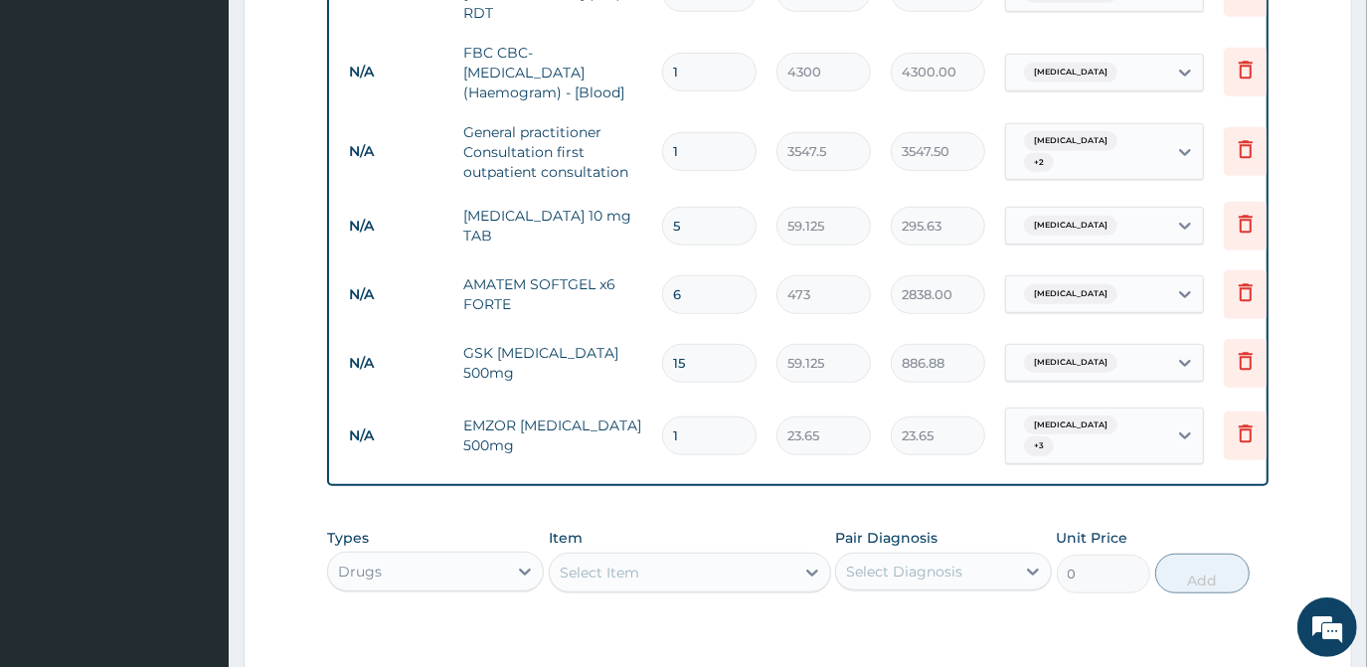
click at [697, 426] on input "1" at bounding box center [709, 436] width 94 height 39
type input "18"
type input "425.70"
type input "18"
click at [970, 454] on div "Type Name Quantity Unit Price Total Price Pair Diagnosis Actions N/A [MEDICAL_D…" at bounding box center [797, 194] width 941 height 588
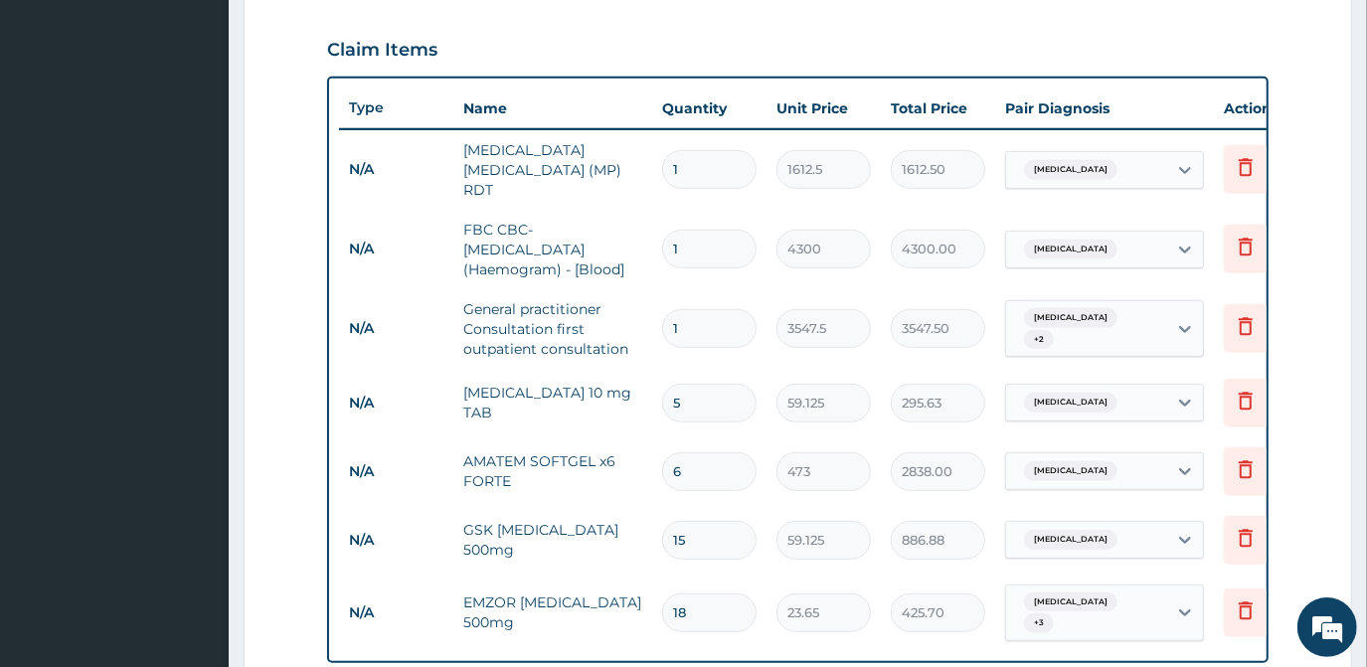
scroll to position [660, 0]
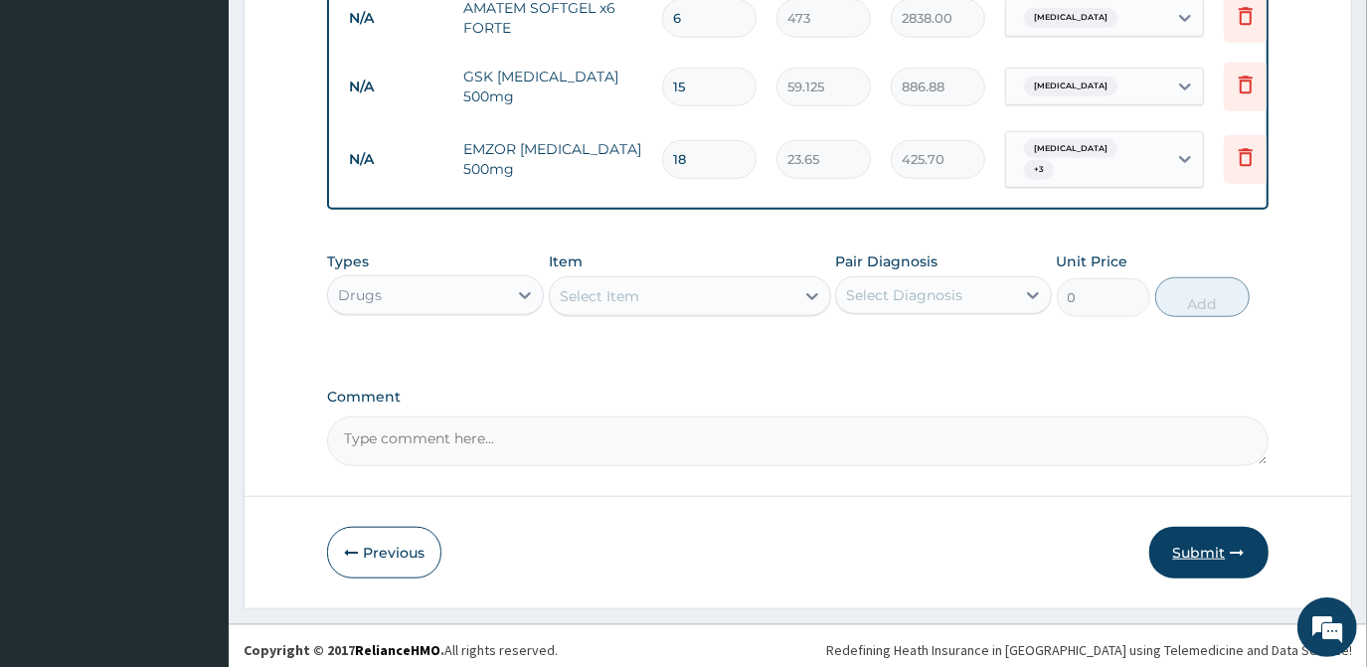
click at [1220, 553] on button "Submit" at bounding box center [1209, 553] width 119 height 52
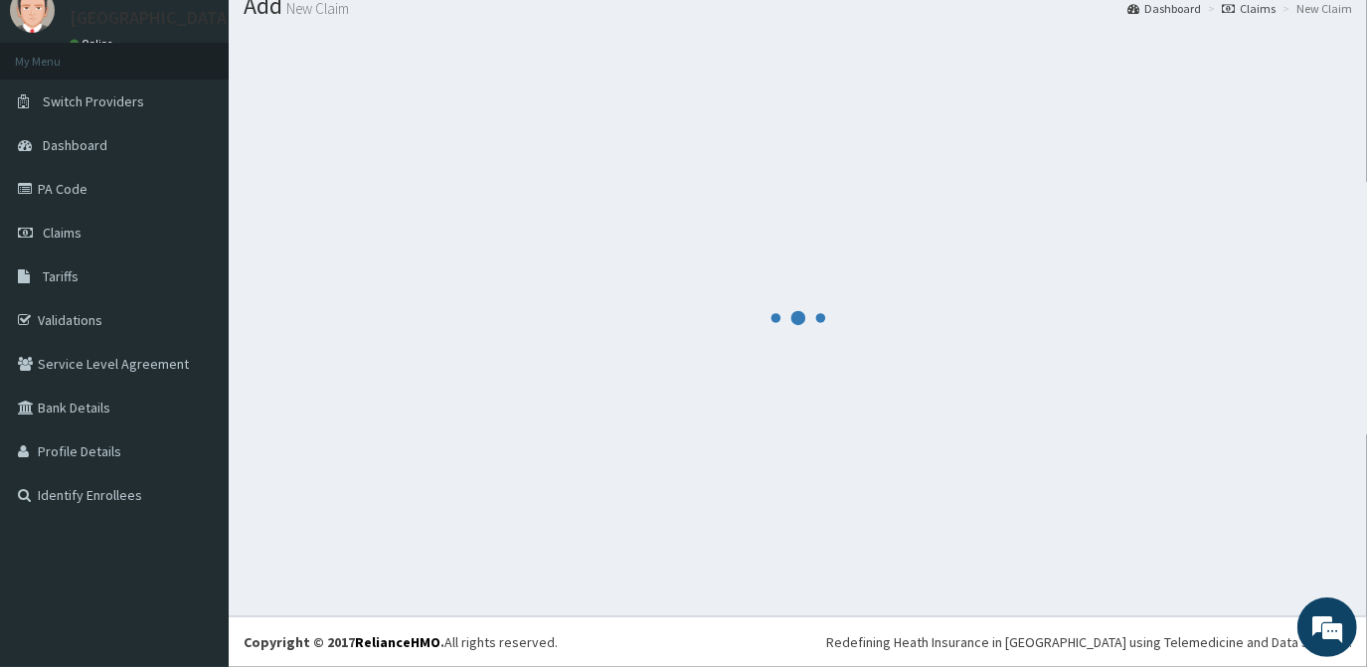
scroll to position [71, 0]
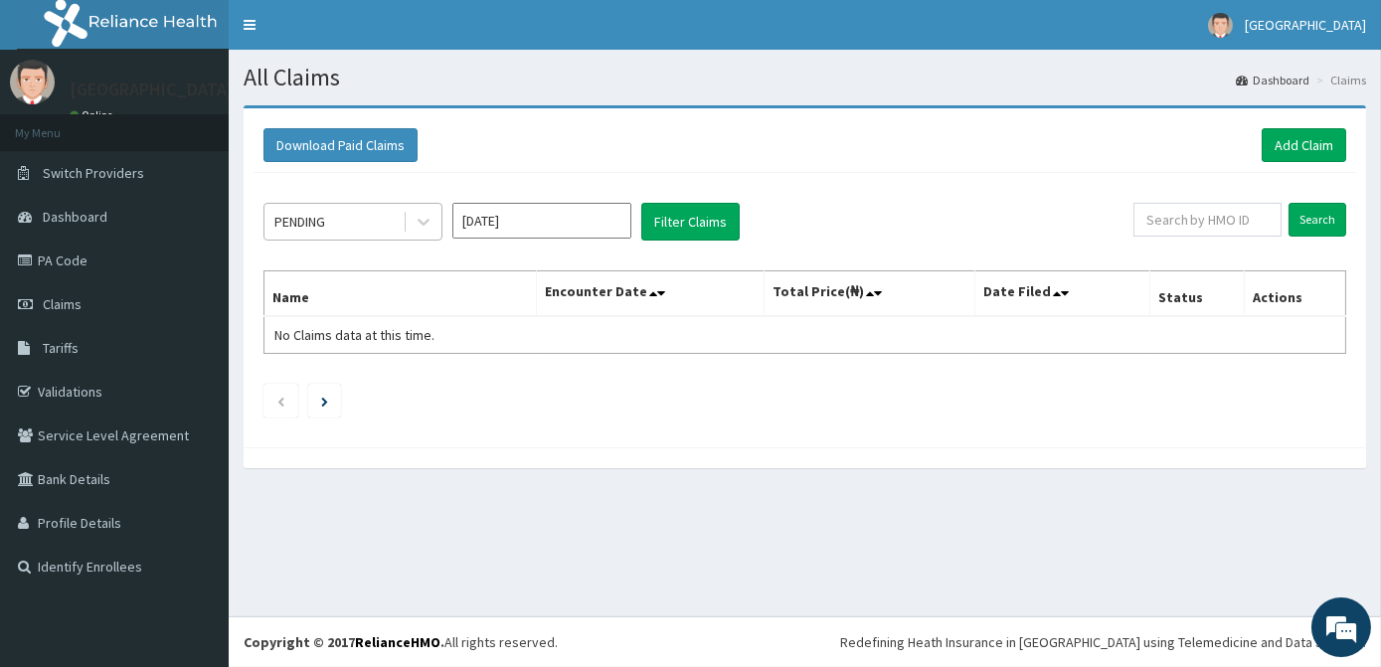
click at [367, 206] on div "PENDING" at bounding box center [334, 222] width 138 height 32
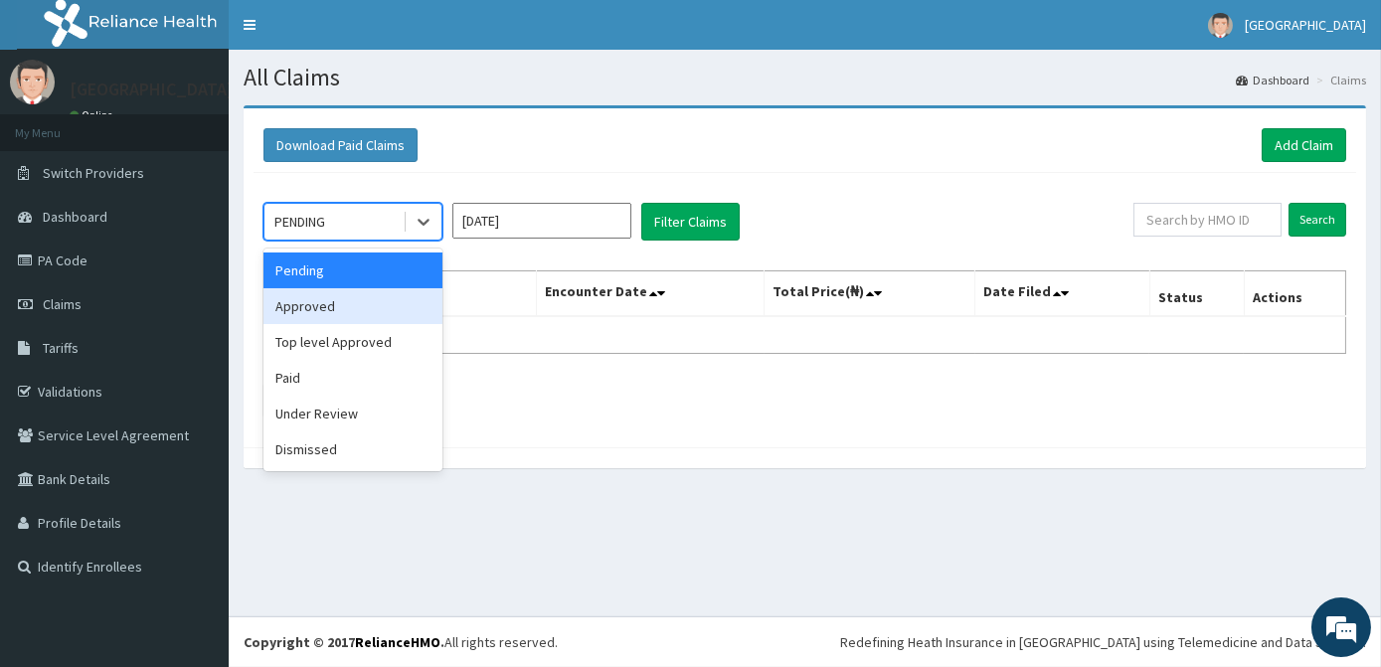
click at [299, 311] on div "Approved" at bounding box center [353, 306] width 179 height 36
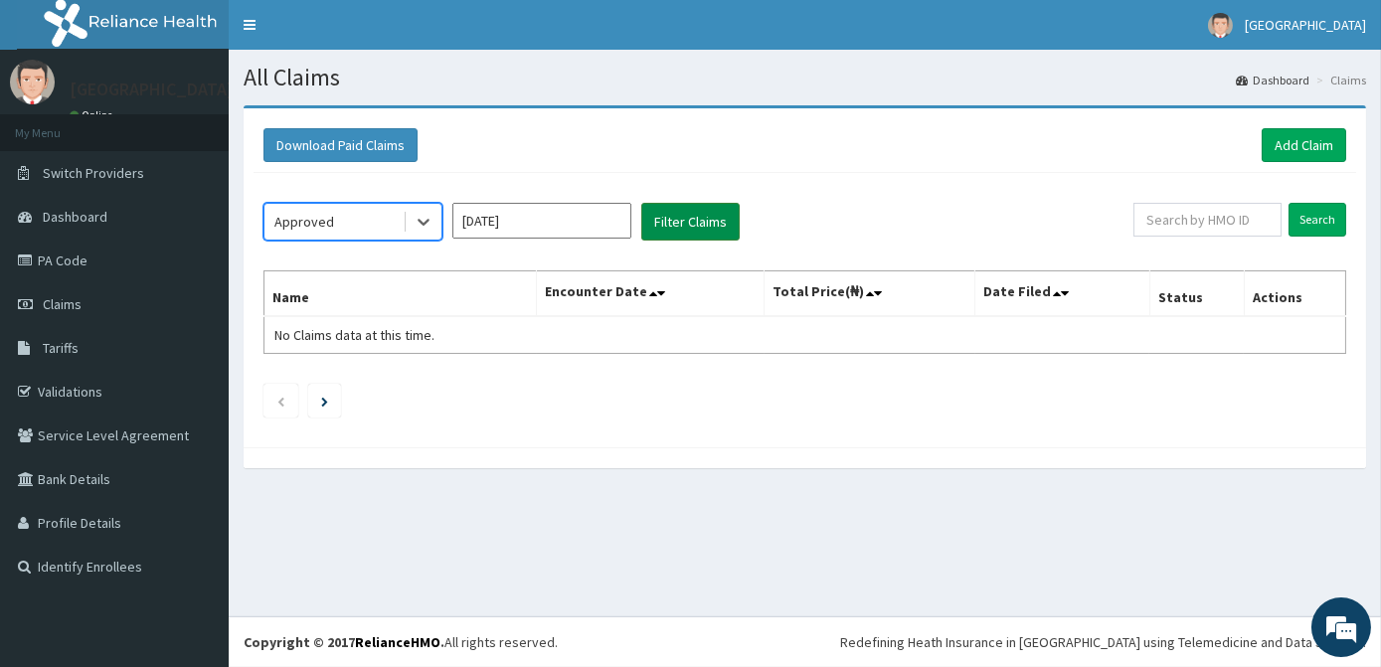
click at [694, 228] on button "Filter Claims" at bounding box center [690, 222] width 98 height 38
